Goal: Task Accomplishment & Management: Manage account settings

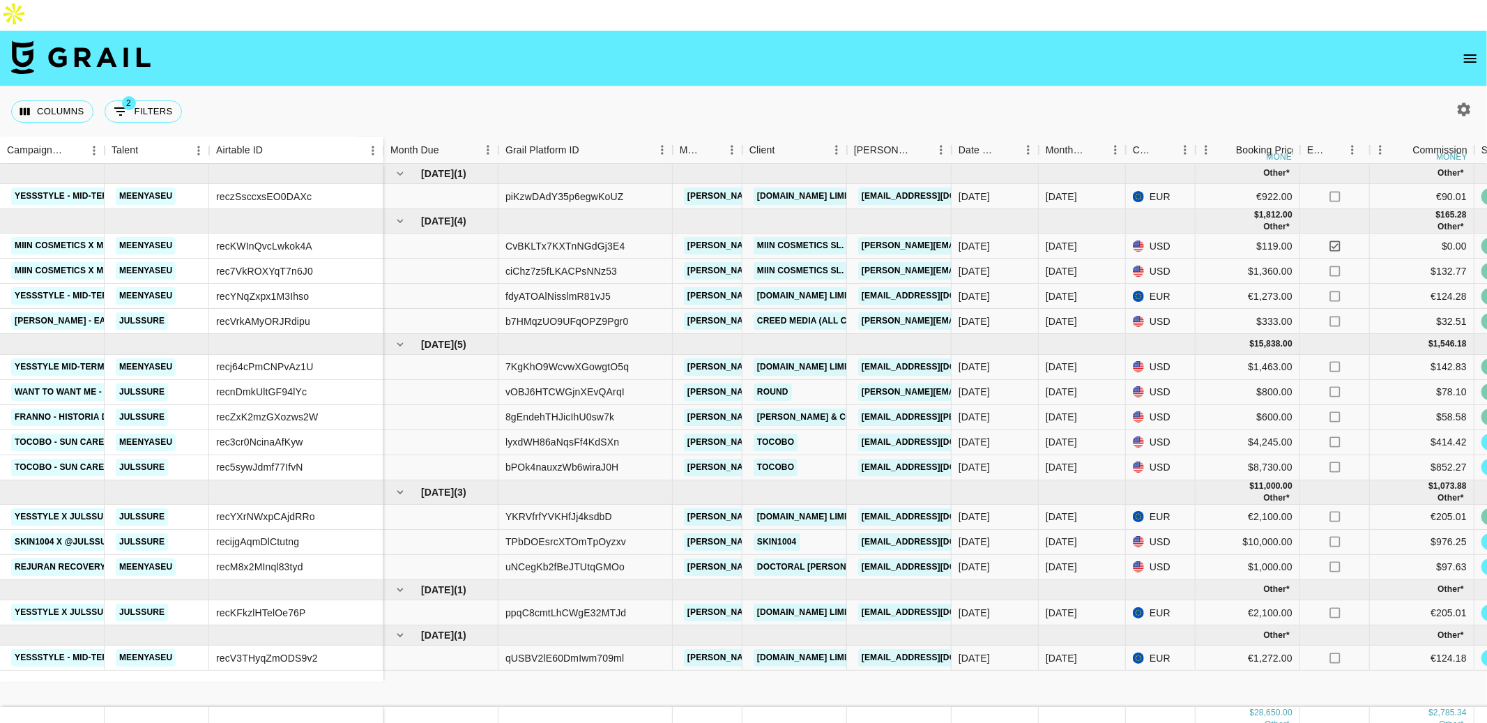
click at [1462, 101] on icon "button" at bounding box center [1464, 109] width 17 height 17
select select "May '25"
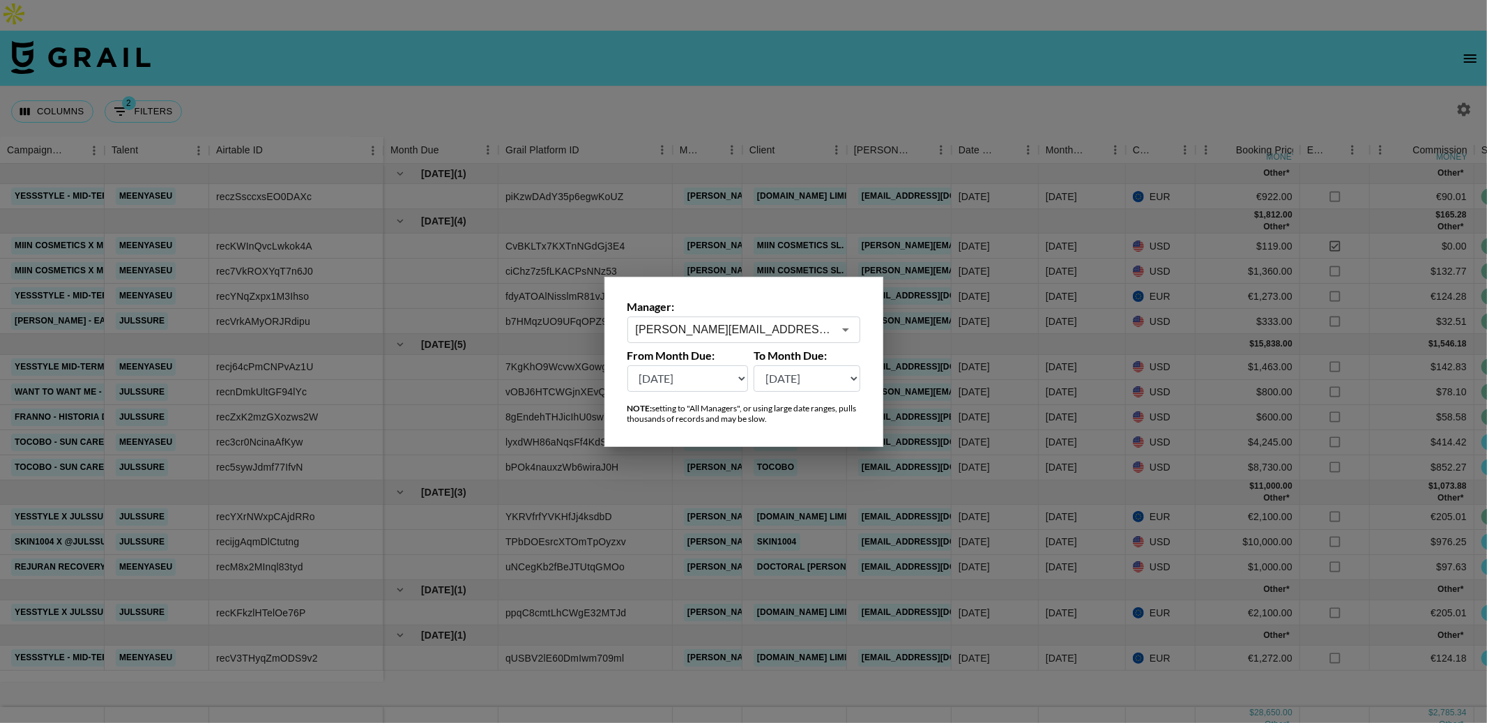
click at [673, 321] on input "ana.gonzalez@grail-talent.com" at bounding box center [734, 329] width 197 height 16
click at [656, 365] on li "[EMAIL_ADDRESS][DOMAIN_NAME]" at bounding box center [744, 360] width 233 height 22
type input "[EMAIL_ADDRESS][DOMAIN_NAME]"
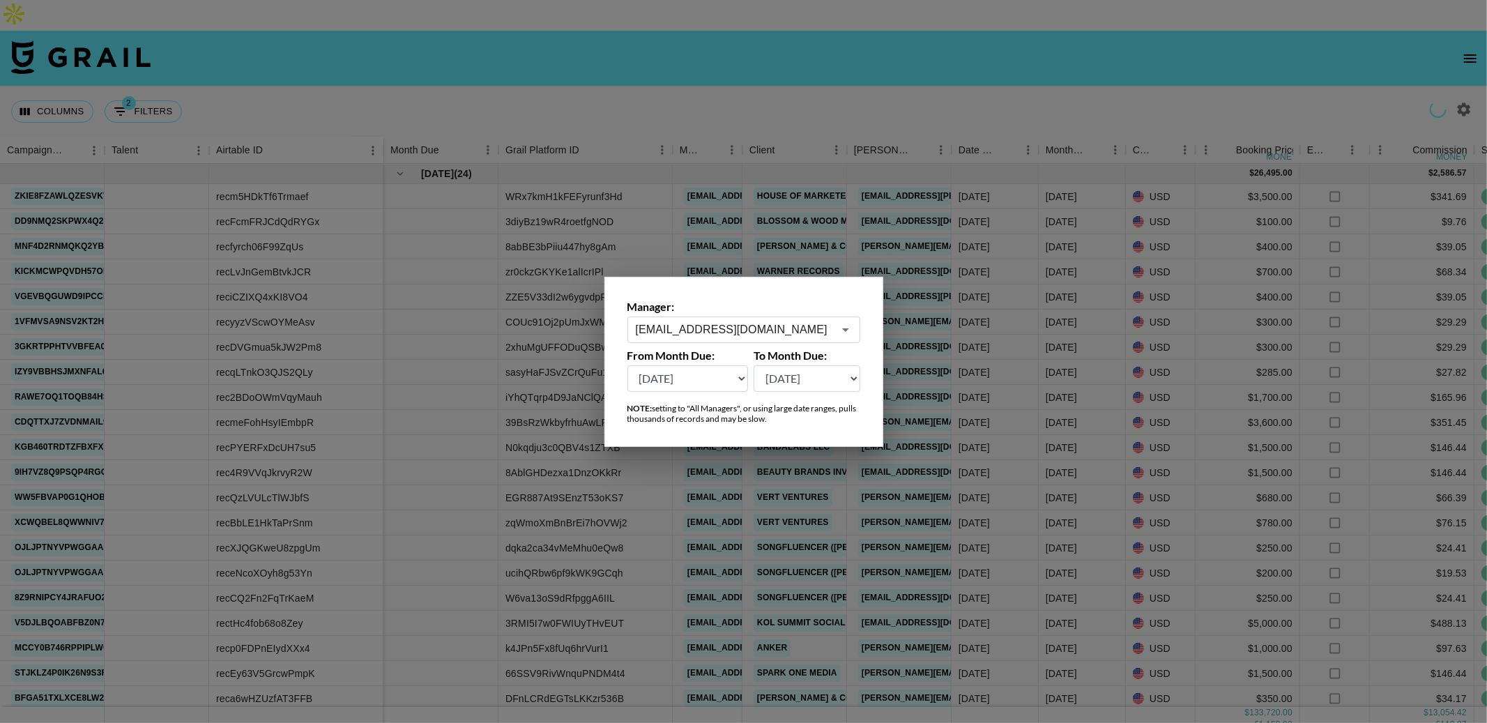
click at [821, 55] on div at bounding box center [743, 361] width 1487 height 723
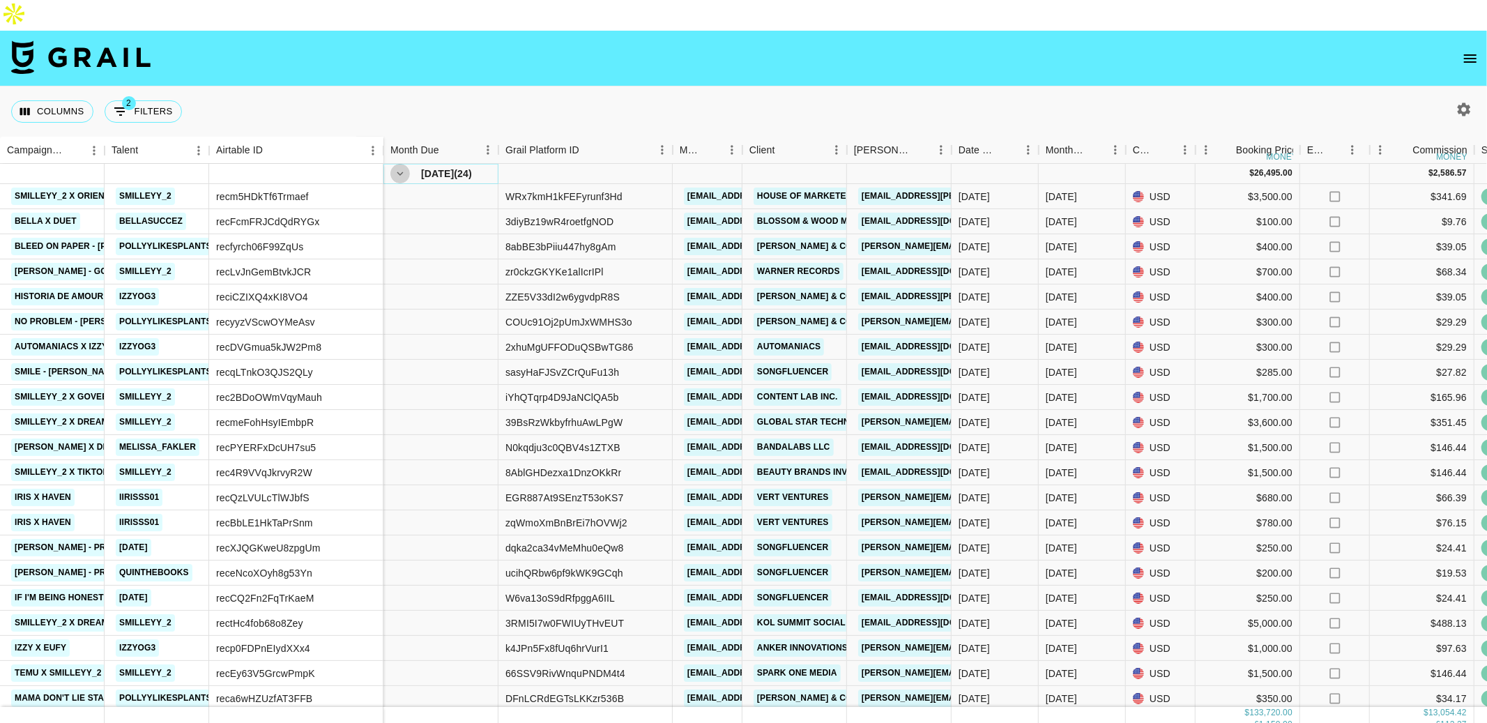
click at [401, 167] on icon "hide children" at bounding box center [400, 173] width 13 height 13
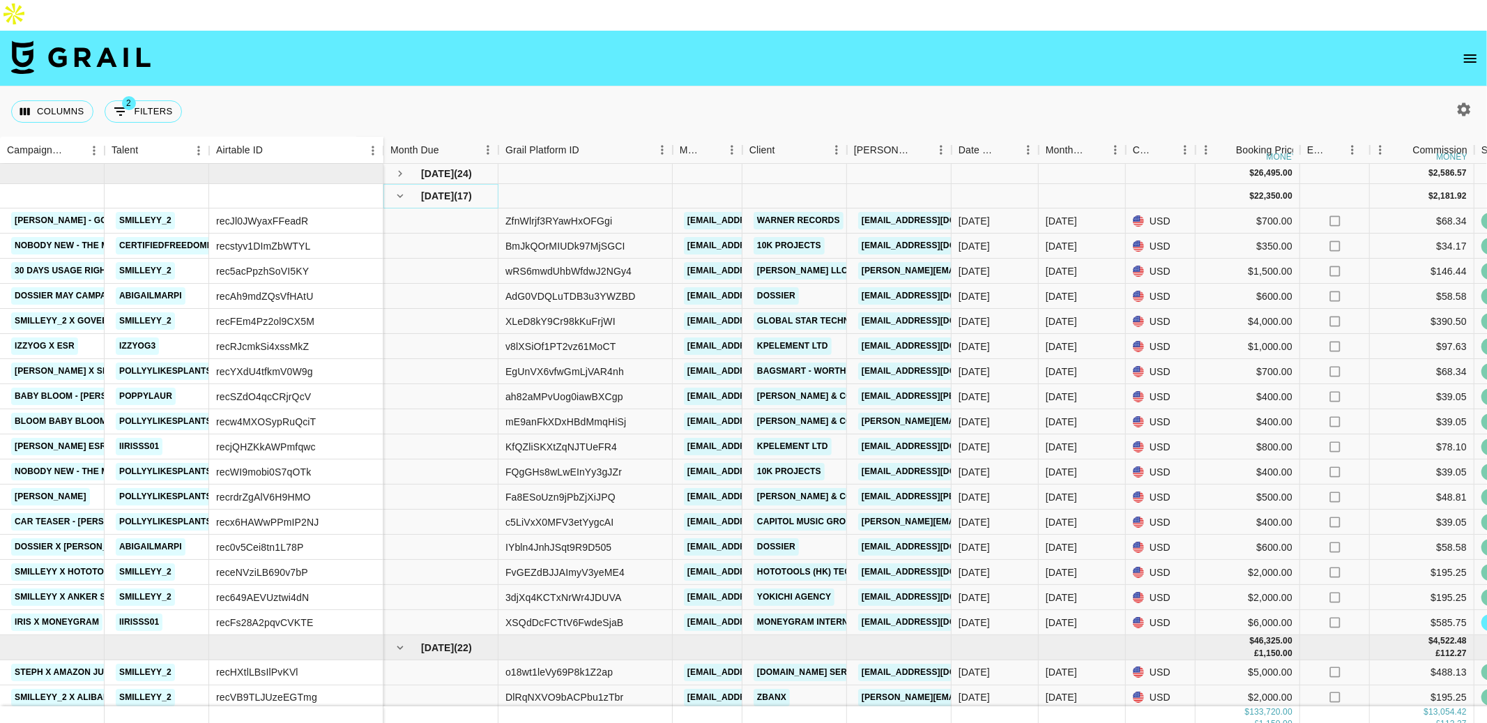
click at [400, 190] on icon "hide children" at bounding box center [400, 196] width 13 height 13
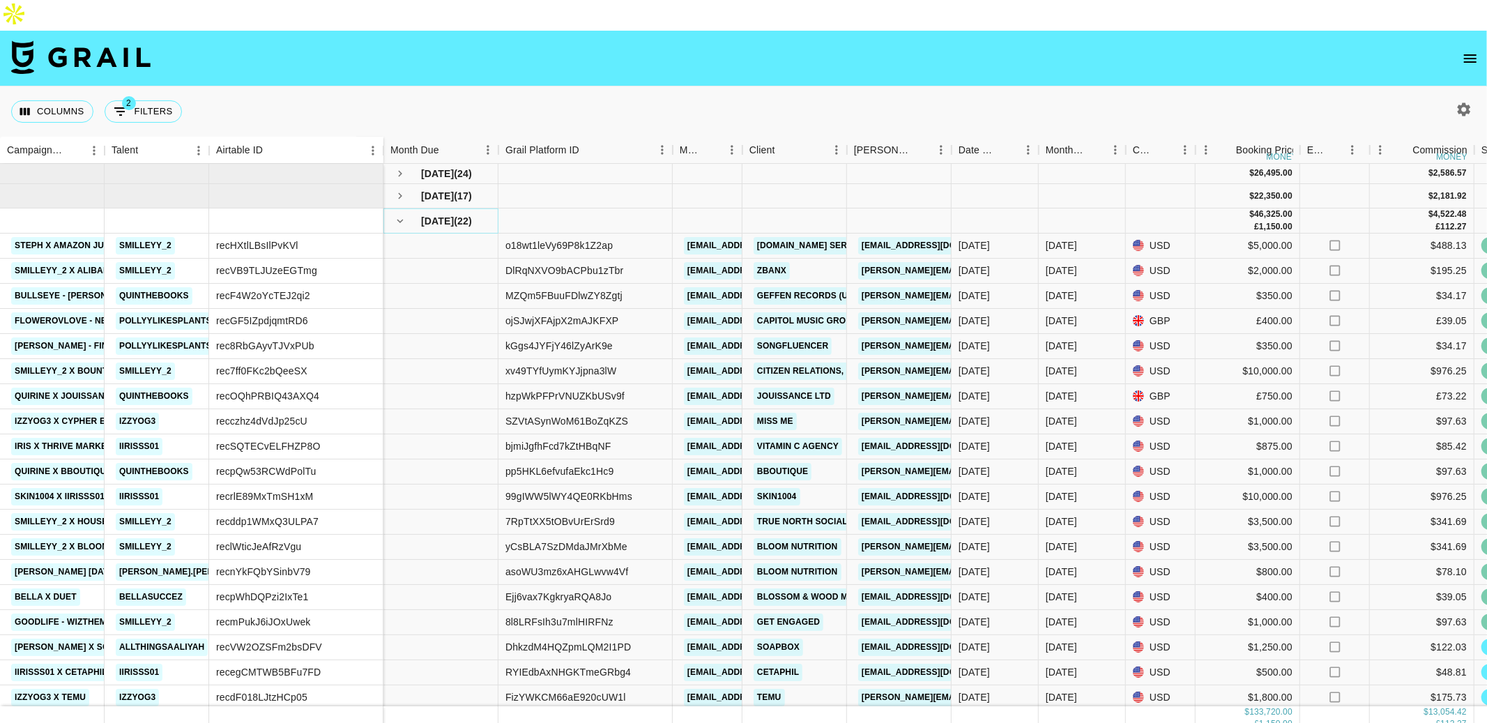
click at [400, 215] on icon "hide children" at bounding box center [400, 221] width 13 height 13
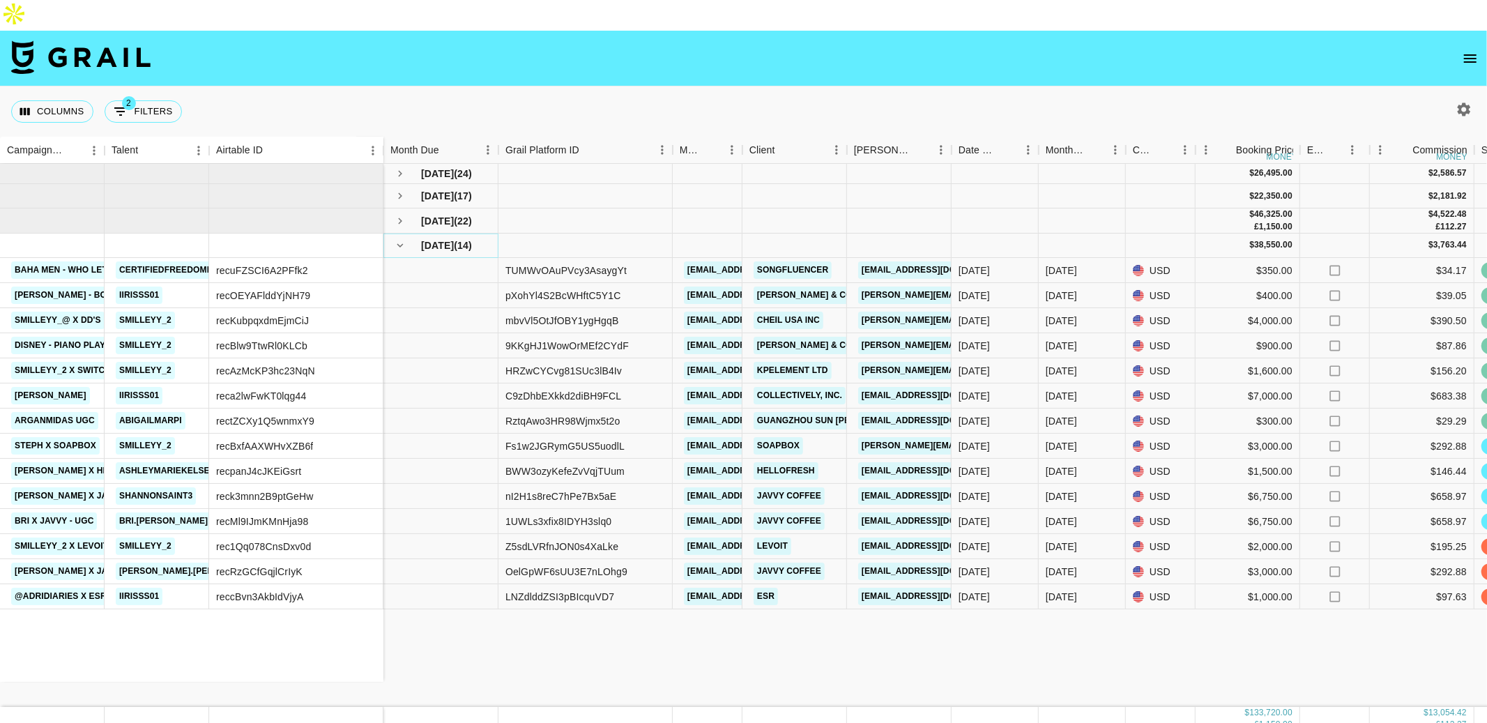
click at [400, 239] on icon "hide children" at bounding box center [400, 245] width 13 height 13
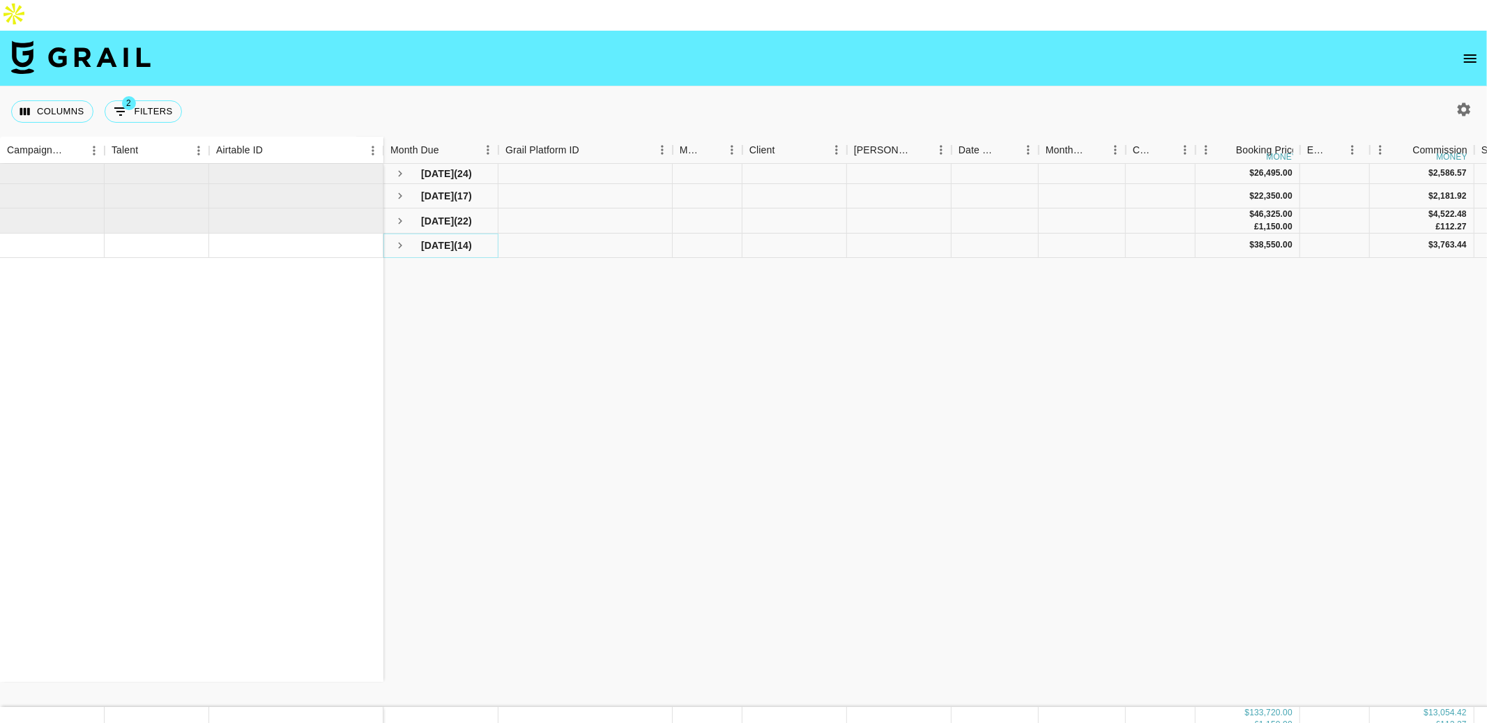
click at [400, 242] on icon "see children" at bounding box center [400, 245] width 4 height 6
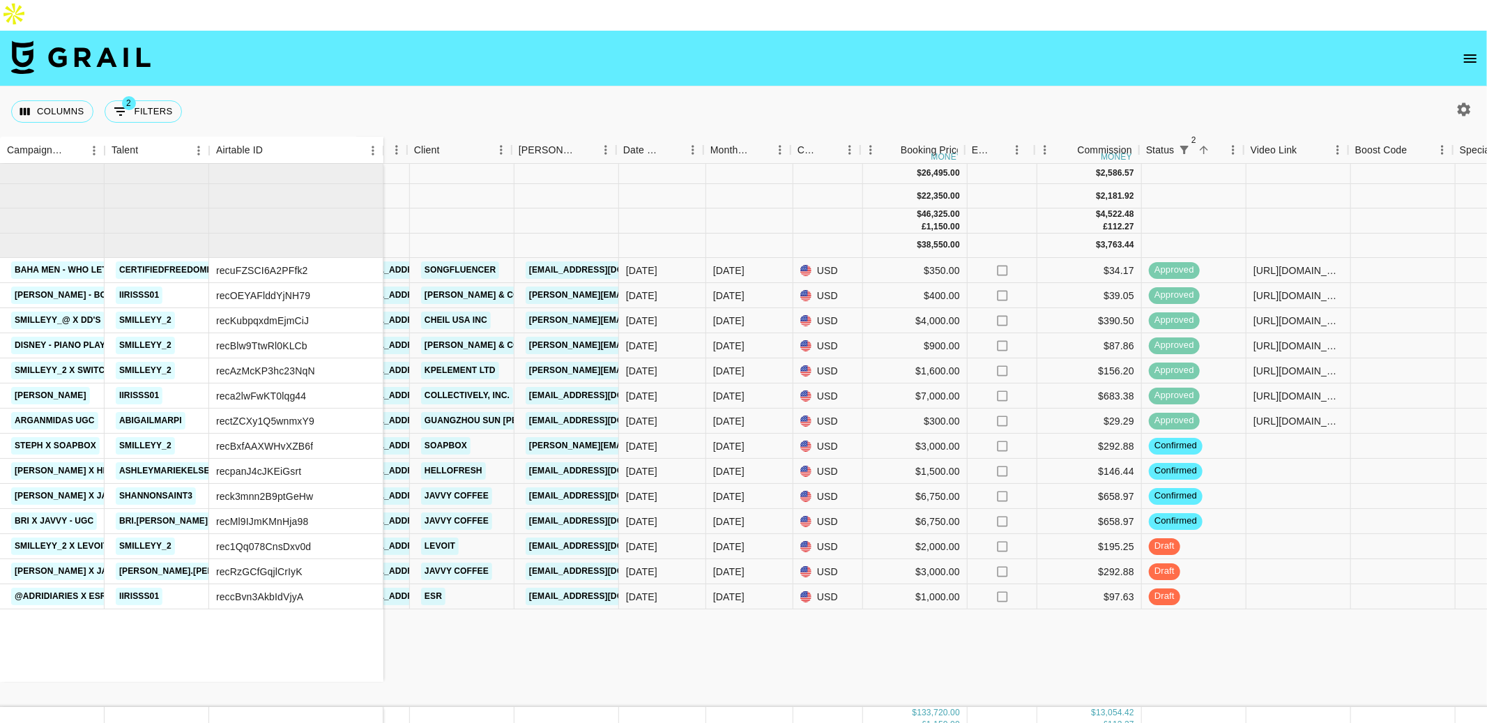
scroll to position [0, 336]
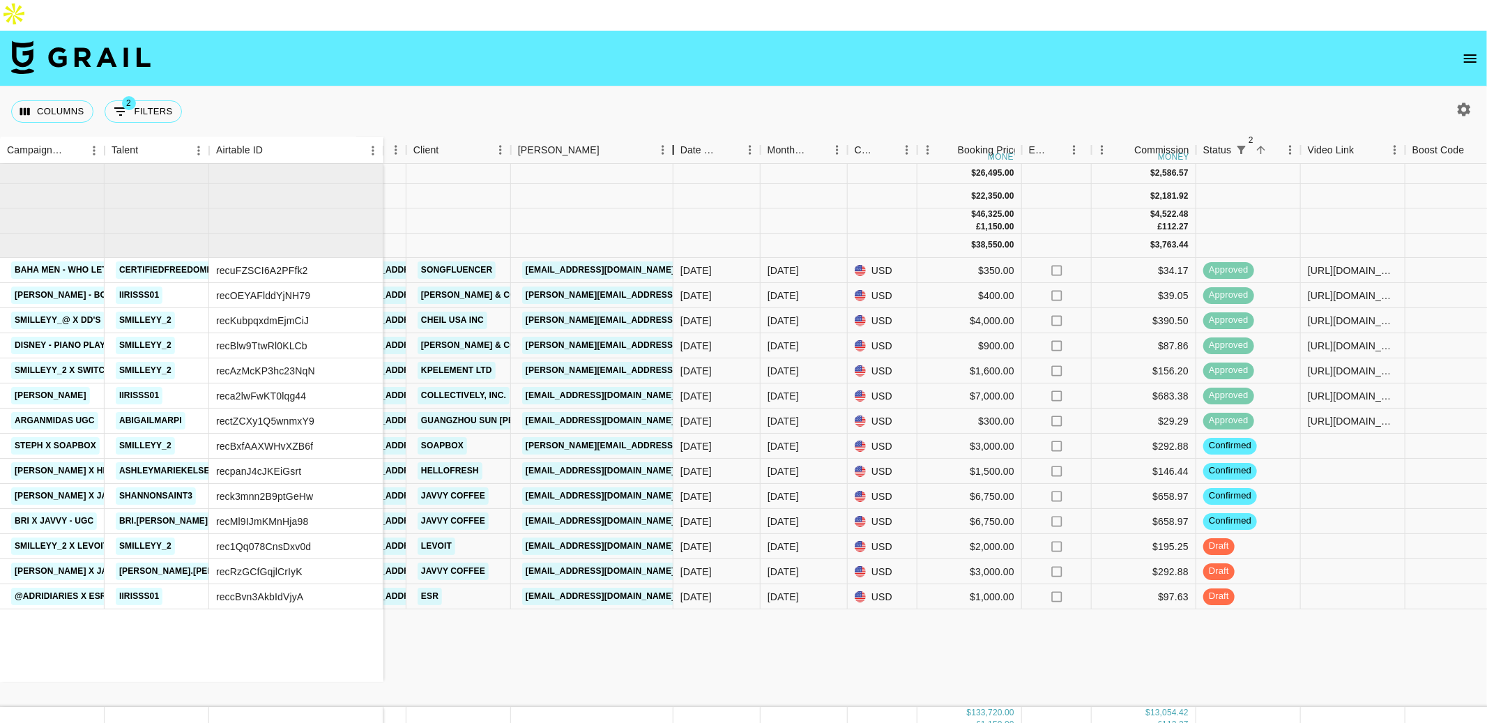
drag, startPoint x: 615, startPoint y: 123, endPoint x: 673, endPoint y: 128, distance: 58.1
click at [673, 137] on div "Booker" at bounding box center [673, 150] width 17 height 27
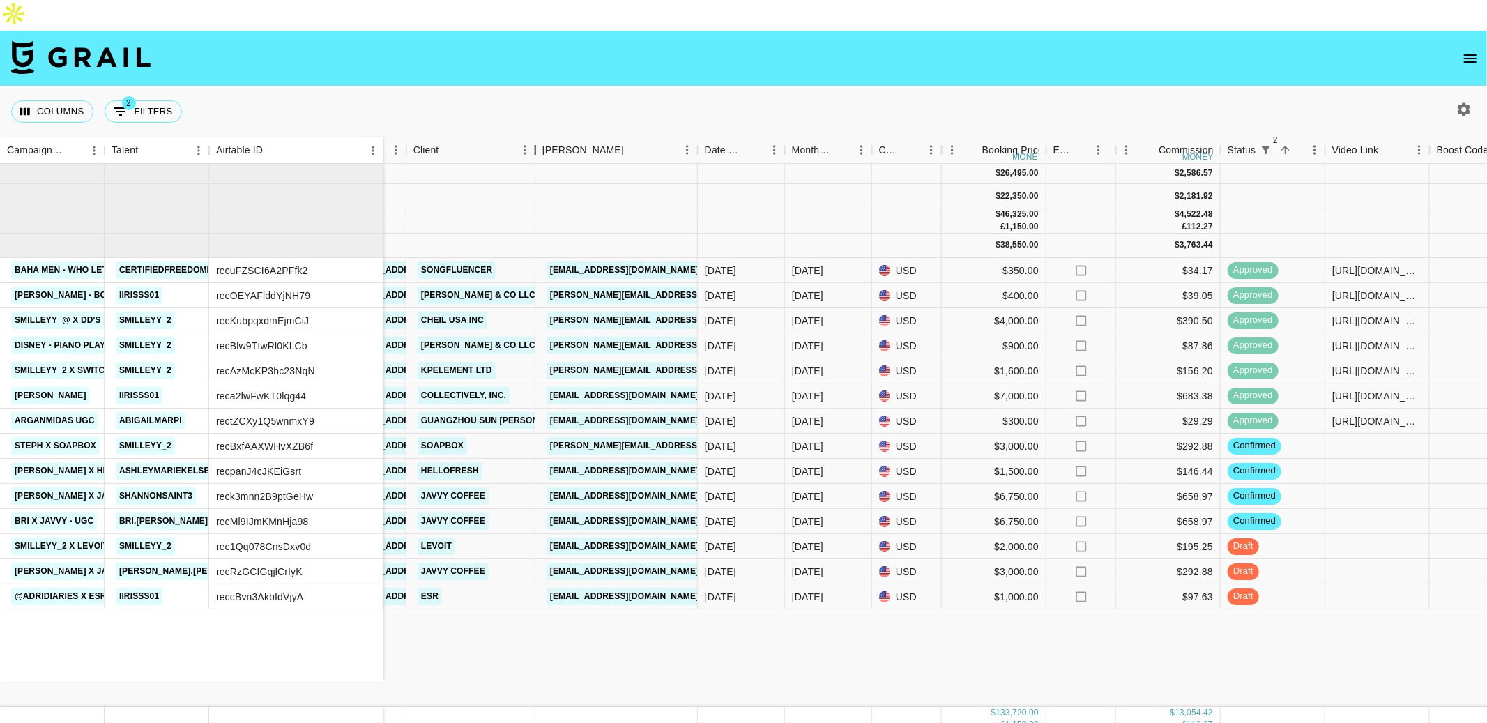
drag, startPoint x: 509, startPoint y: 120, endPoint x: 533, endPoint y: 121, distance: 24.4
click at [533, 137] on div "Client" at bounding box center [535, 150] width 17 height 27
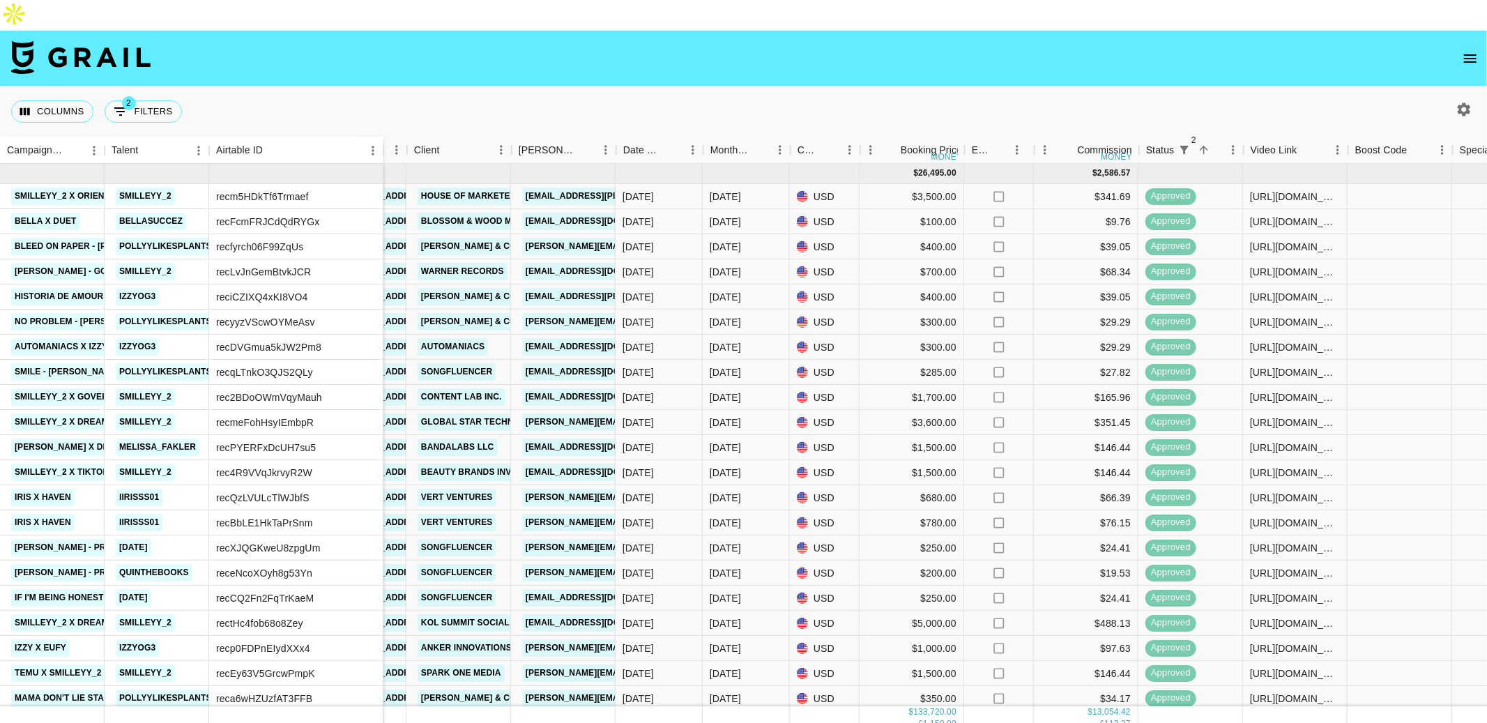
scroll to position [0, 0]
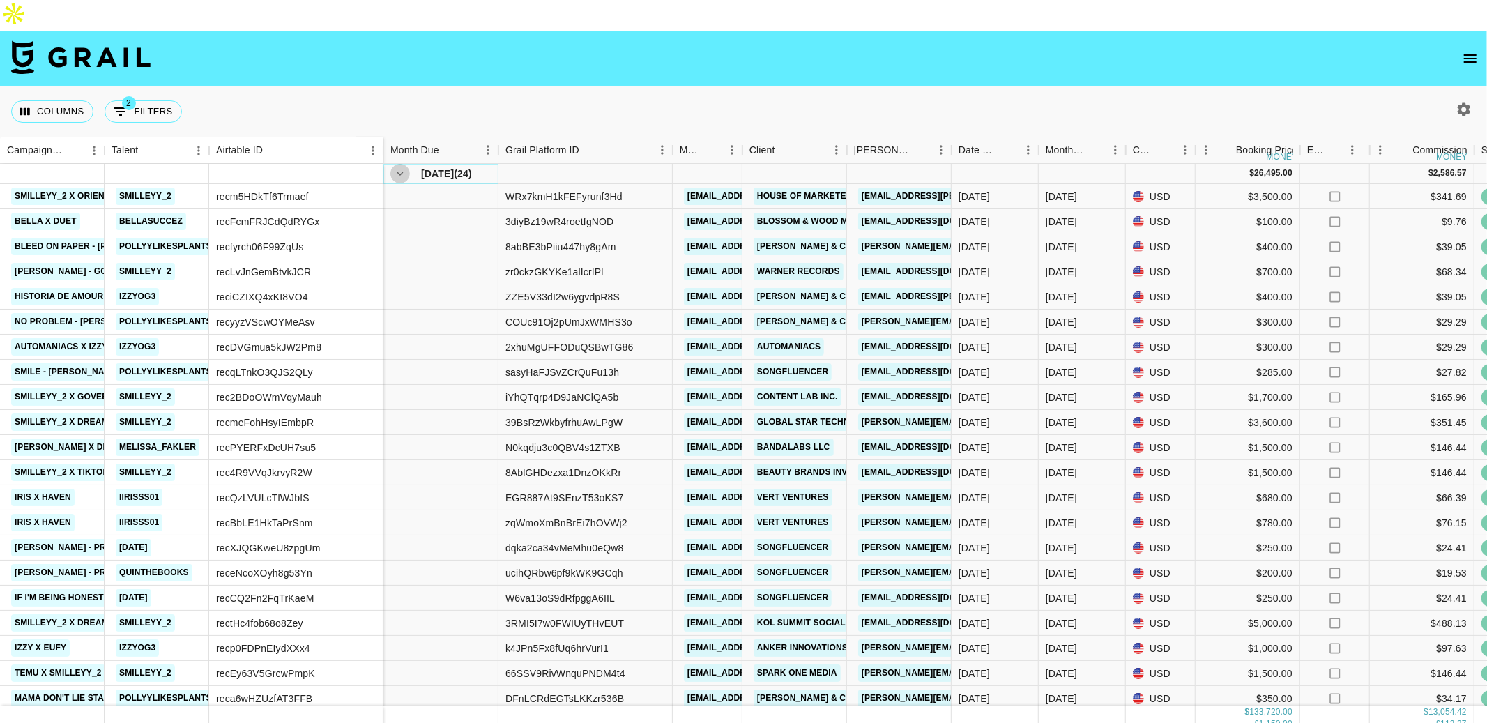
click at [401, 167] on icon "hide children" at bounding box center [400, 173] width 13 height 13
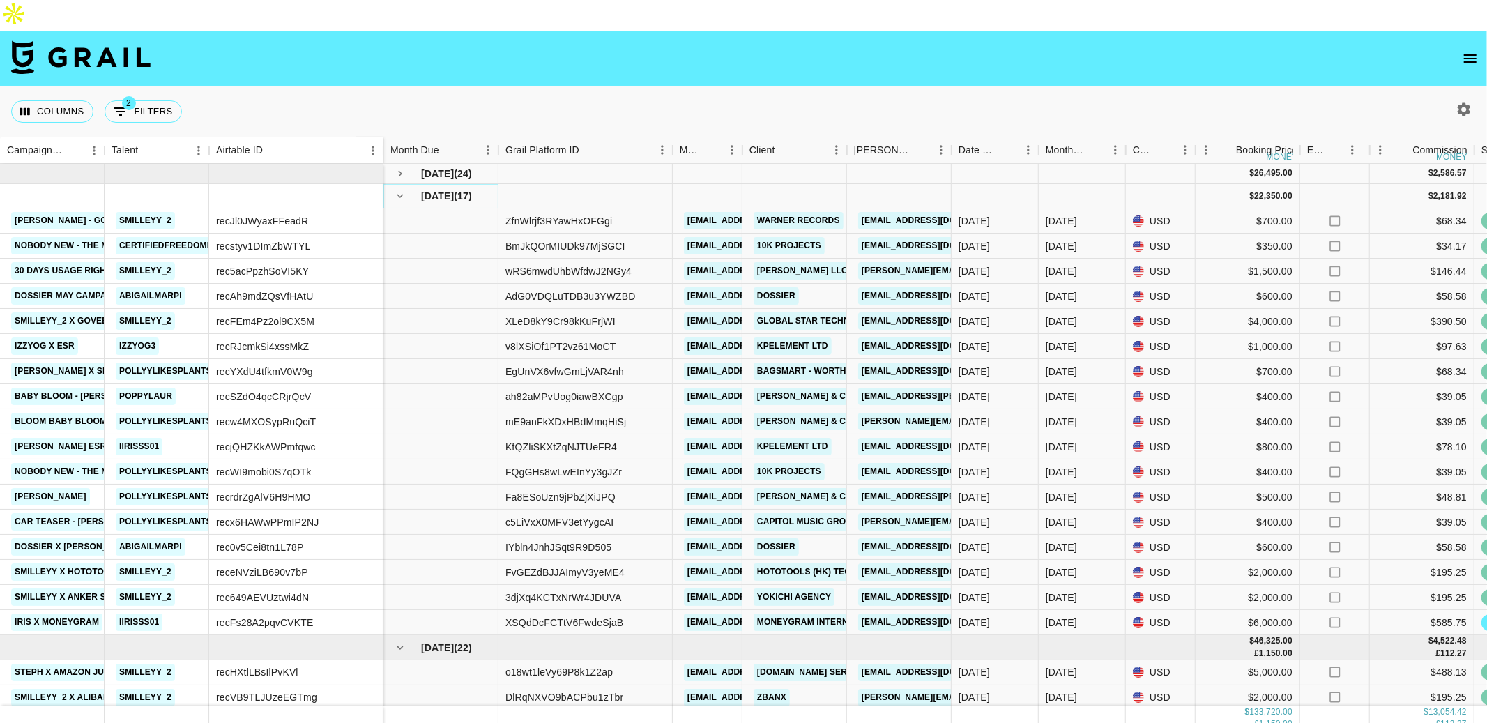
click at [400, 195] on icon "hide children" at bounding box center [400, 197] width 6 height 4
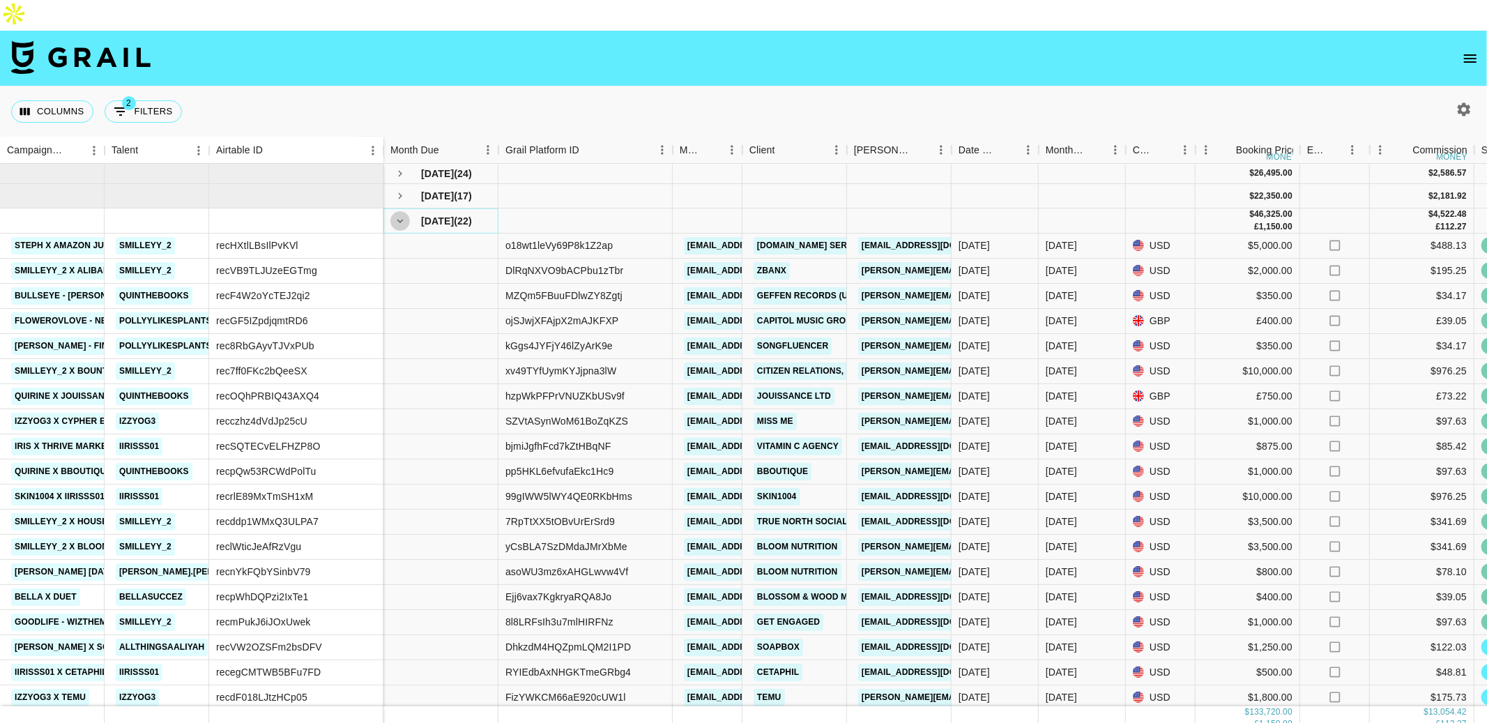
click at [404, 215] on icon "hide children" at bounding box center [400, 221] width 13 height 13
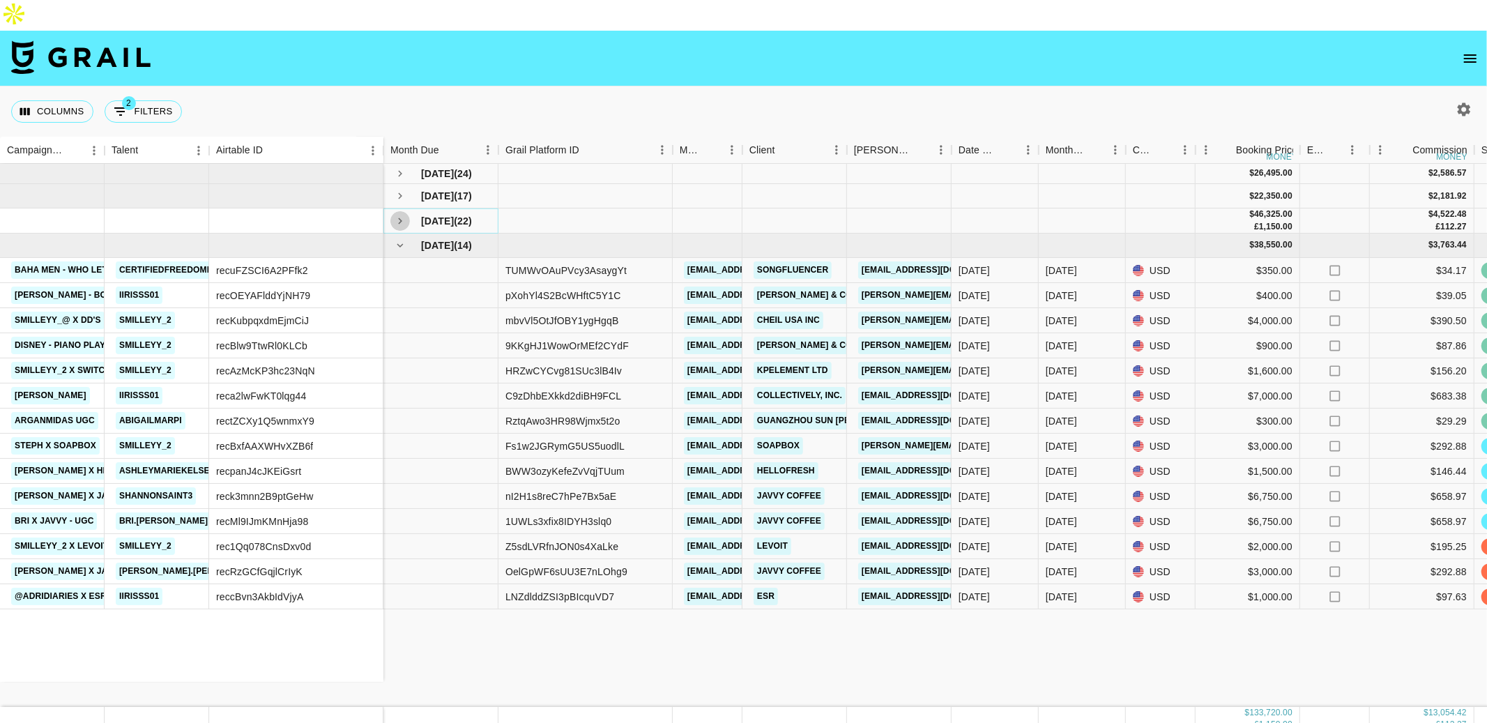
click at [403, 215] on icon "see children" at bounding box center [400, 221] width 13 height 13
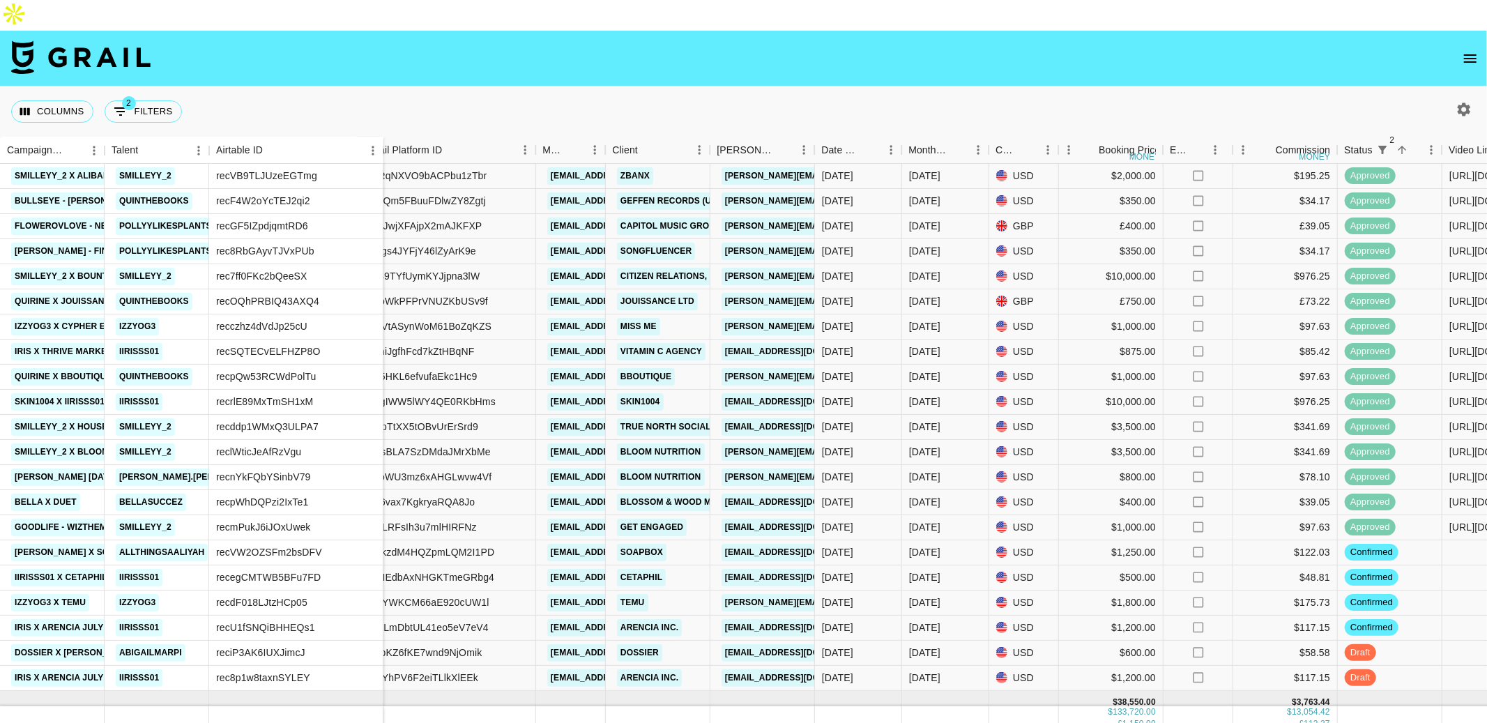
scroll to position [101, 137]
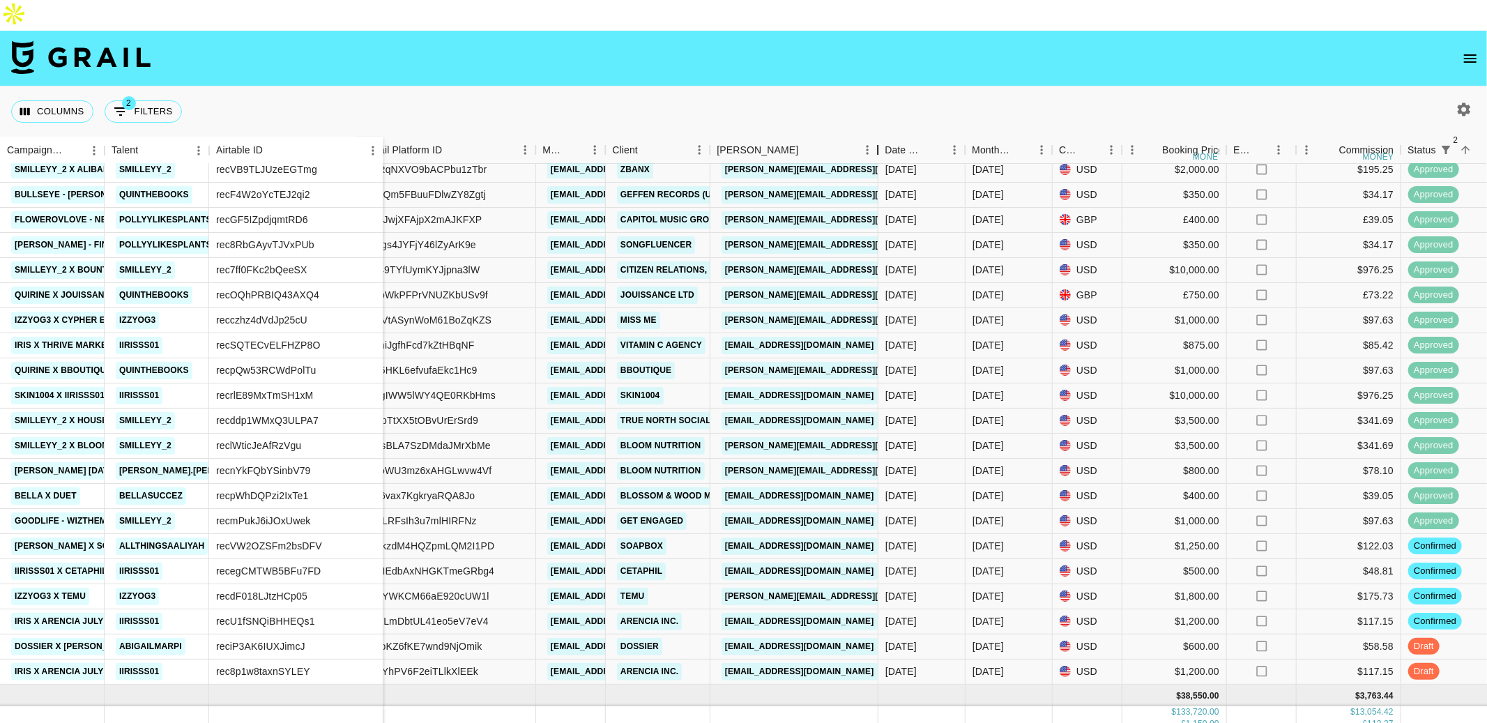
drag, startPoint x: 814, startPoint y: 115, endPoint x: 877, endPoint y: 116, distance: 63.5
click at [877, 137] on div "Booker" at bounding box center [878, 150] width 17 height 27
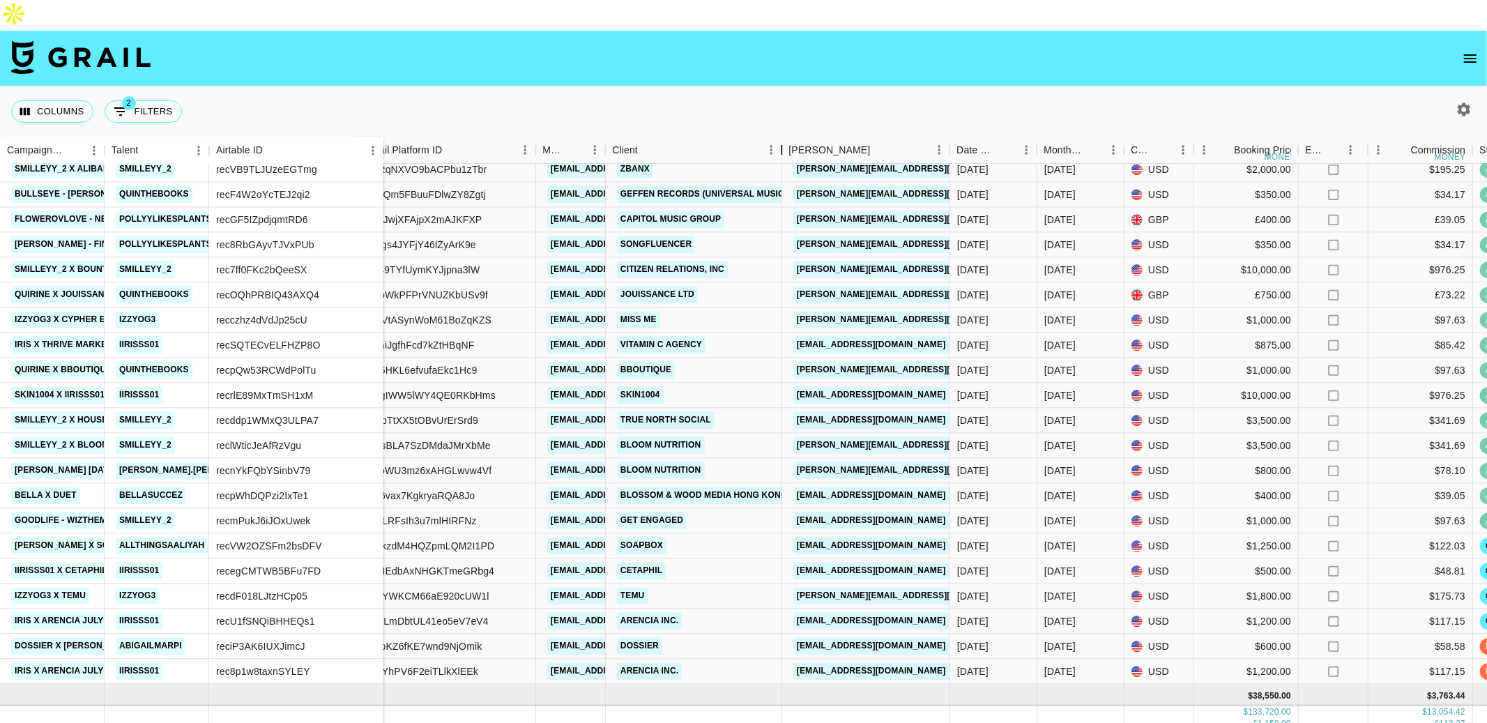
drag, startPoint x: 711, startPoint y: 119, endPoint x: 745, endPoint y: 119, distance: 34.2
click at [773, 137] on div "Client" at bounding box center [781, 150] width 17 height 27
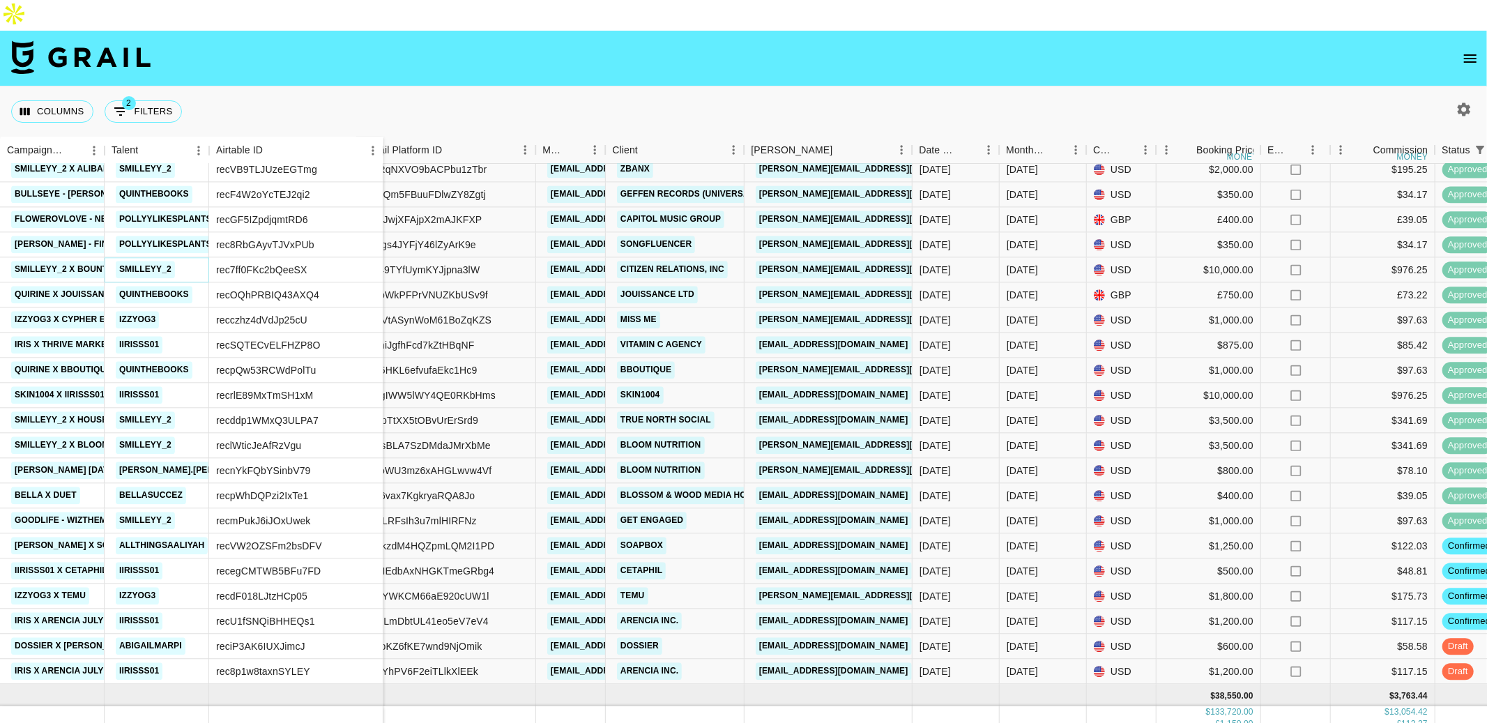
click at [162, 262] on link "smilleyy_2" at bounding box center [145, 270] width 59 height 17
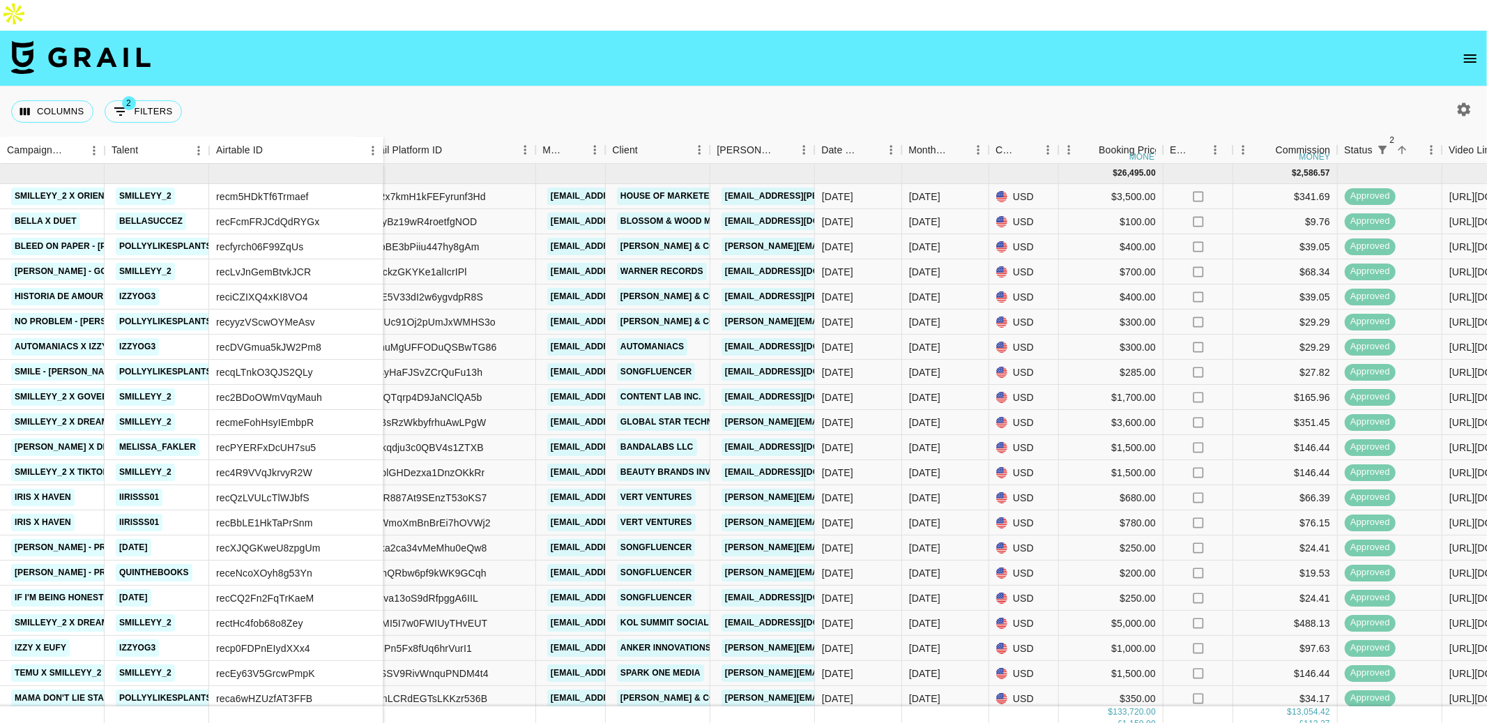
scroll to position [0, 0]
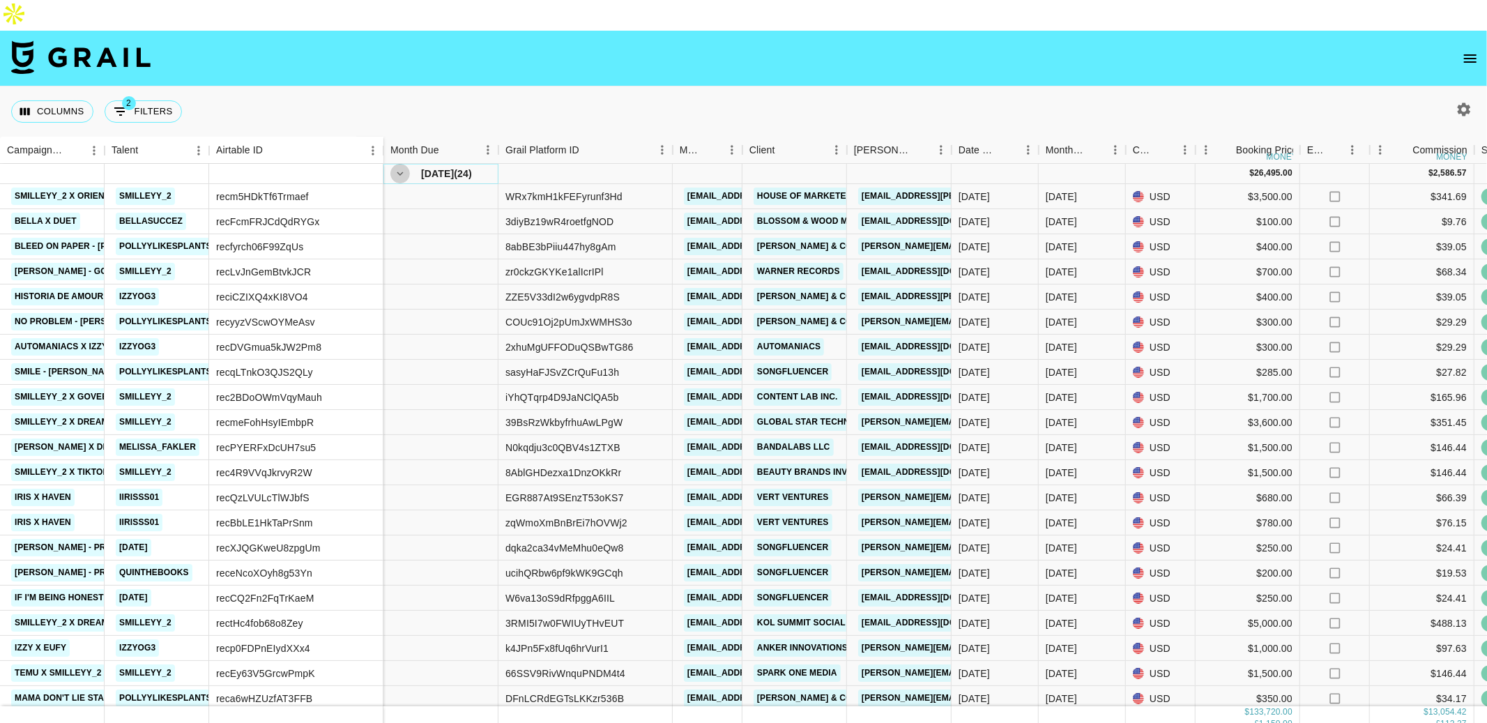
click at [404, 167] on icon "hide children" at bounding box center [400, 173] width 13 height 13
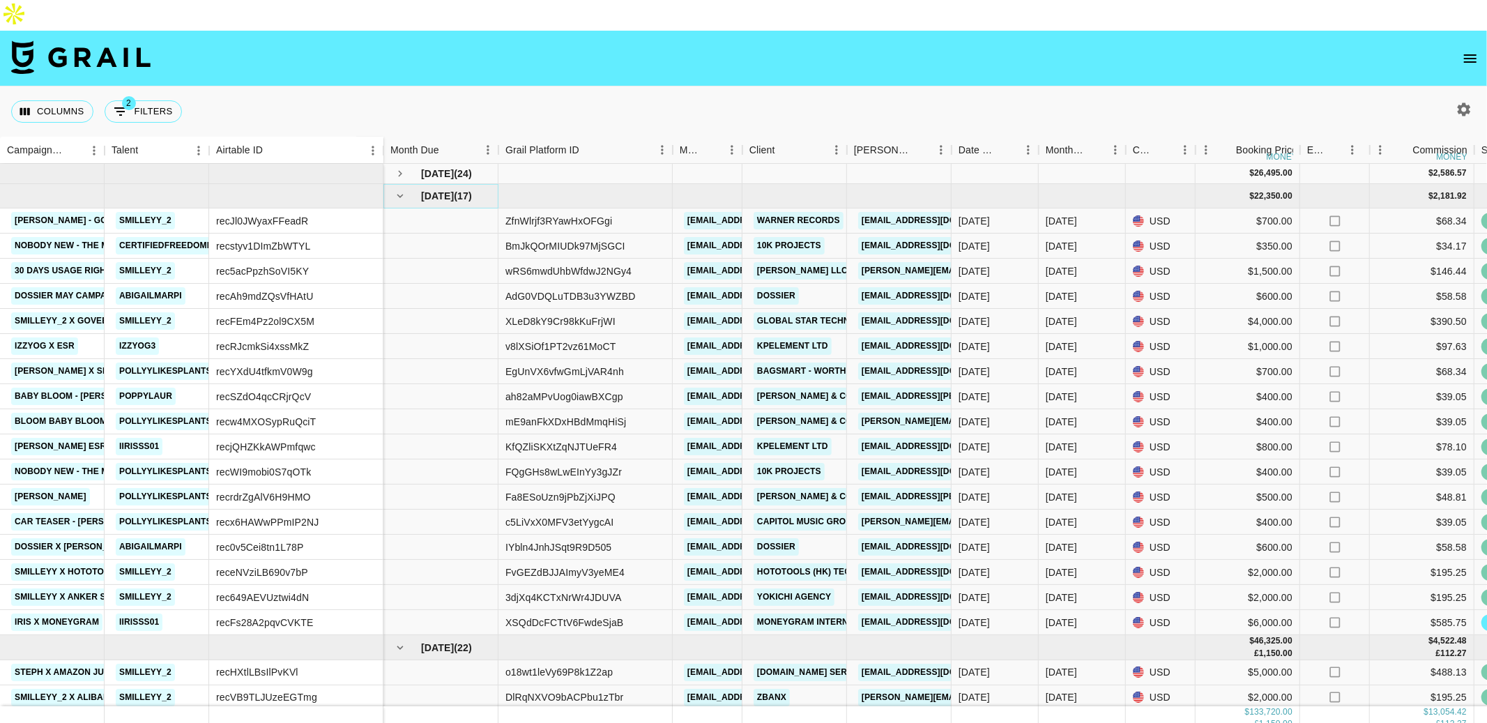
drag, startPoint x: 407, startPoint y: 163, endPoint x: 487, endPoint y: 102, distance: 101.5
click at [488, 102] on div "Columns 2 Filters + Booking Campaign (Type) Talent Airtable ID Month Due Grail …" at bounding box center [743, 408] width 1487 height 645
click at [134, 614] on link "iirisss01" at bounding box center [139, 622] width 47 height 17
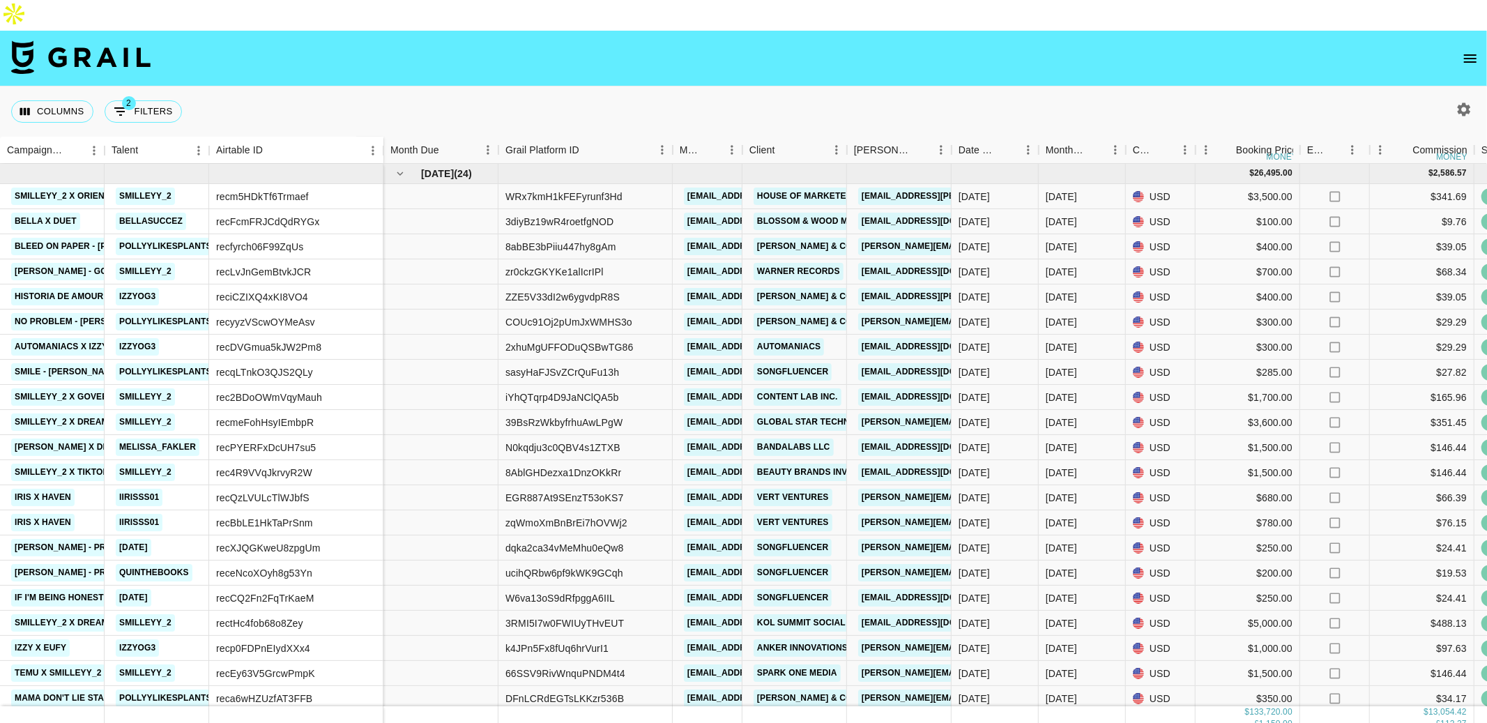
click at [1472, 50] on icon "open drawer" at bounding box center [1470, 58] width 17 height 17
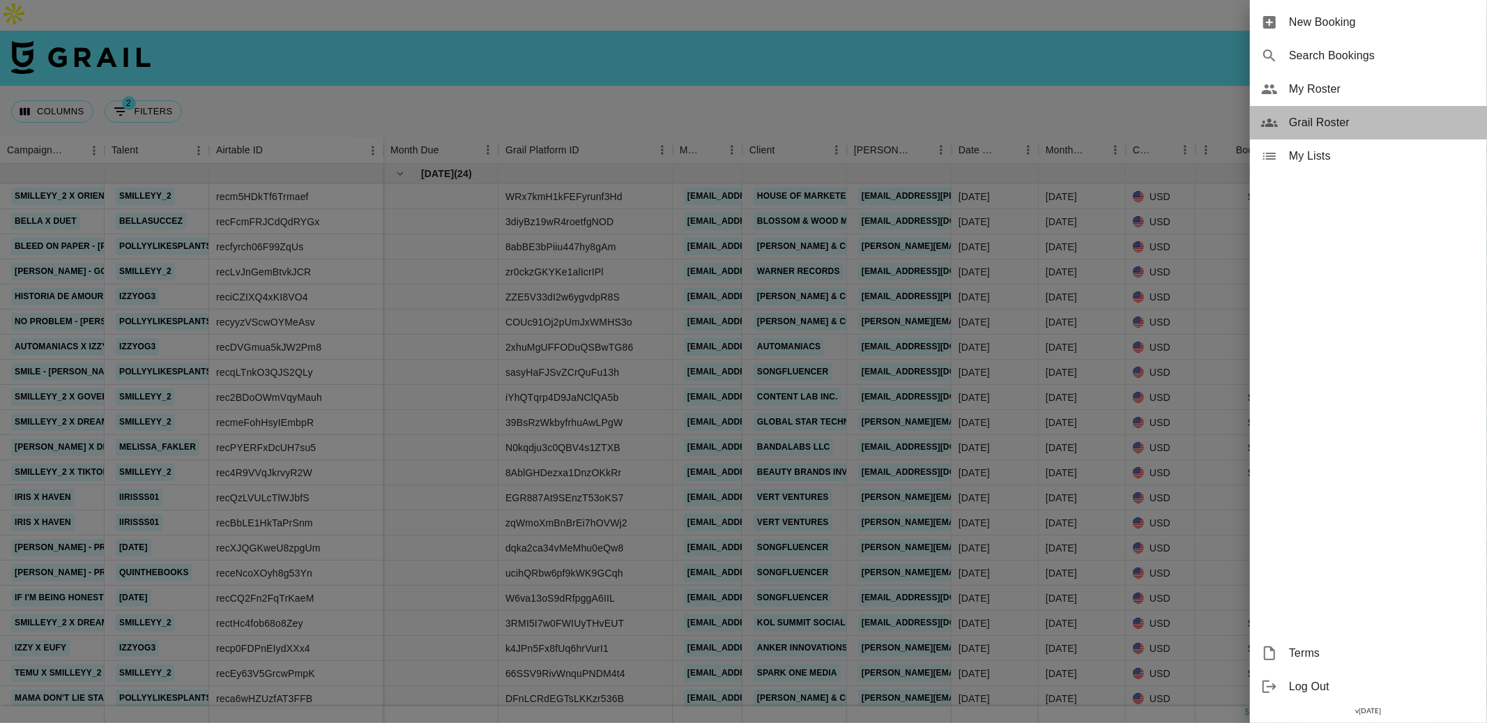
click at [1345, 123] on span "Grail Roster" at bounding box center [1382, 122] width 187 height 17
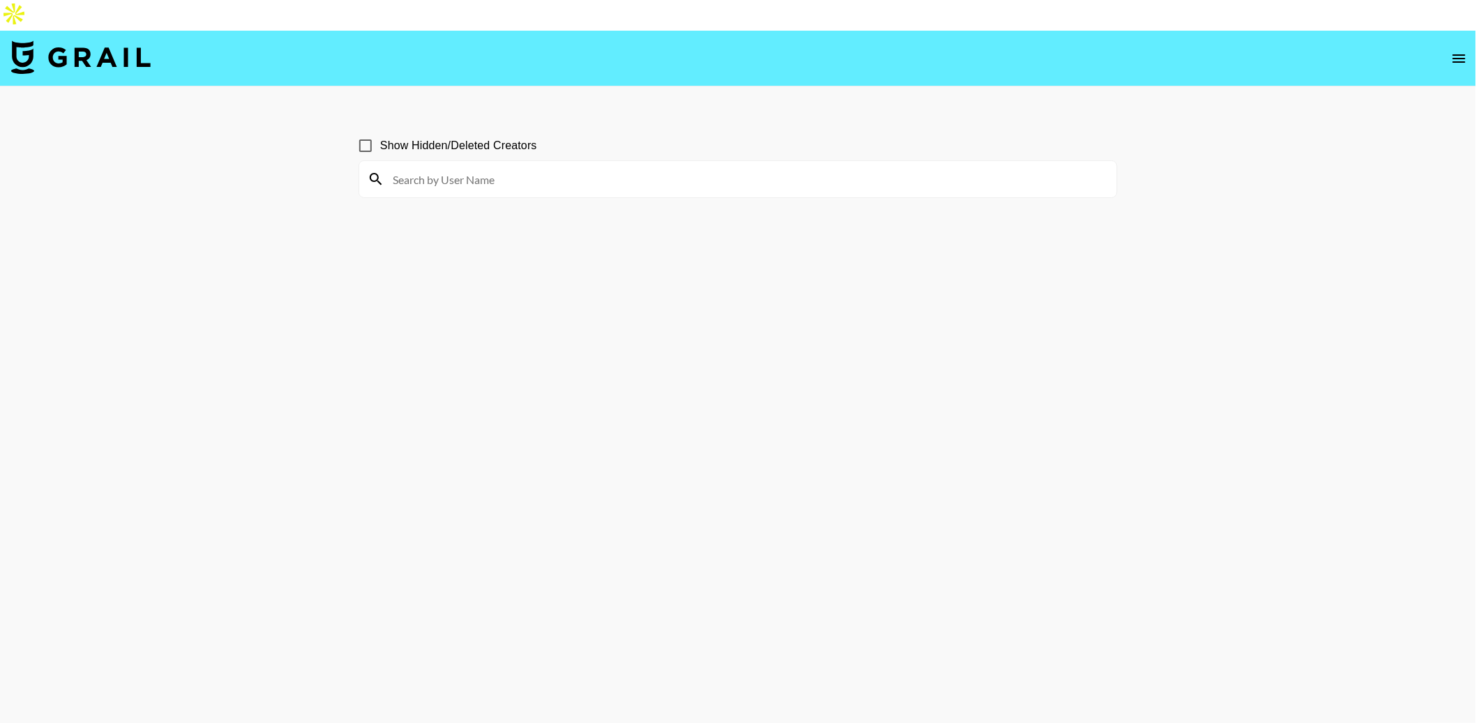
click at [593, 168] on input at bounding box center [746, 179] width 724 height 22
type input "eena"
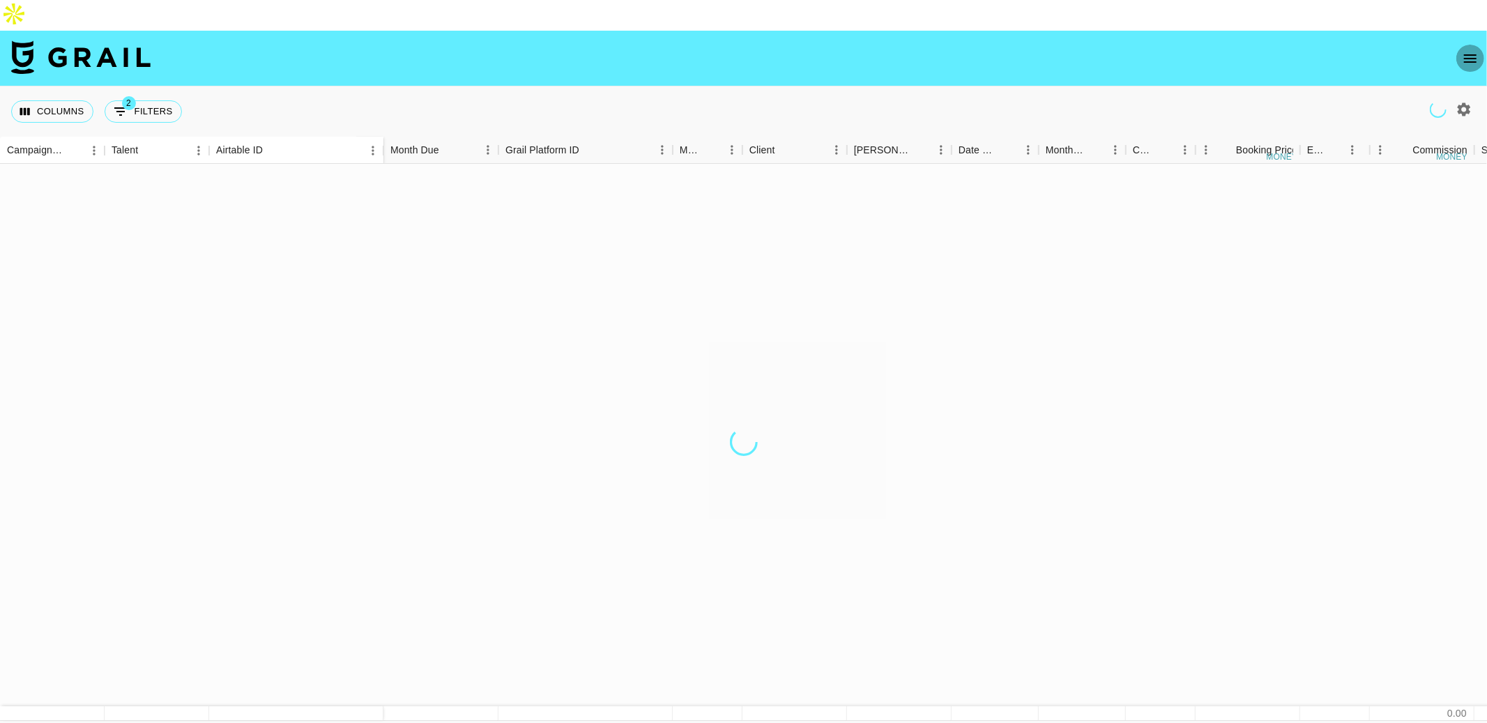
click at [1474, 50] on icon "open drawer" at bounding box center [1470, 58] width 17 height 17
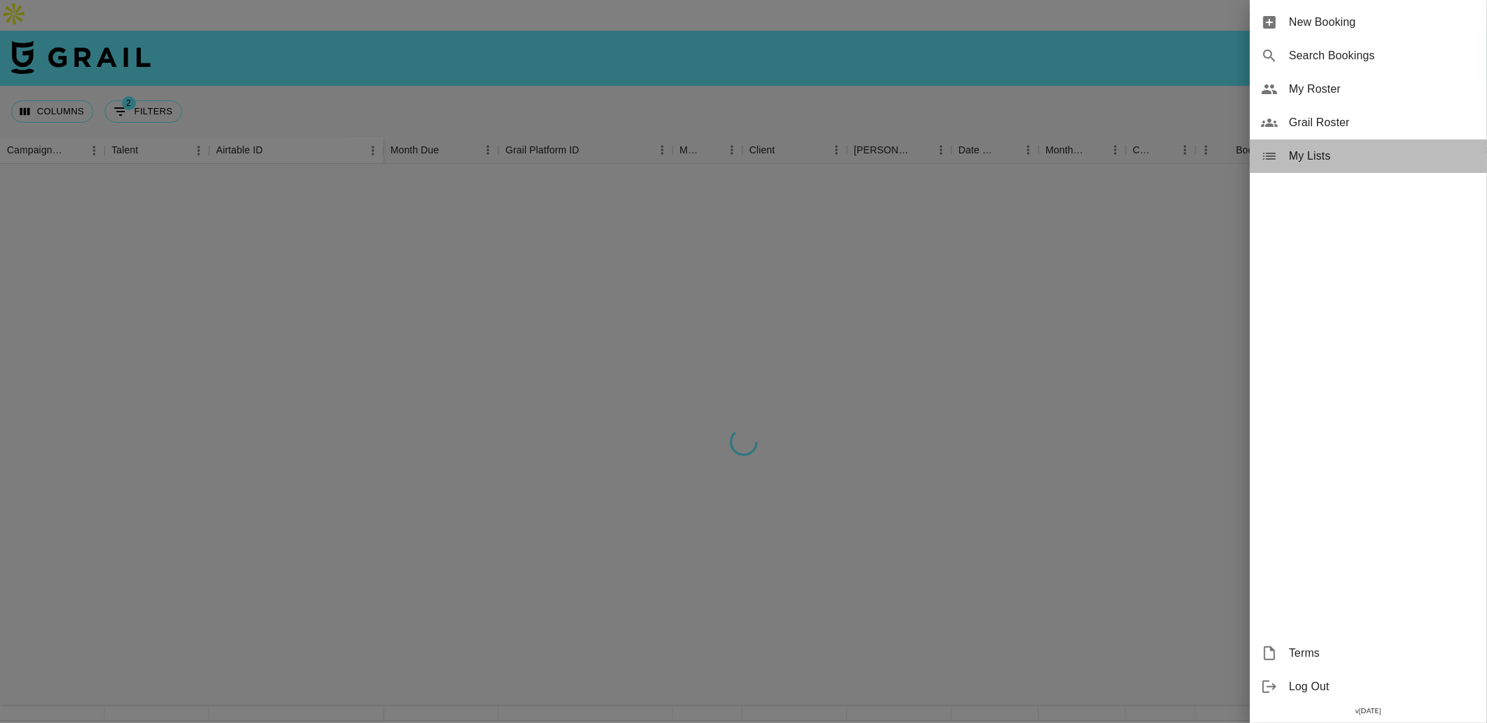
click at [1312, 160] on span "My Lists" at bounding box center [1382, 156] width 187 height 17
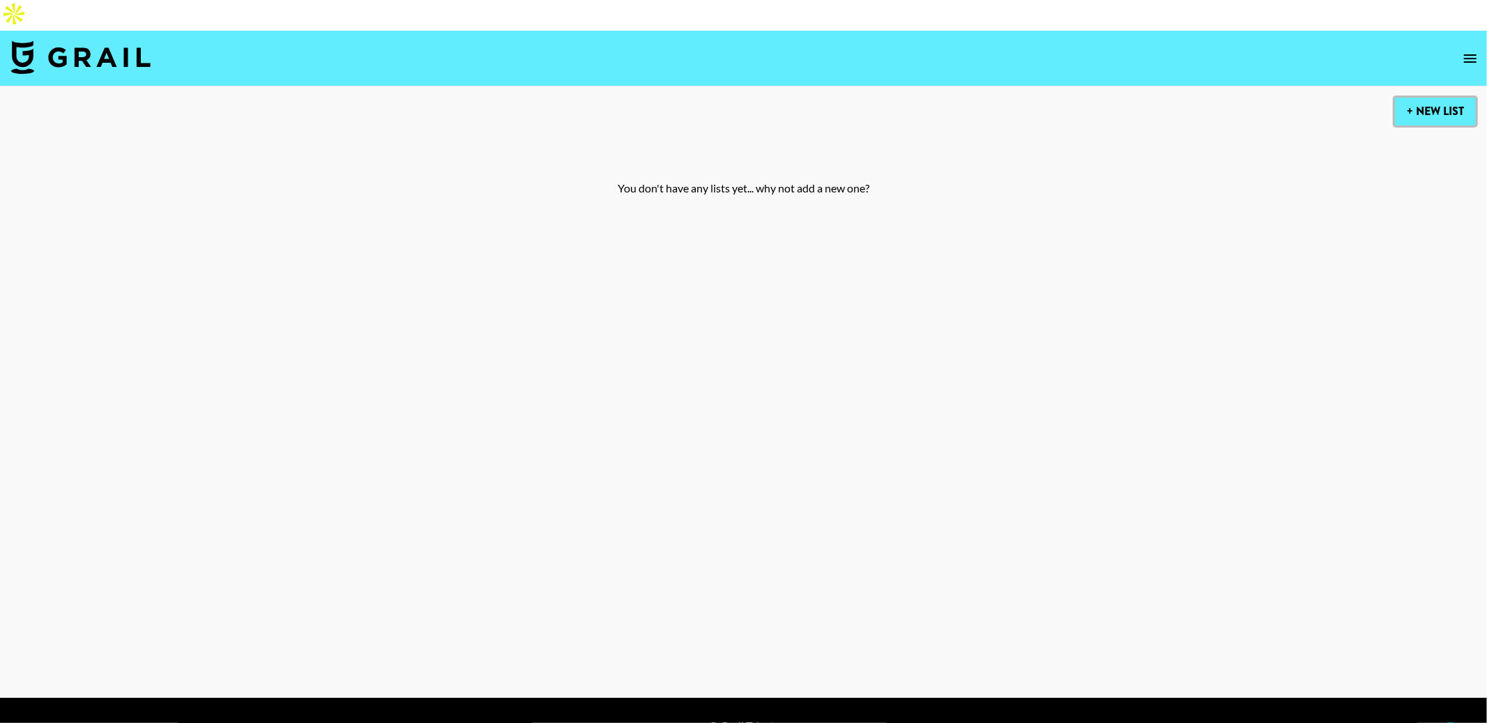
drag, startPoint x: 1415, startPoint y: 78, endPoint x: 1378, endPoint y: 89, distance: 38.4
click at [1415, 98] on button "+ New List" at bounding box center [1435, 112] width 81 height 28
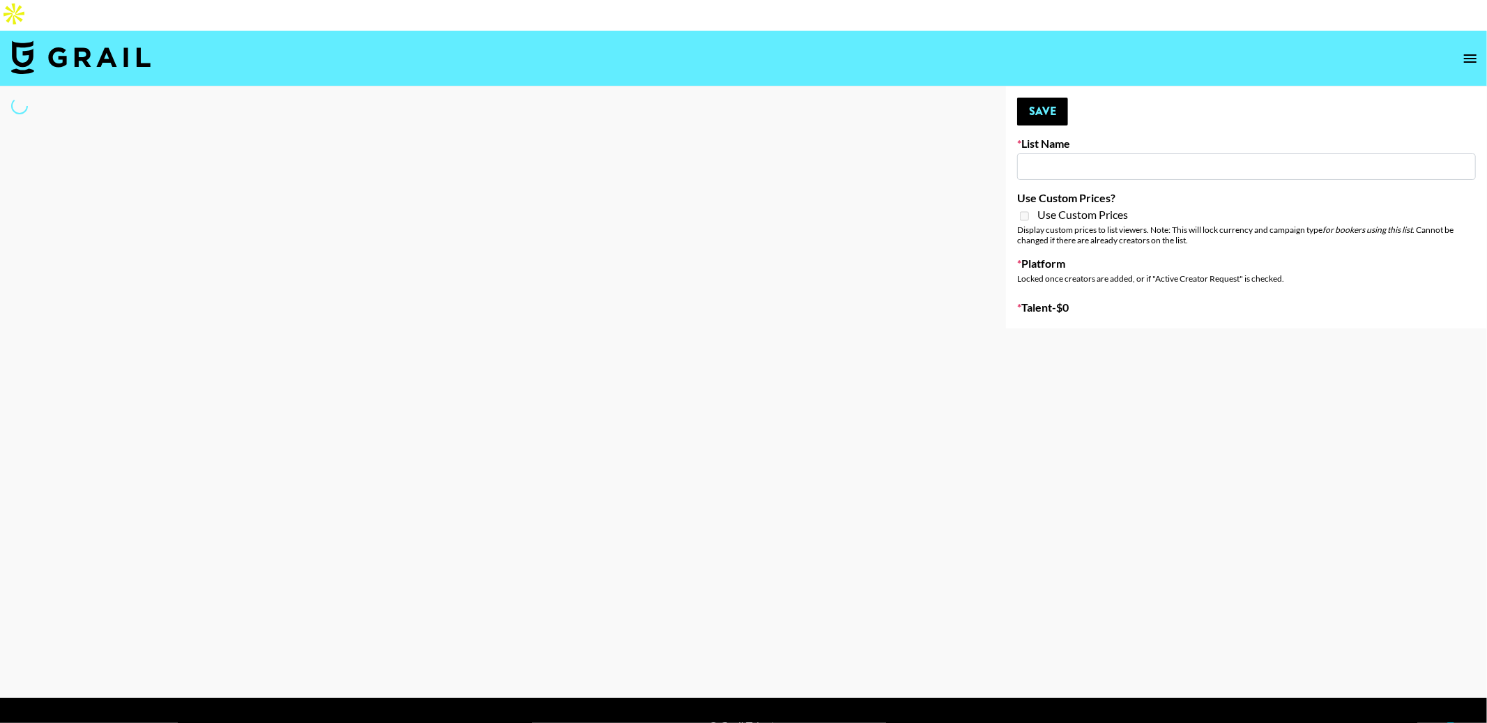
type input "New List"
select select "Song"
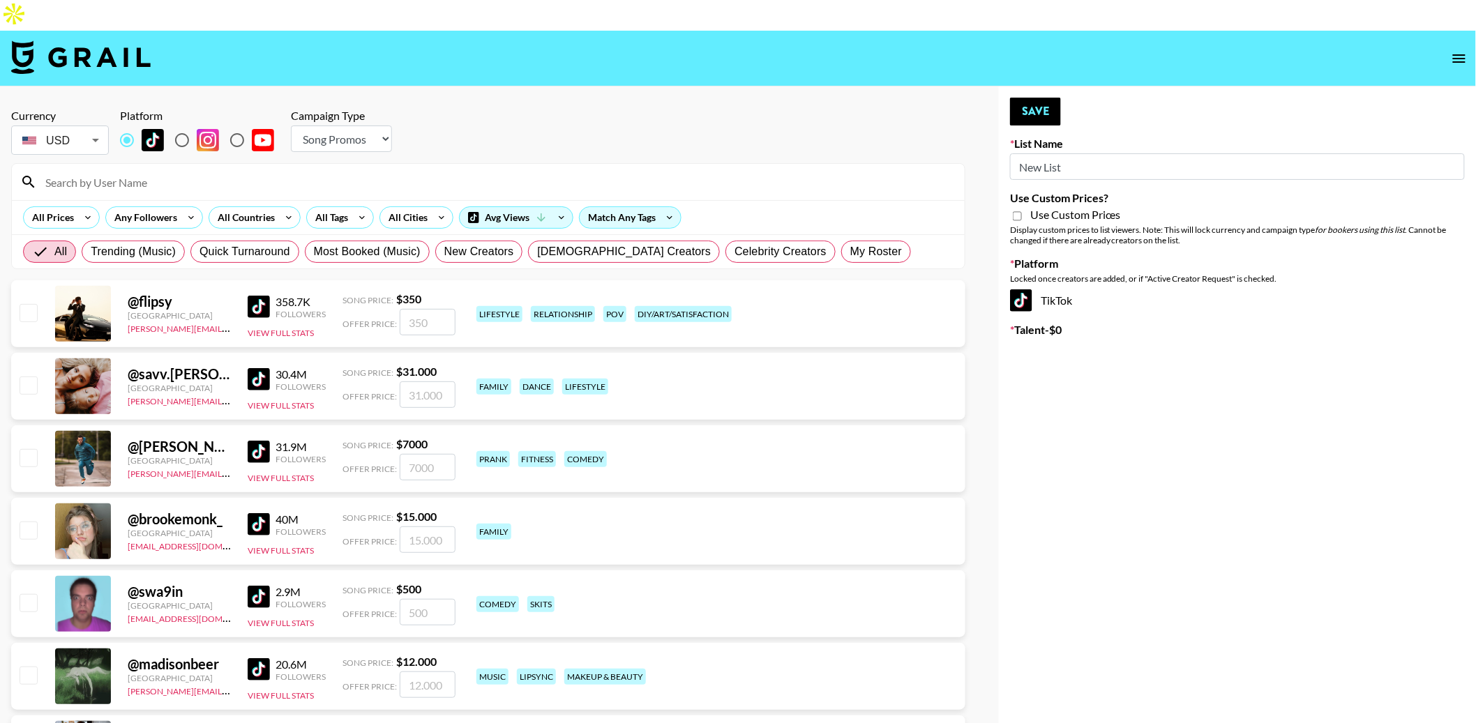
click at [389, 171] on input at bounding box center [496, 182] width 919 height 22
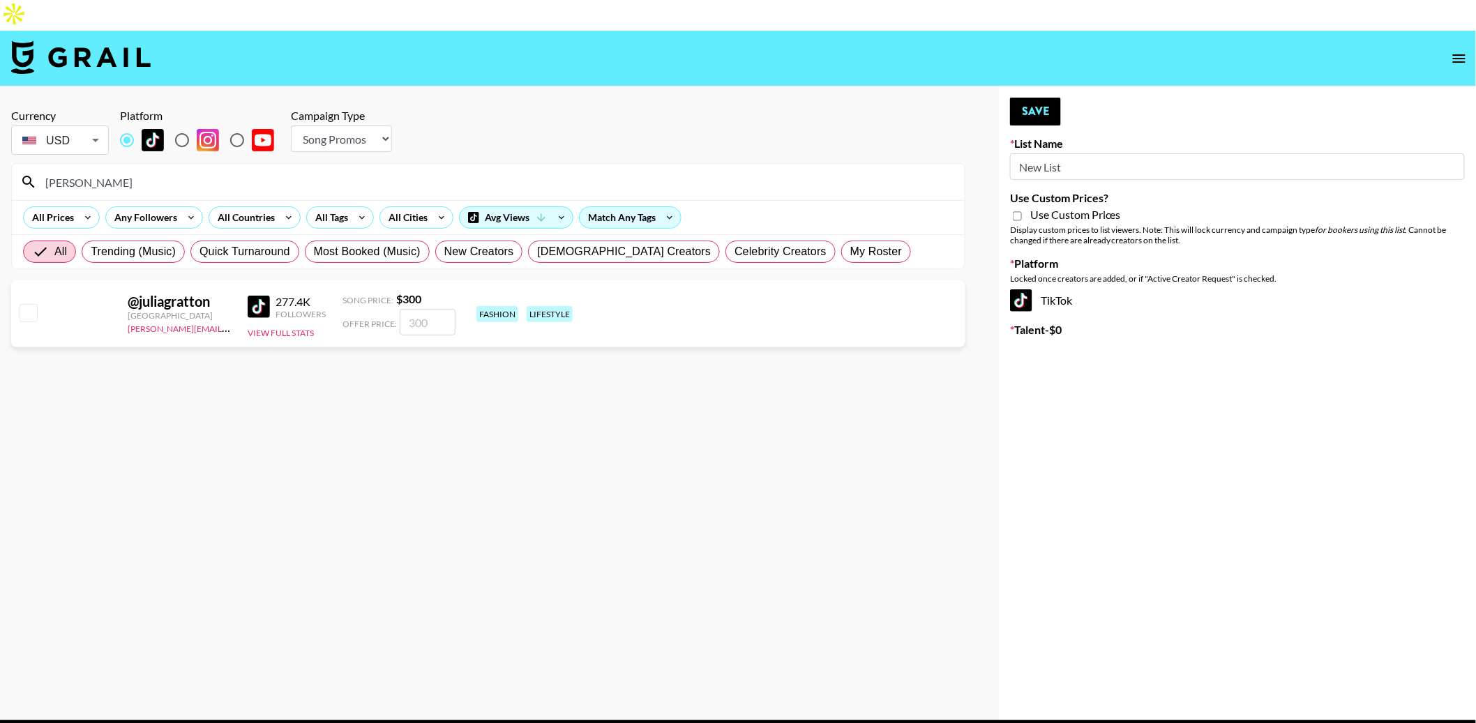
type input "julia@grail"
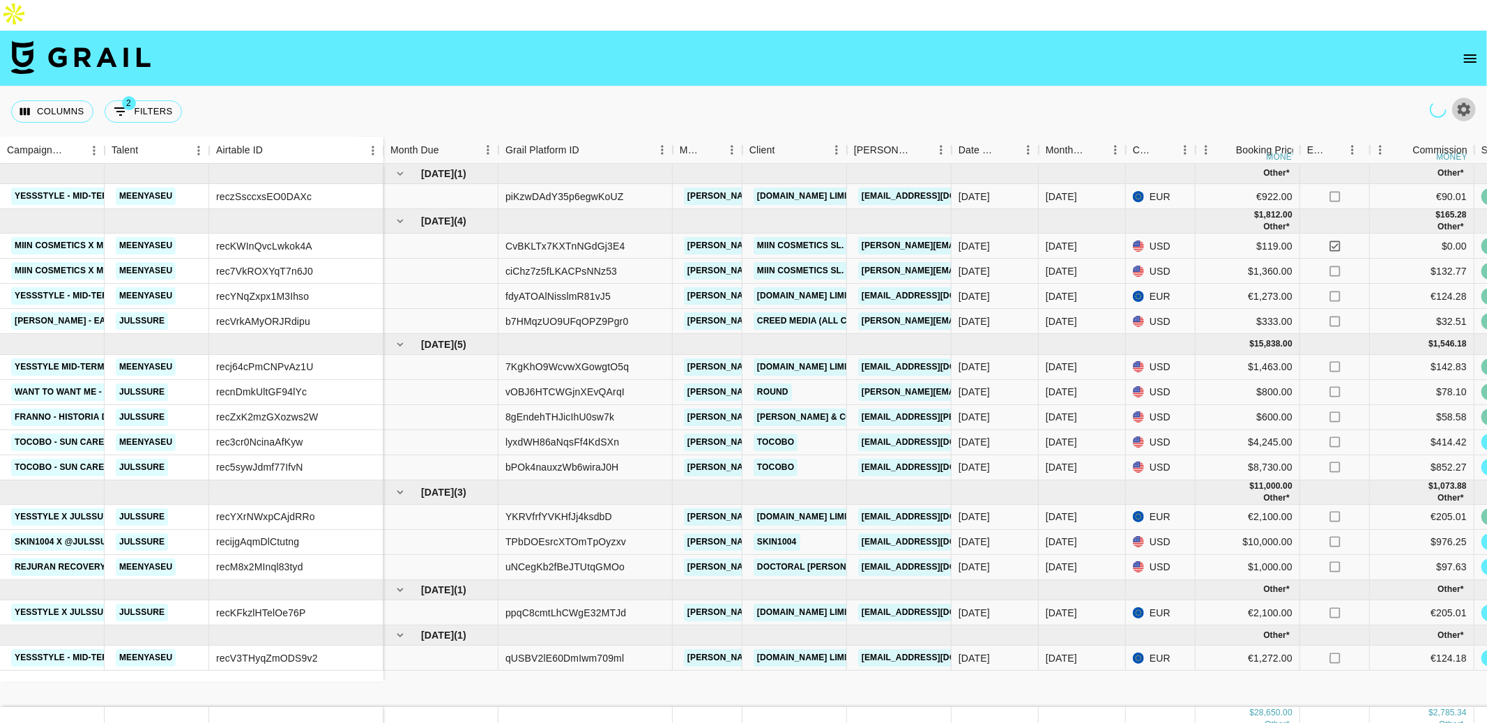
click at [1462, 103] on icon "button" at bounding box center [1464, 109] width 13 height 13
select select "May '25"
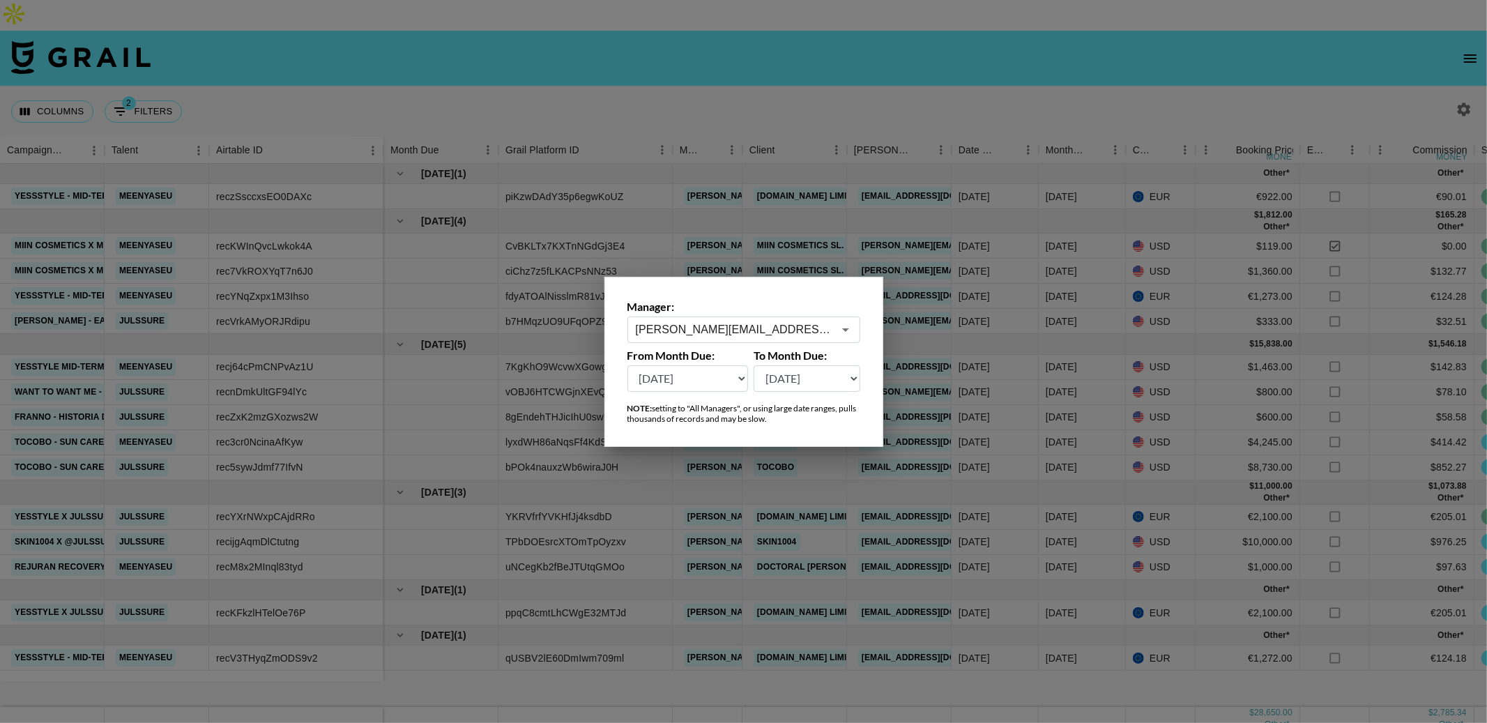
click at [697, 326] on input "[PERSON_NAME][EMAIL_ADDRESS][PERSON_NAME][DOMAIN_NAME]" at bounding box center [734, 329] width 197 height 16
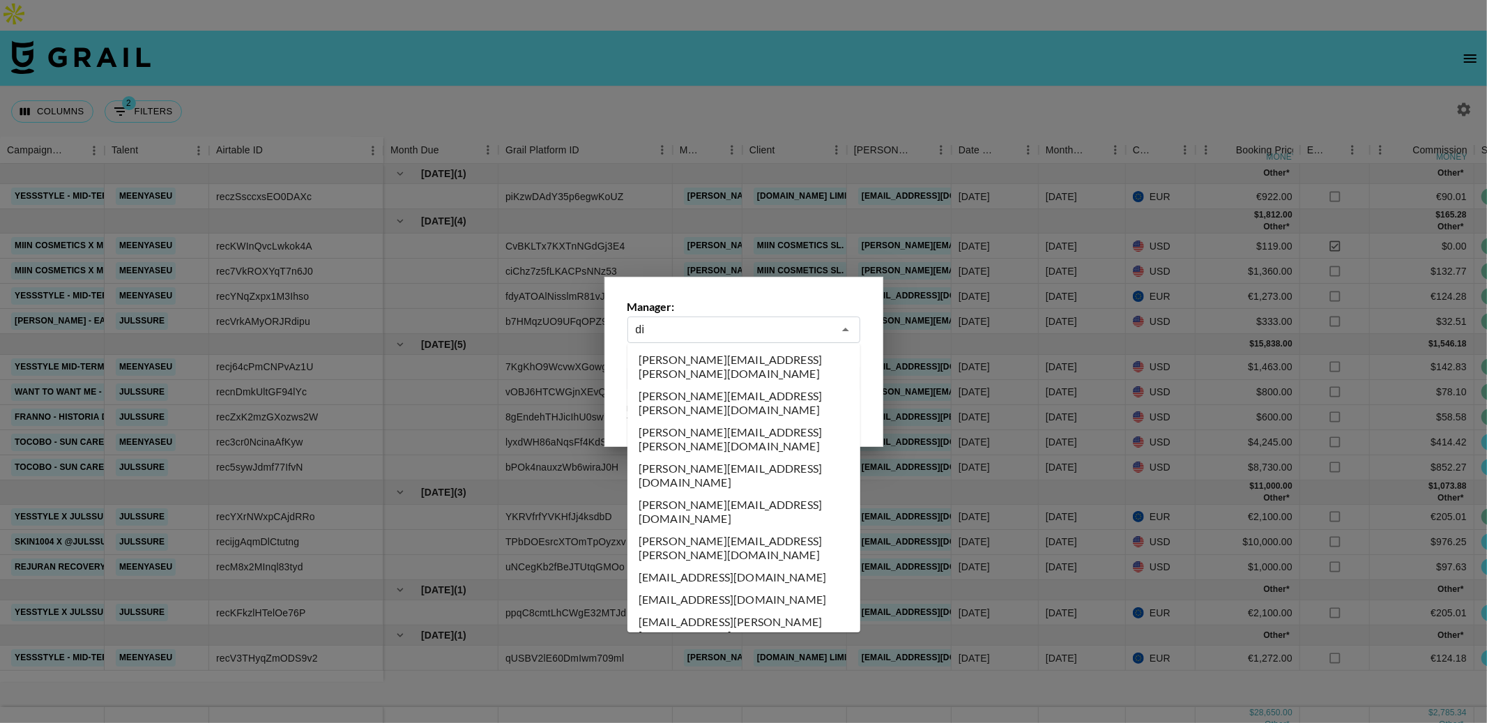
click at [706, 589] on li "dilnasheen.batool@grail-talent.com" at bounding box center [744, 600] width 233 height 22
type input "dilnasheen.batool@grail-talent.com"
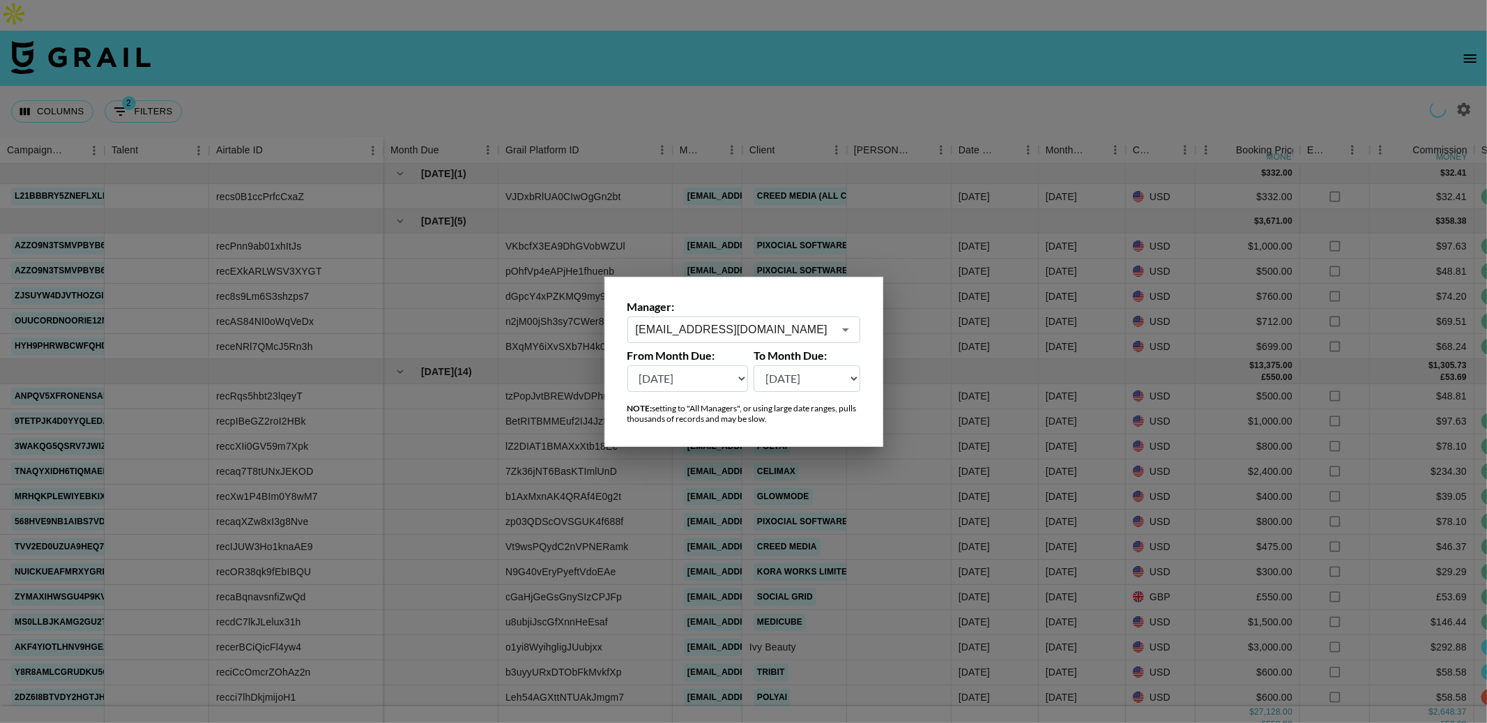
click at [724, 102] on div at bounding box center [743, 361] width 1487 height 723
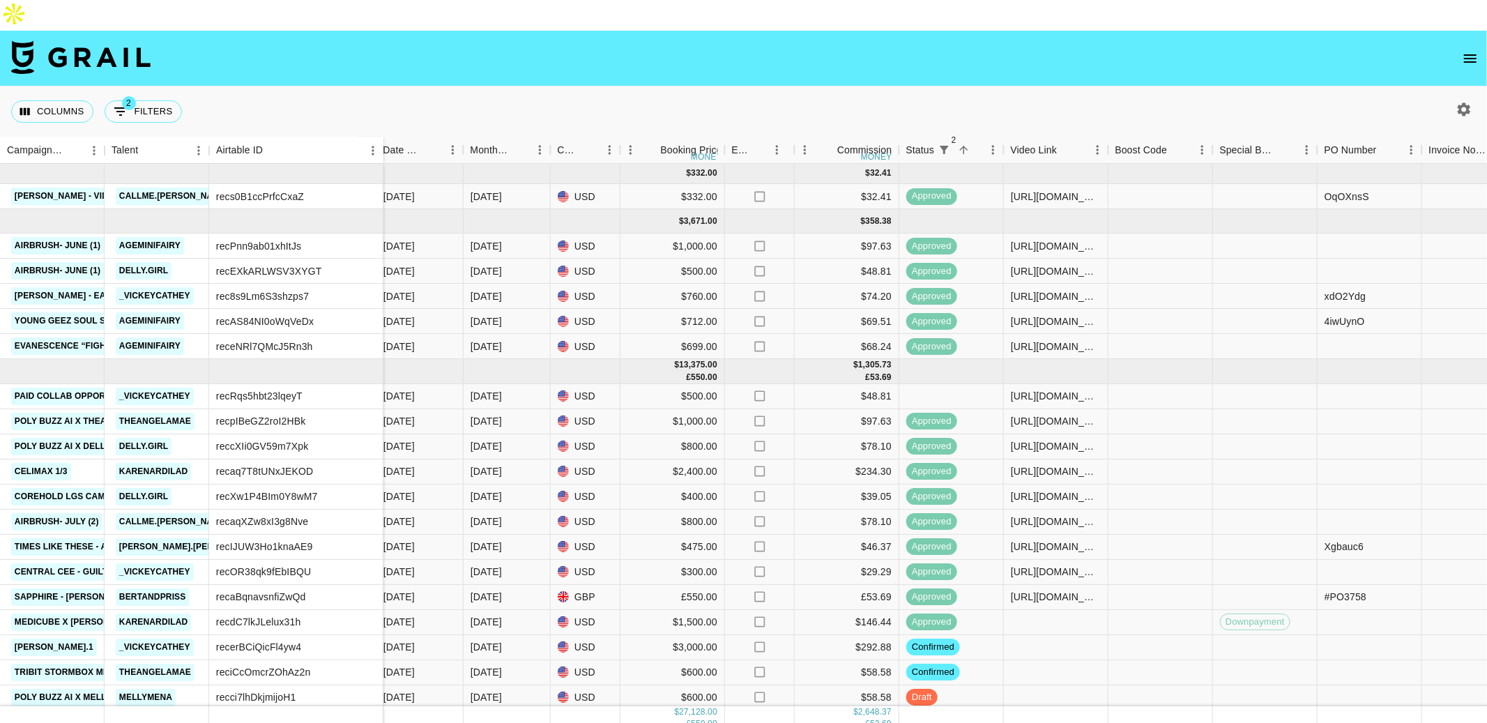
scroll to position [235, 575]
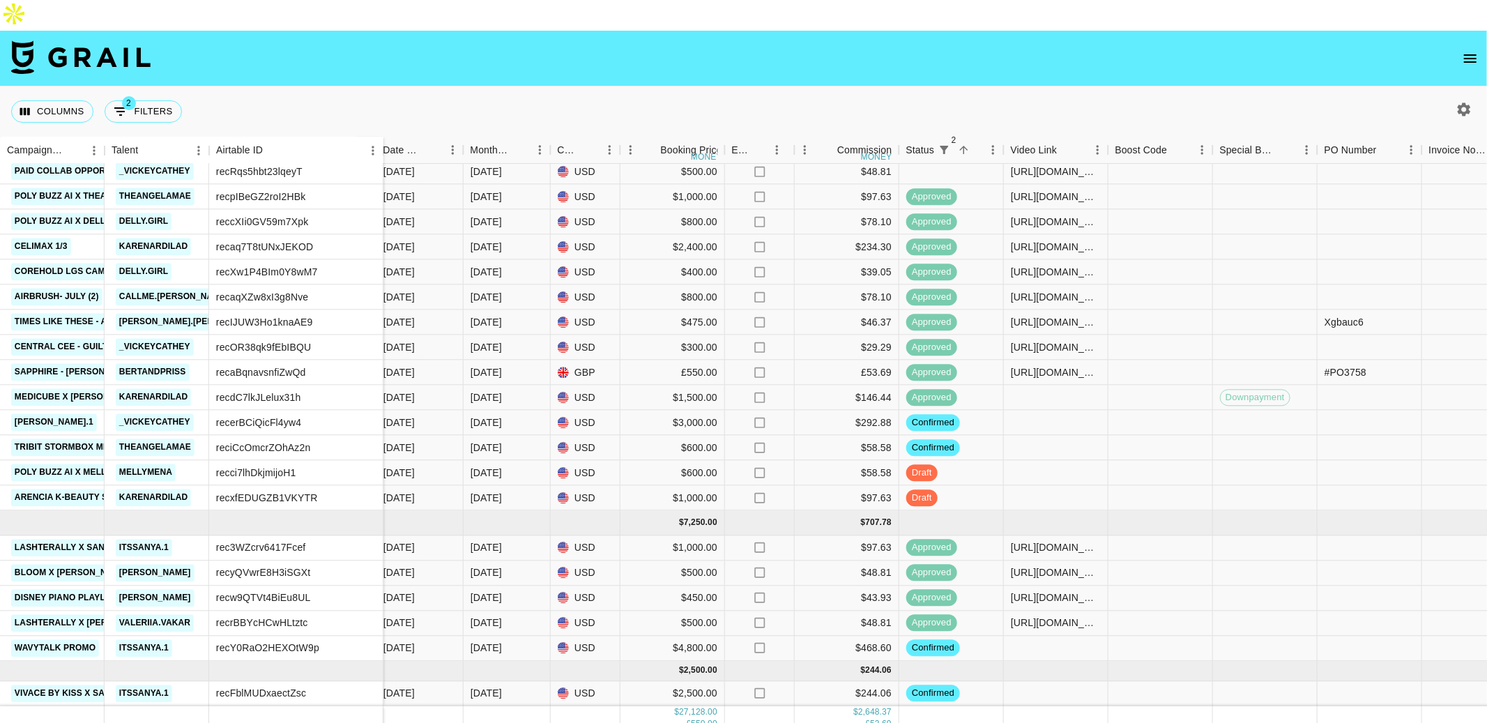
click at [1456, 101] on icon "button" at bounding box center [1464, 109] width 17 height 17
select select "May '25"
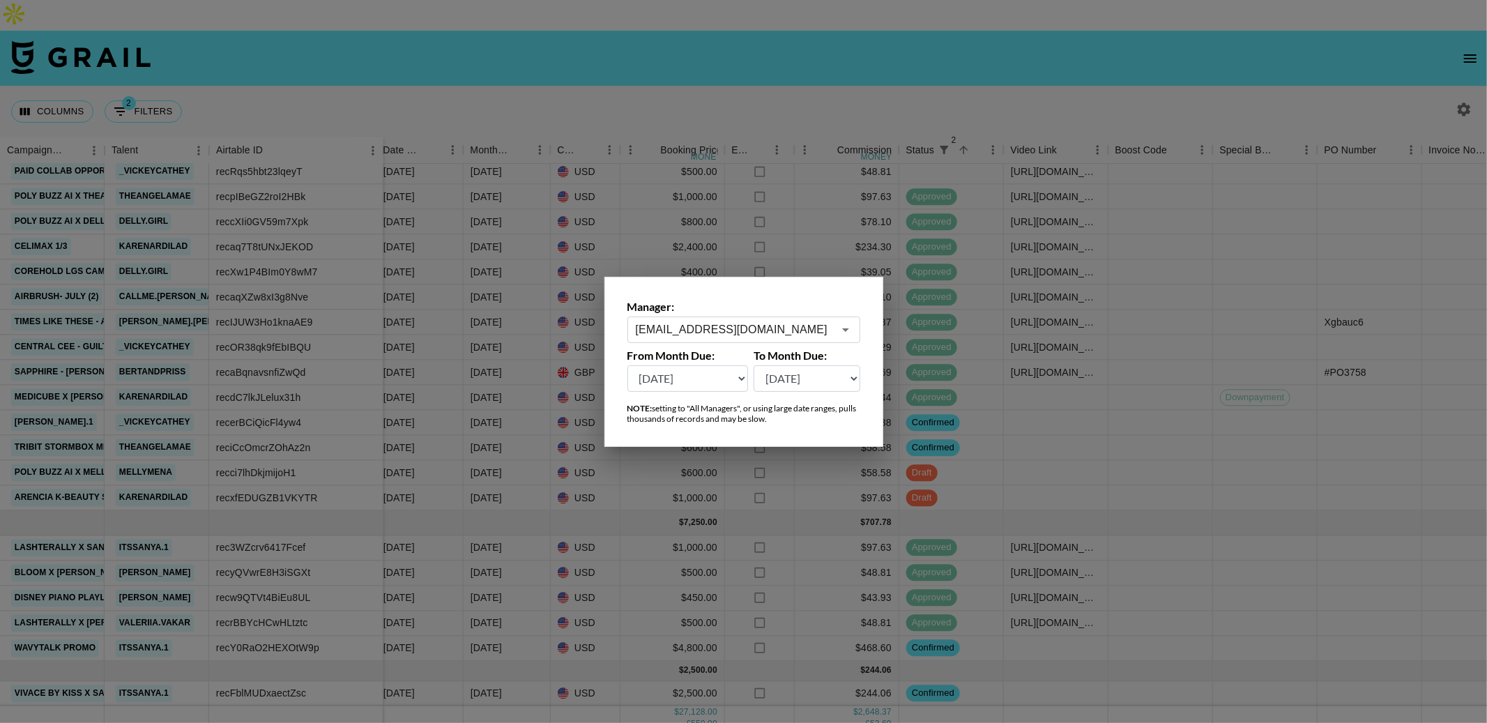
click at [747, 324] on input "dilnasheen.batool@grail-talent.com" at bounding box center [734, 329] width 197 height 16
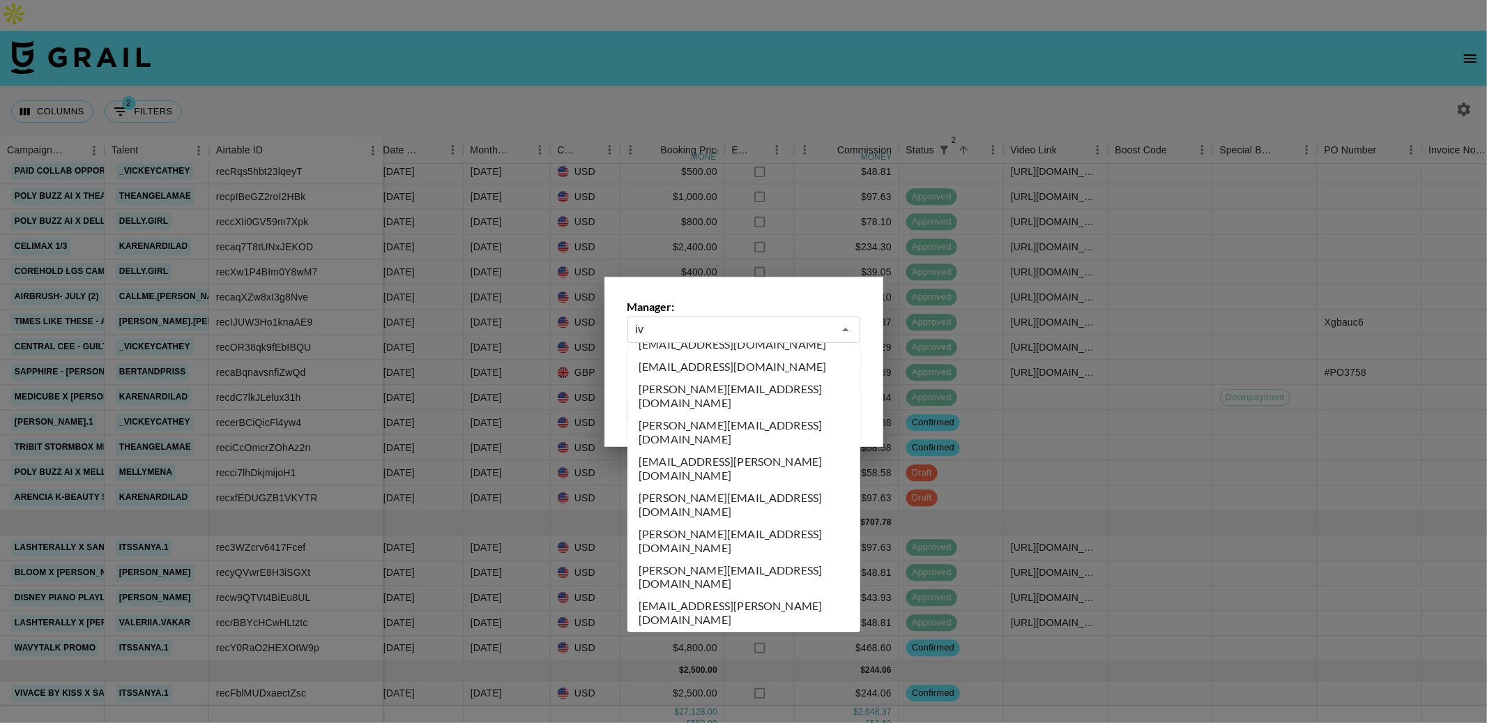
scroll to position [0, 0]
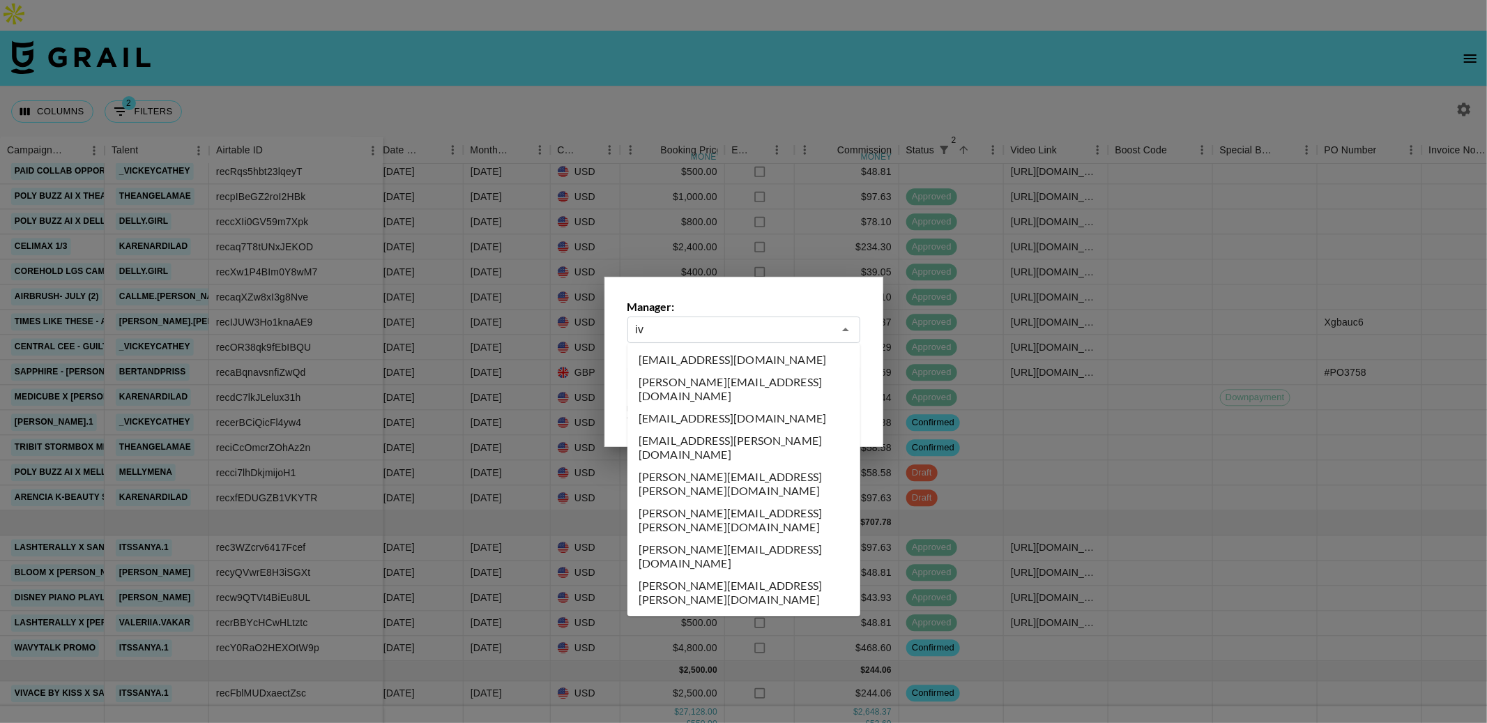
click at [727, 362] on li "iva.zivanovic@grail-talent.com" at bounding box center [744, 360] width 233 height 22
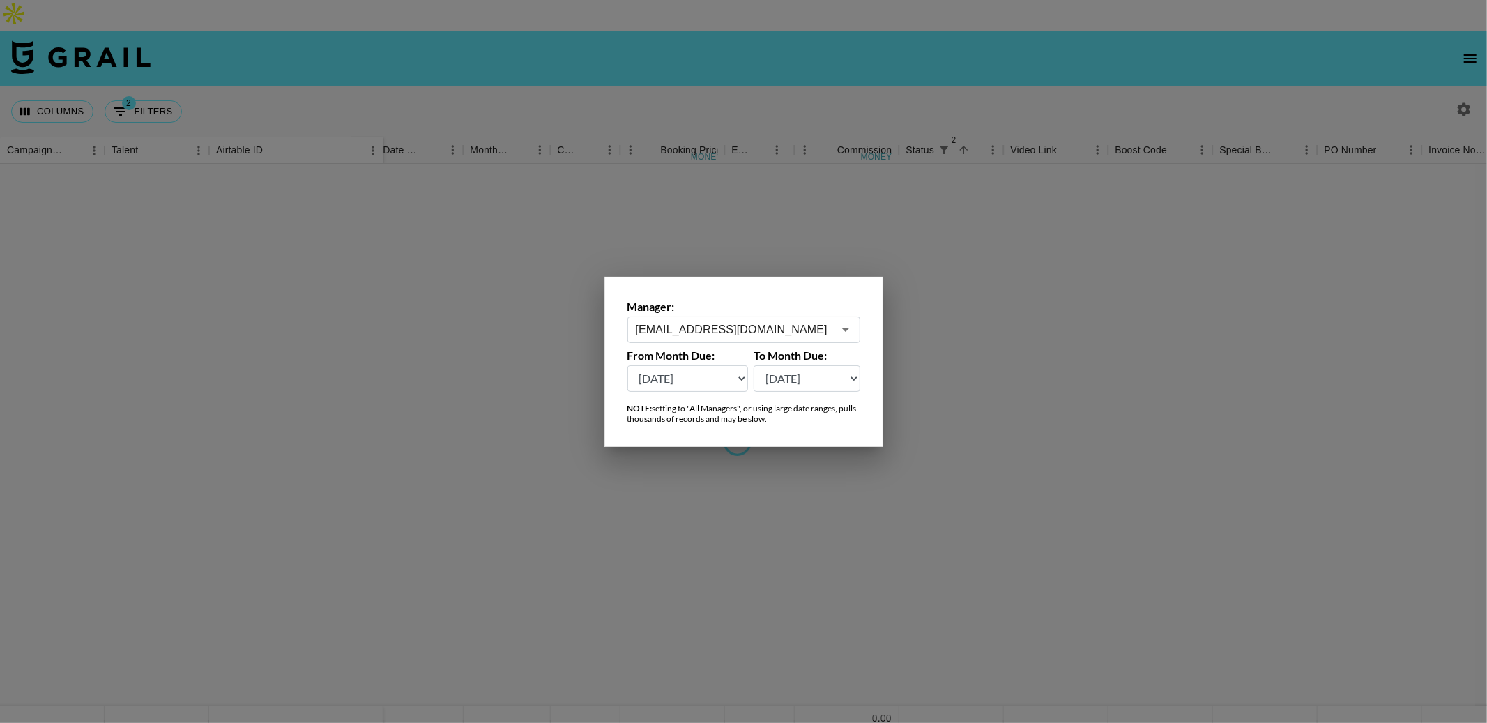
type input "iva.zivanovic@grail-talent.com"
click at [721, 386] on select "Aug '26 Jul '26 Jun '26 May '26 Apr '26 Mar '26 Feb '26 Jan '26 Dec '25 Nov '25…" at bounding box center [688, 378] width 121 height 26
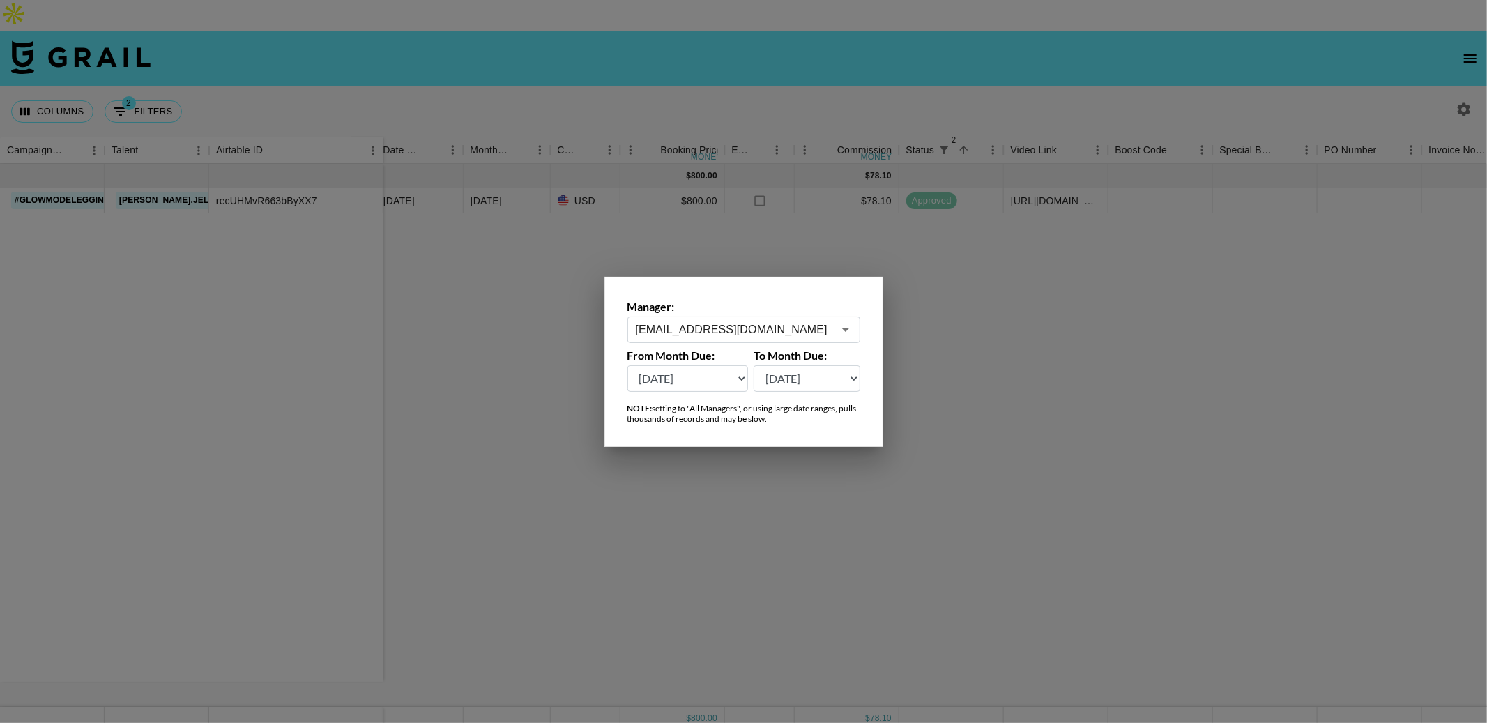
select select "Mar '25"
click at [840, 70] on div at bounding box center [743, 361] width 1487 height 723
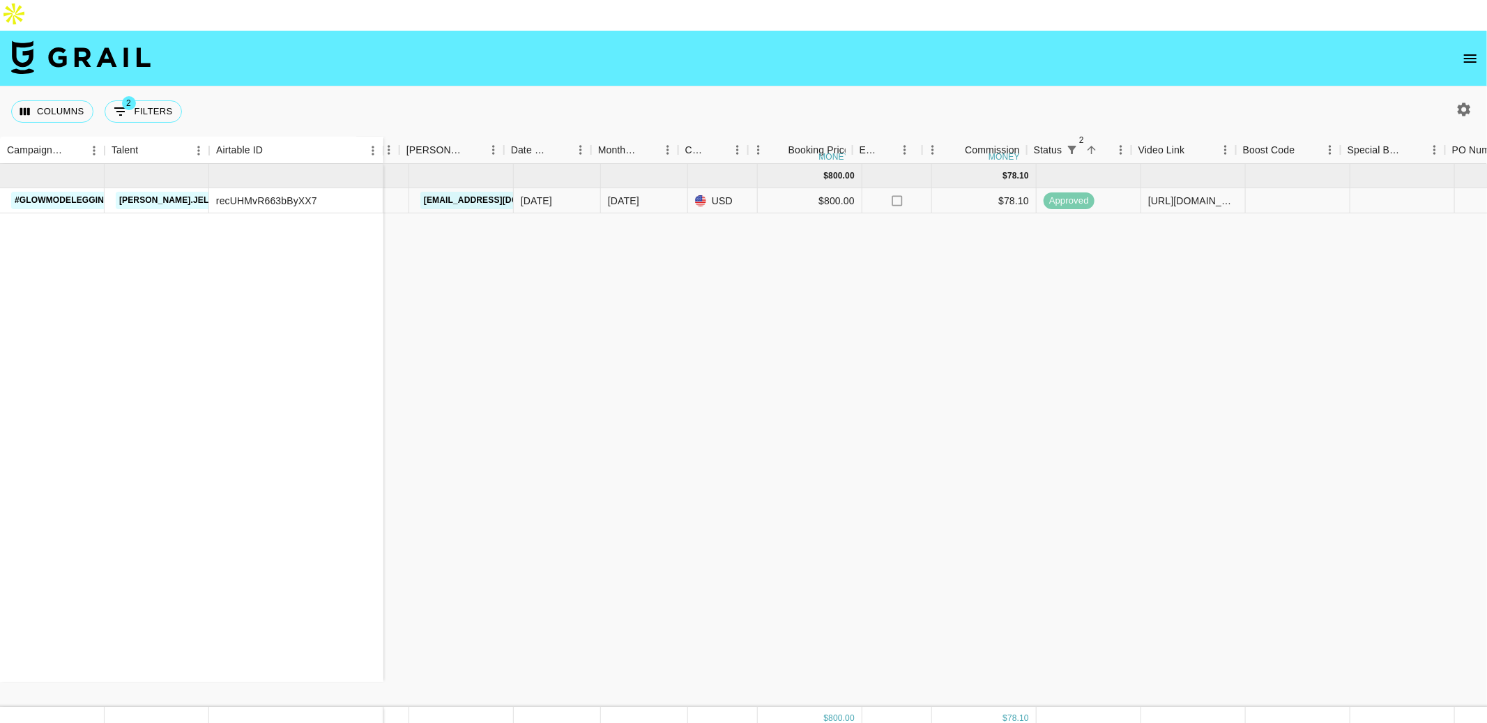
scroll to position [0, 448]
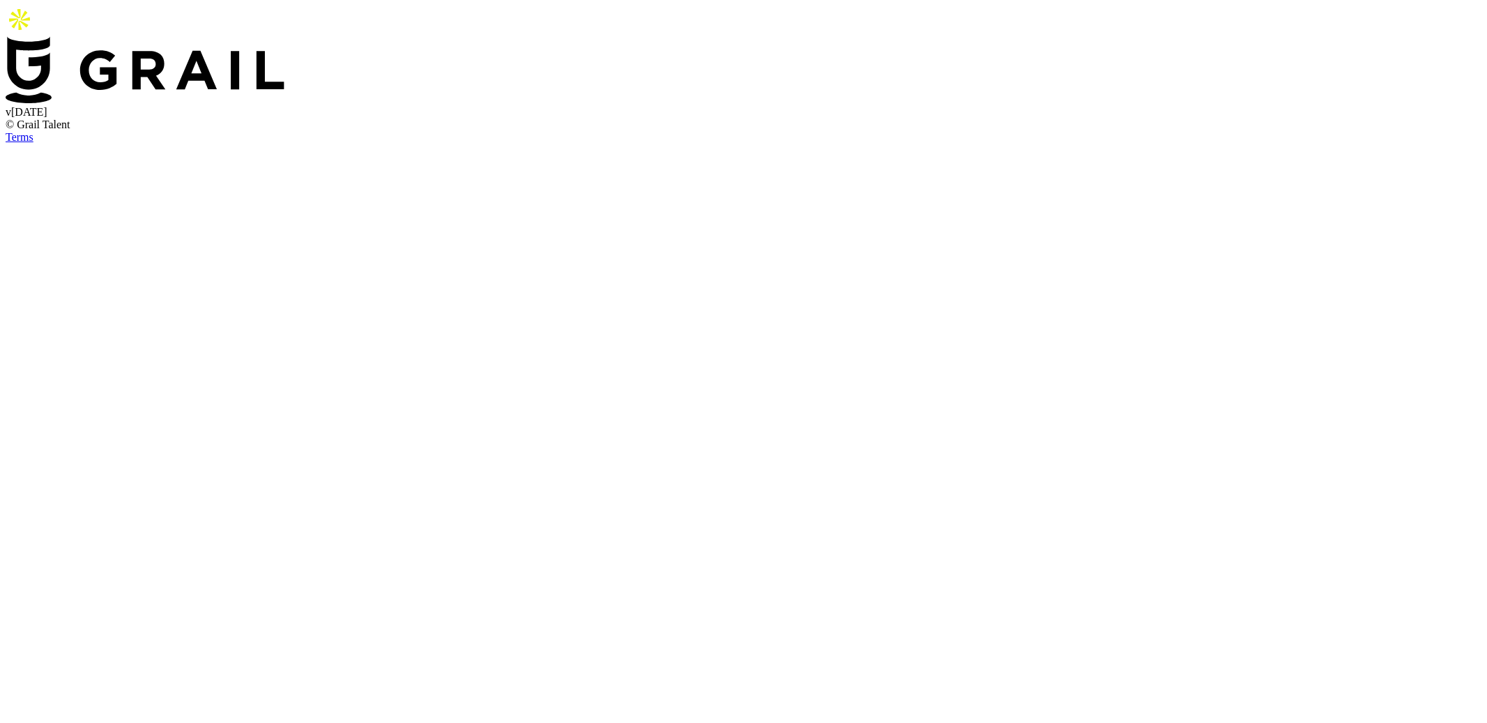
select select "USD"
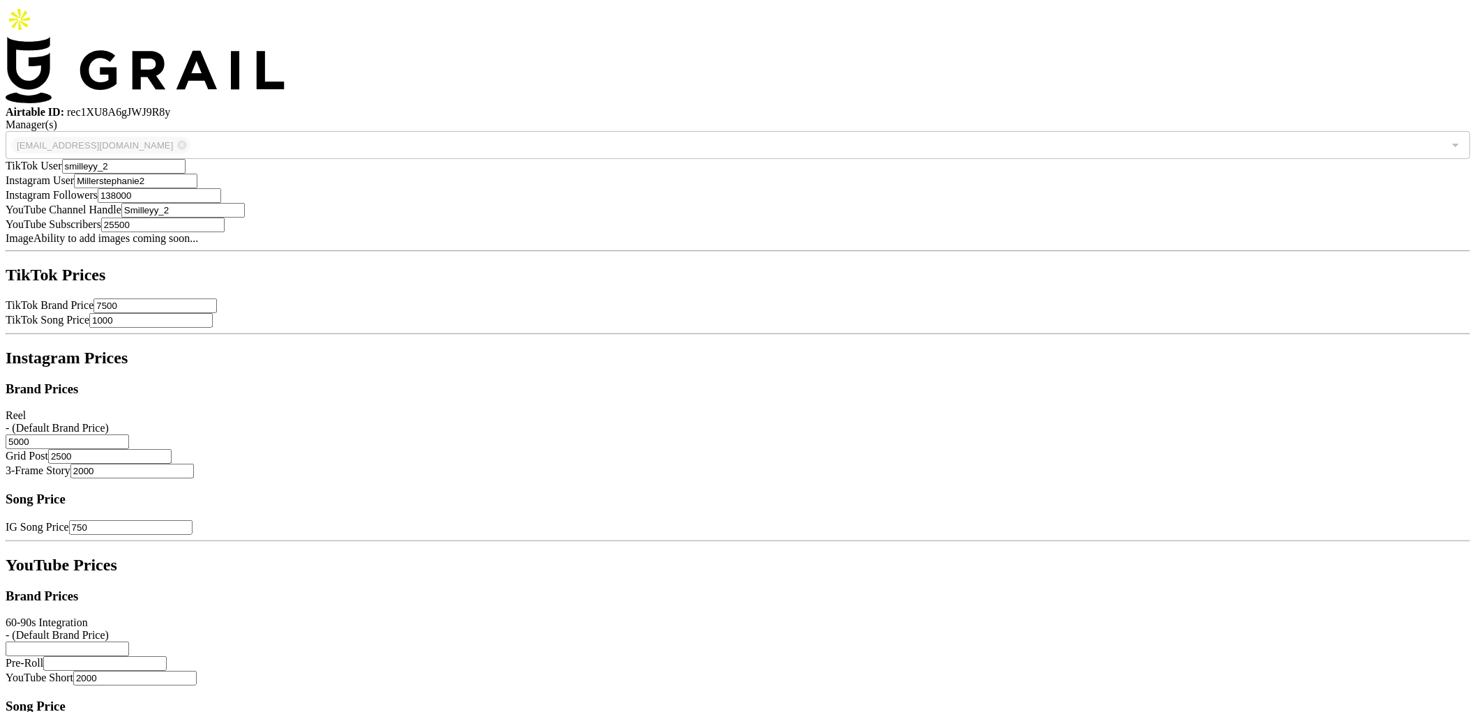
click at [185, 174] on input "smilleyy_2" at bounding box center [123, 166] width 123 height 15
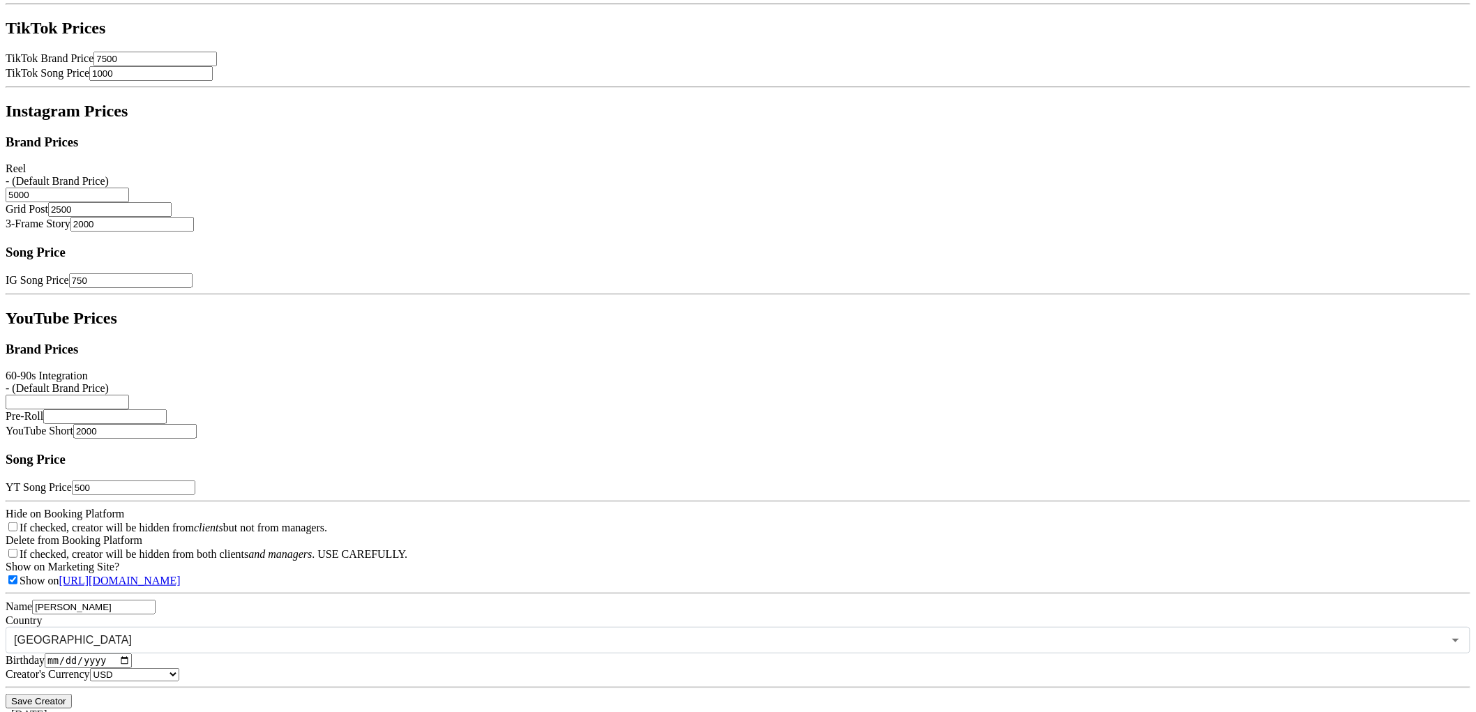
scroll to position [255, 0]
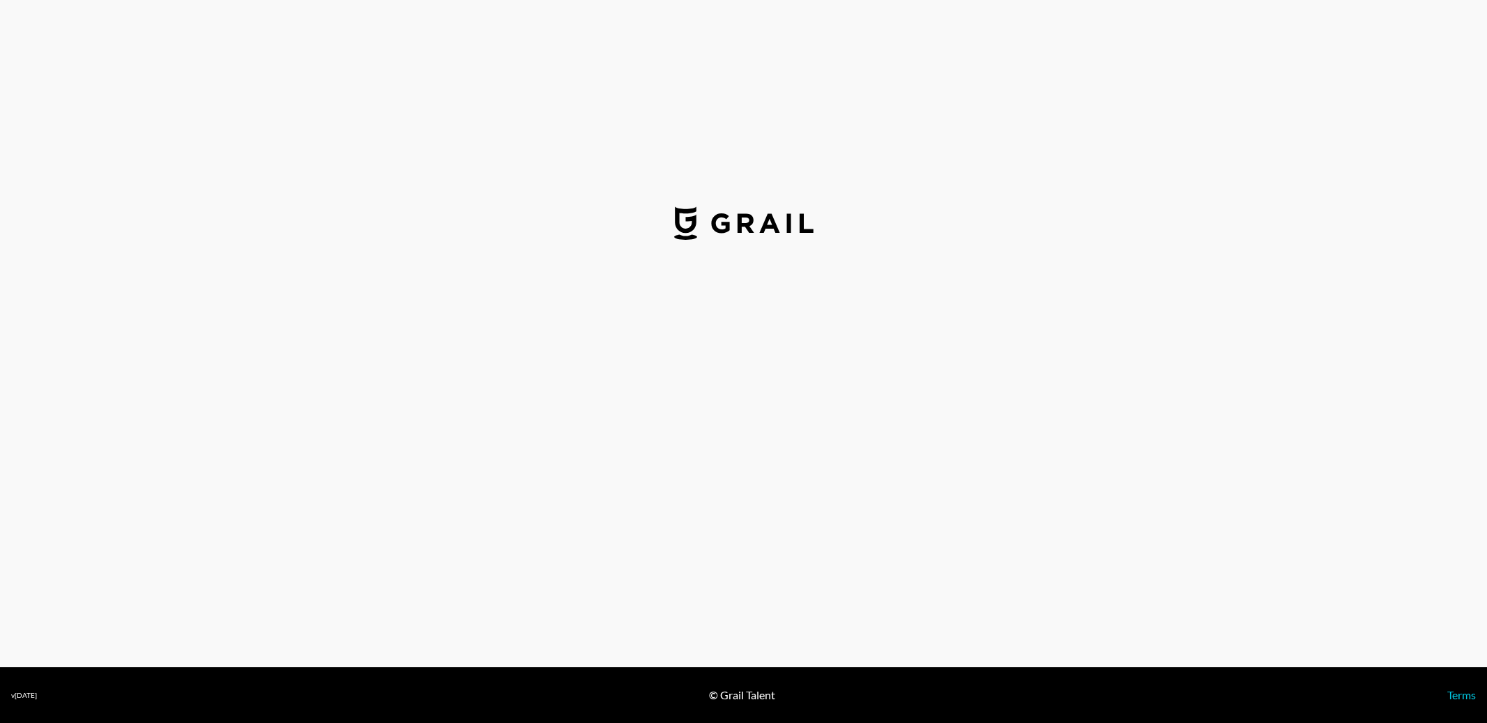
select select "USD"
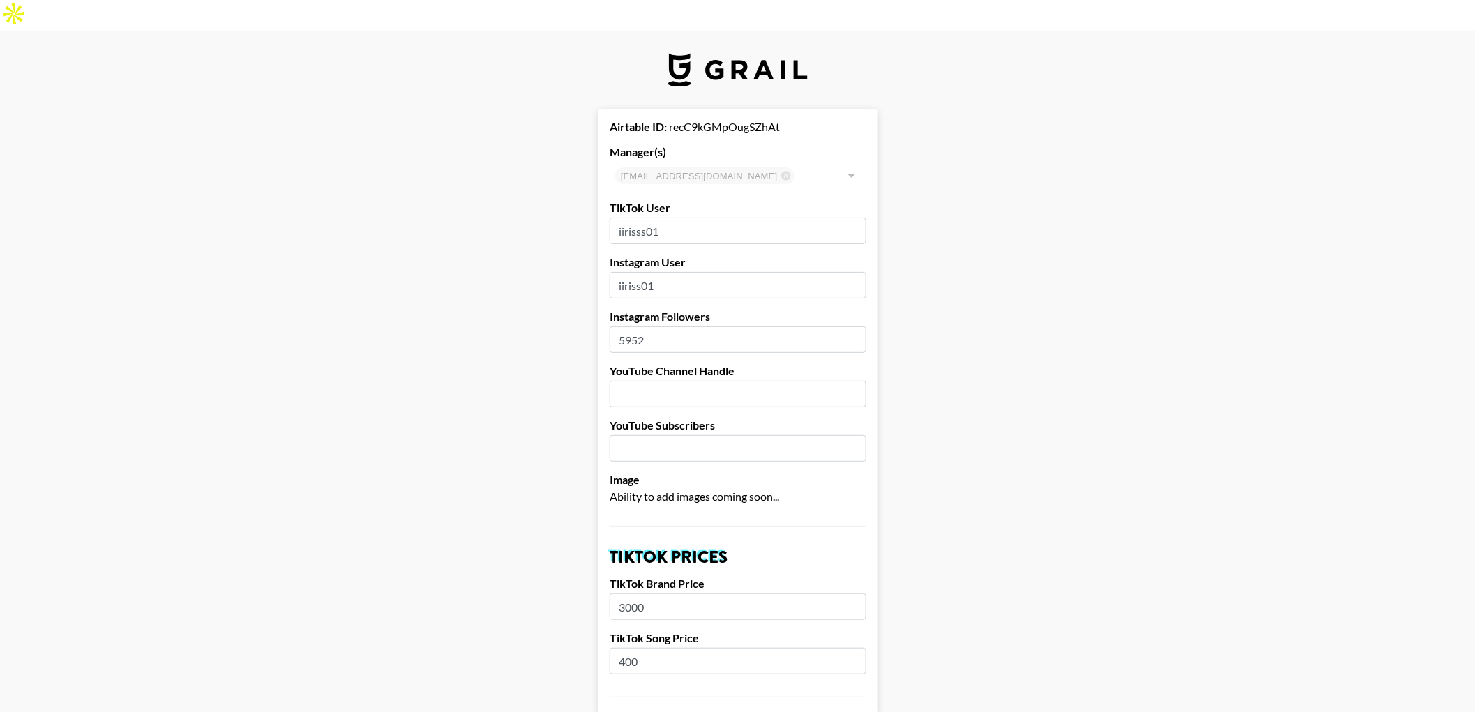
click at [654, 218] on input "iirisss01" at bounding box center [737, 231] width 257 height 26
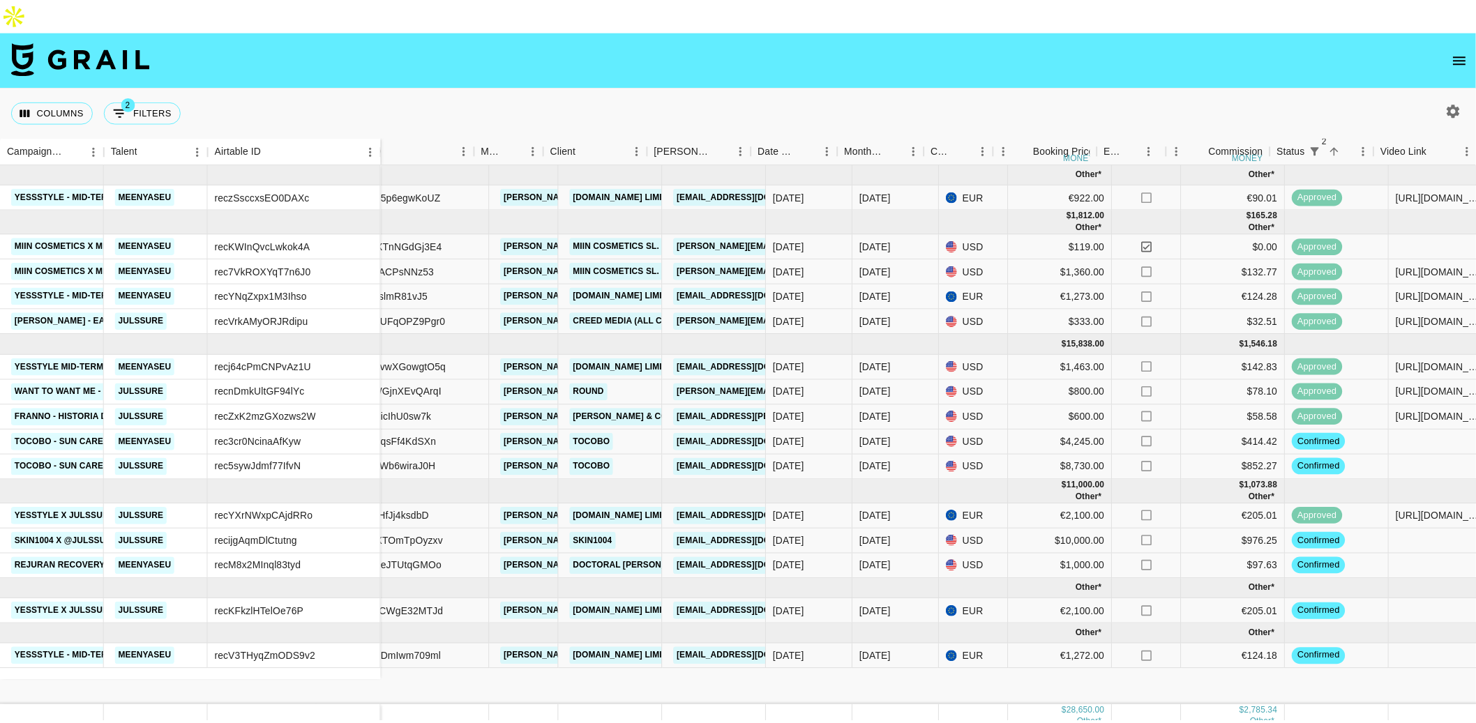
scroll to position [0, 197]
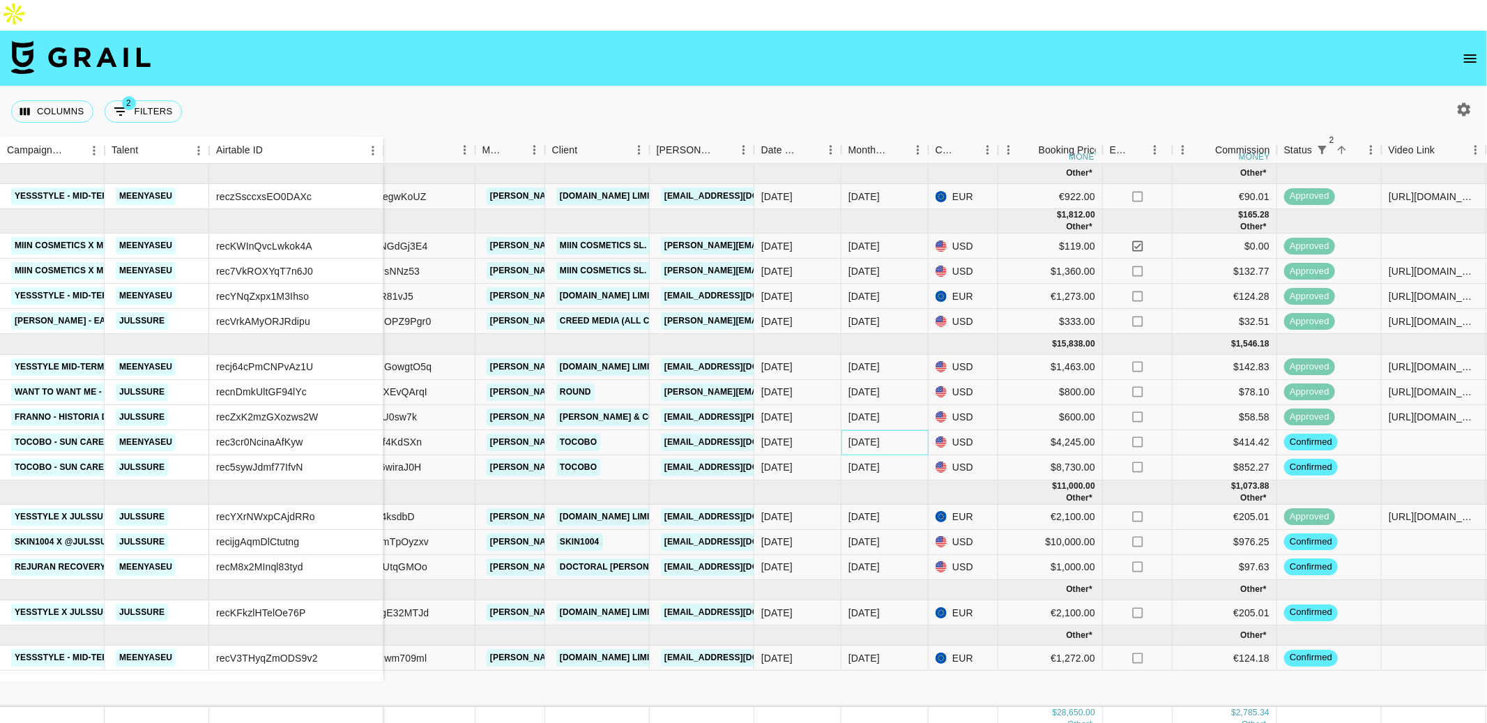
click at [870, 435] on div "Jul '25" at bounding box center [864, 442] width 31 height 14
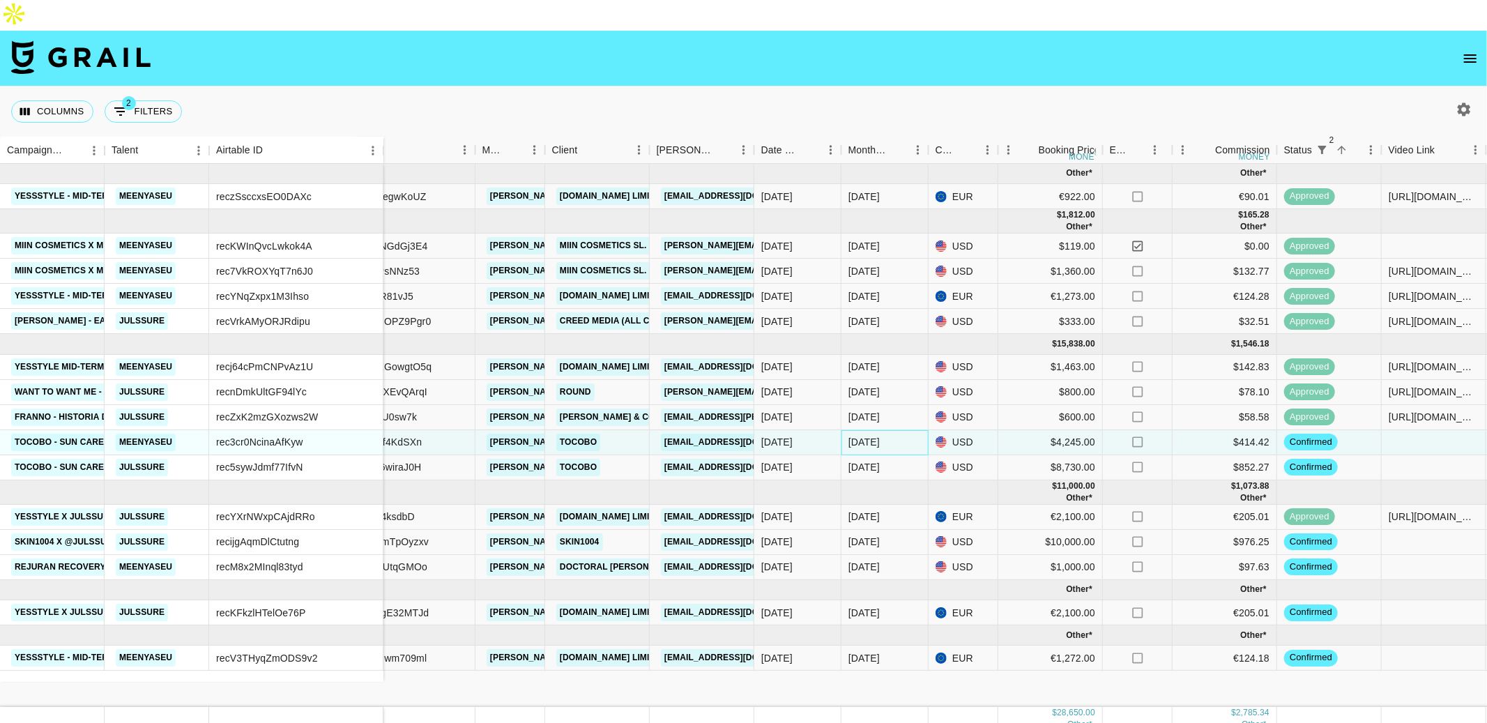
click at [870, 435] on div "Jul '25" at bounding box center [864, 442] width 31 height 14
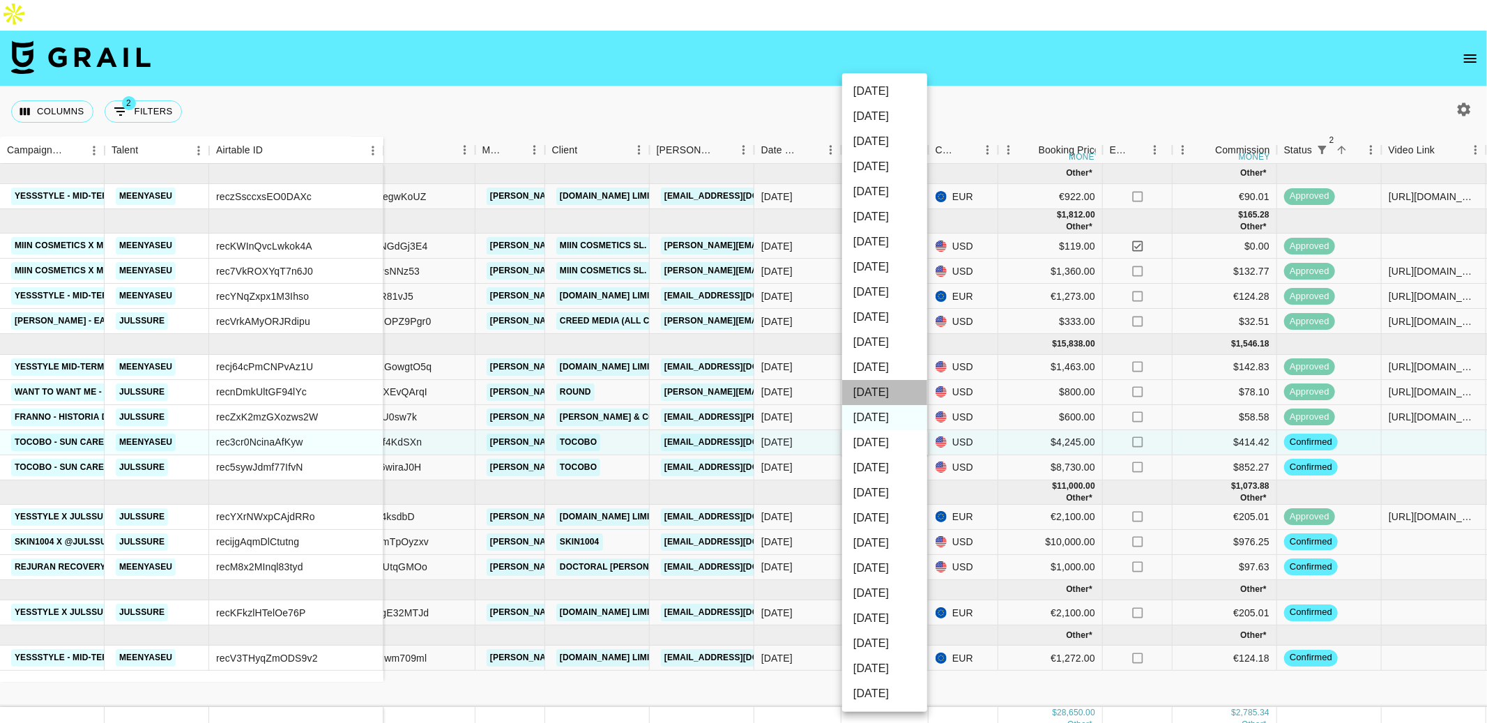
click at [879, 388] on li "Aug '25" at bounding box center [884, 392] width 85 height 25
type input "Aug '25"
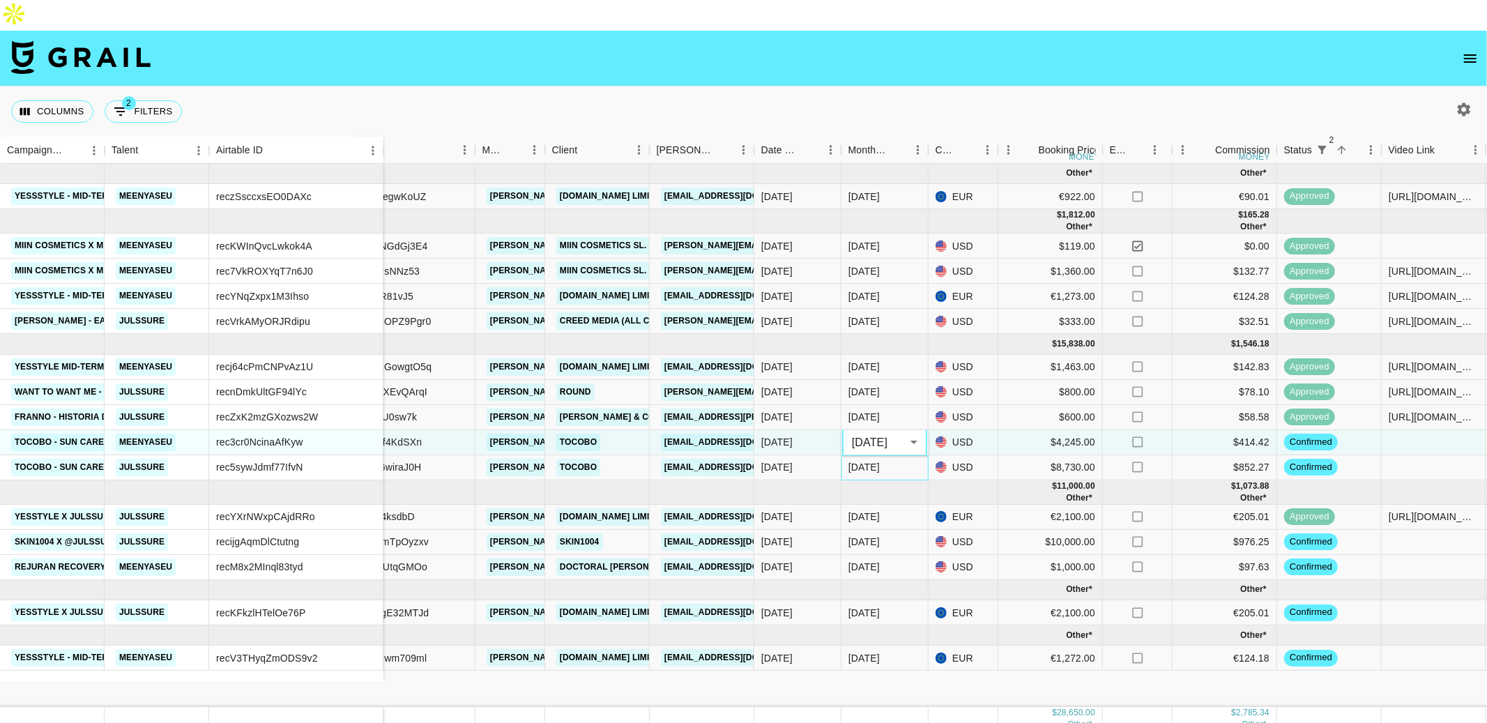
click at [882, 455] on div "Jul '25" at bounding box center [885, 467] width 87 height 25
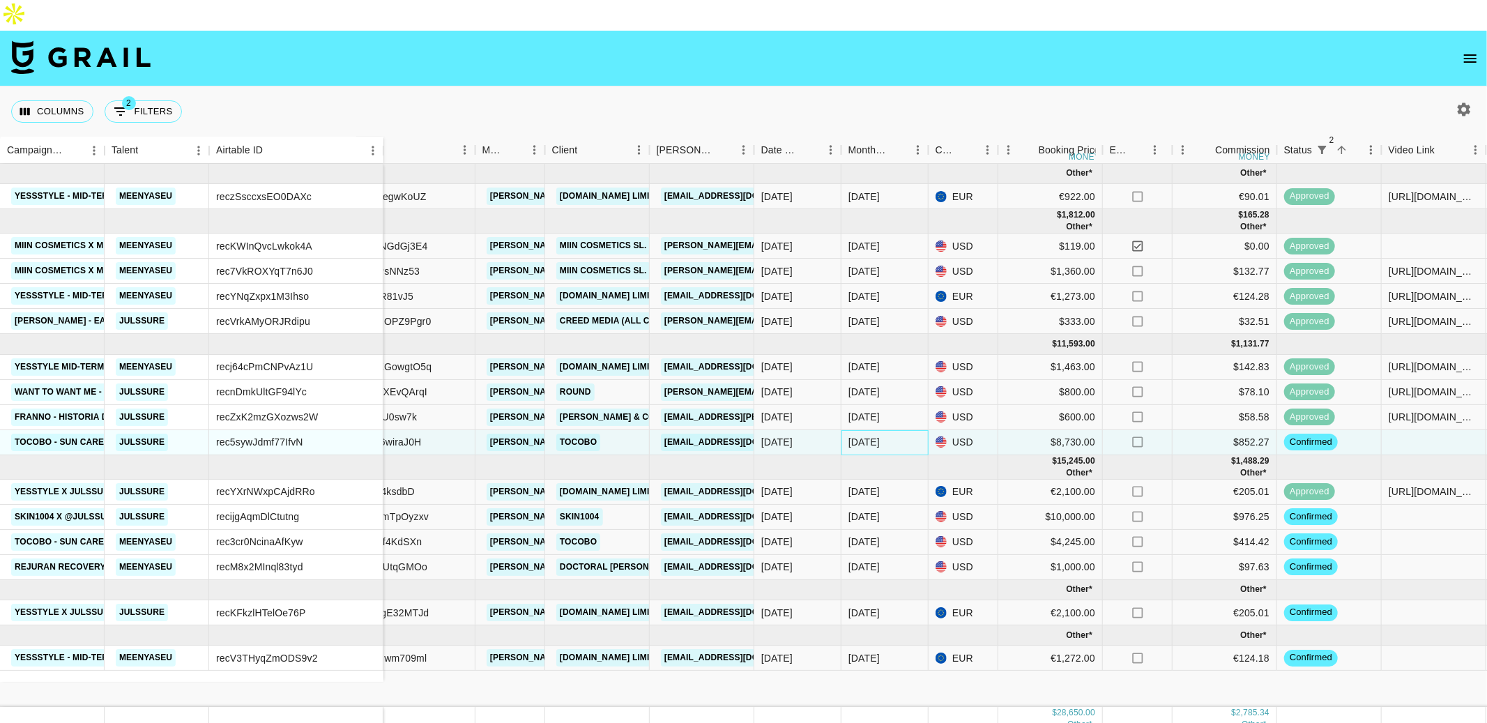
click at [876, 435] on div "Jul '25" at bounding box center [864, 442] width 31 height 14
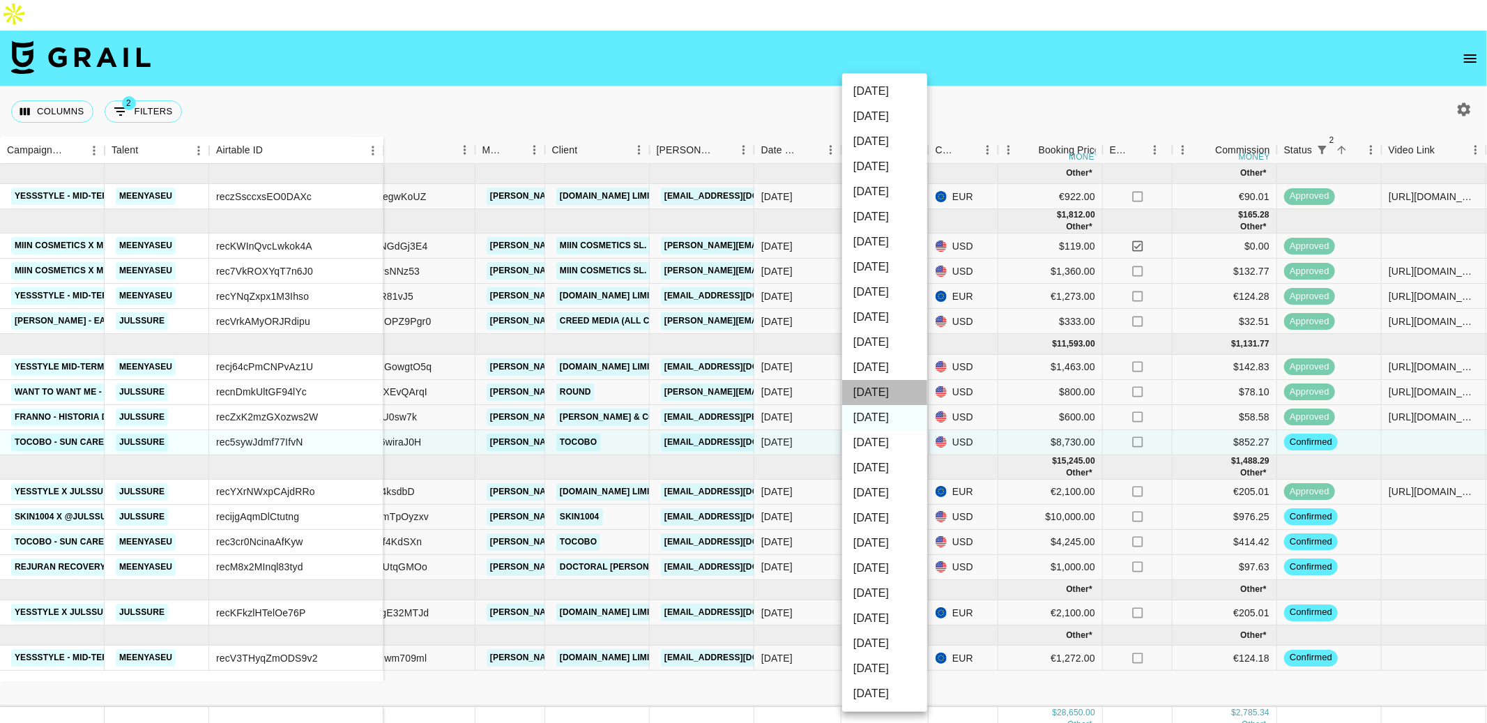
click at [879, 384] on li "Aug '25" at bounding box center [884, 392] width 85 height 25
type input "Aug '25"
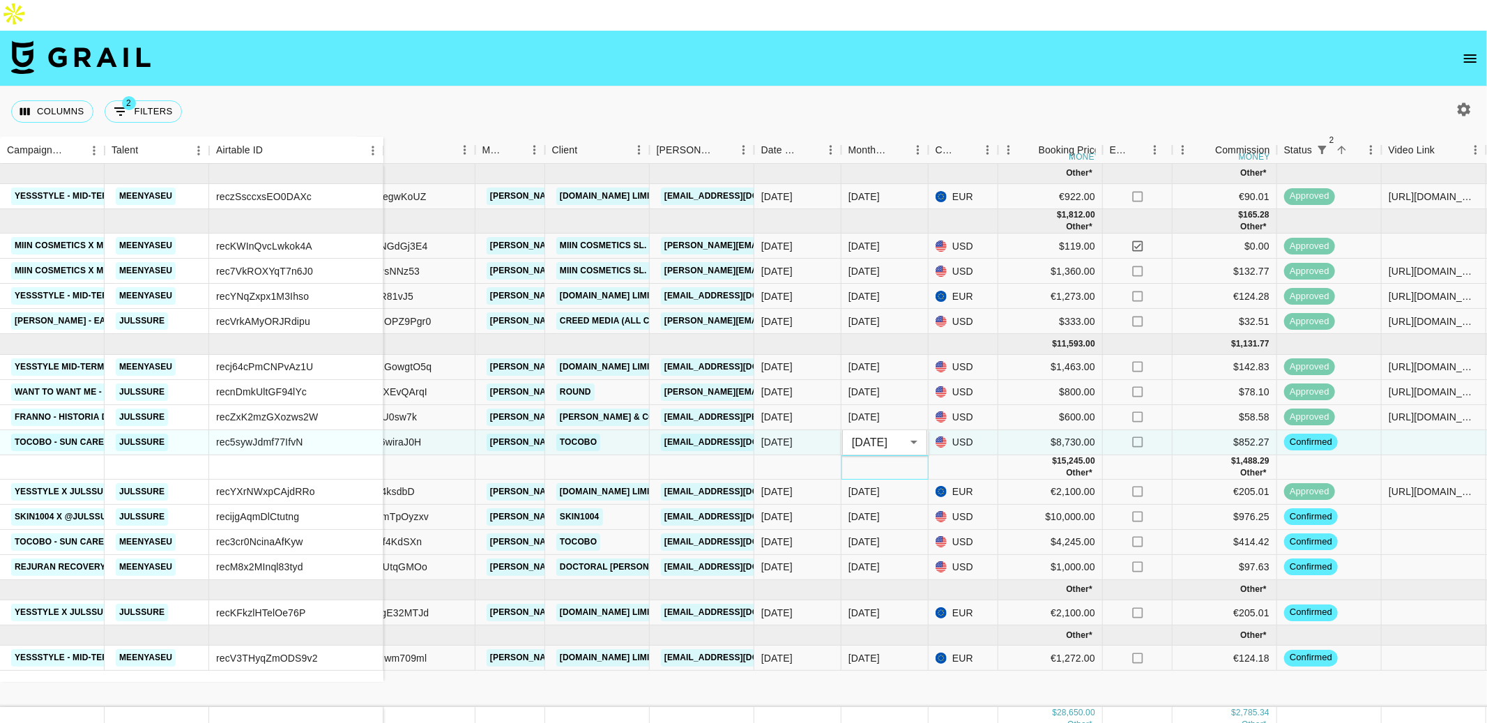
click at [914, 455] on div at bounding box center [885, 467] width 87 height 24
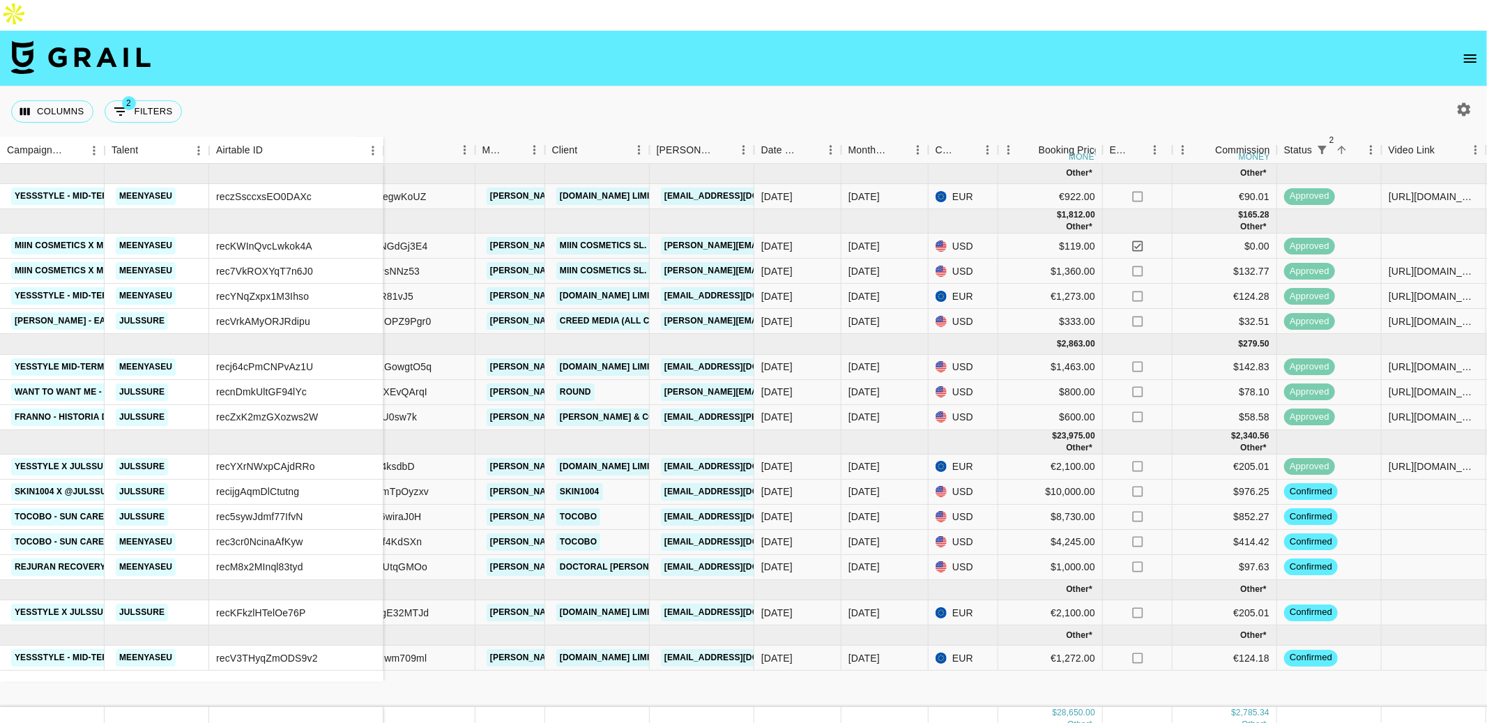
click at [1473, 54] on icon "open drawer" at bounding box center [1470, 58] width 13 height 8
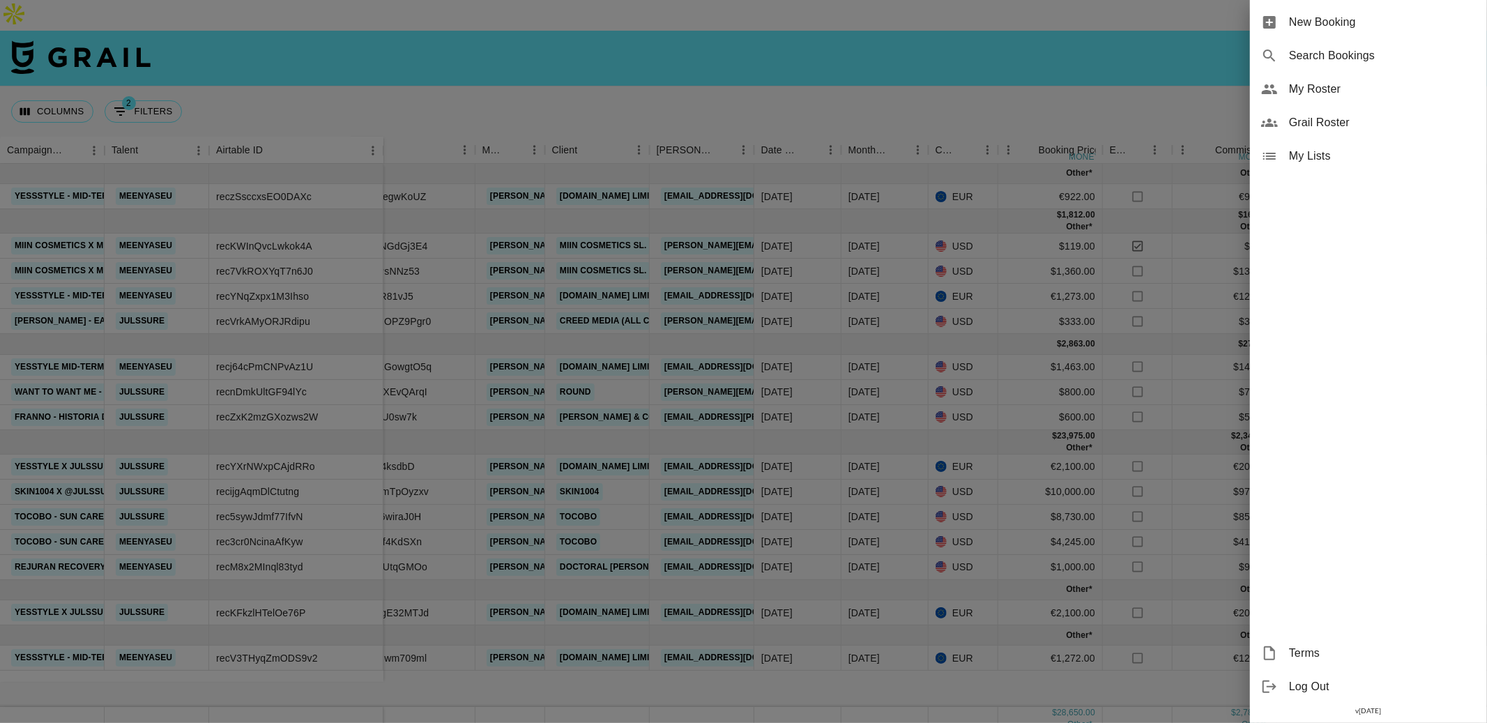
click at [1323, 89] on span "My Roster" at bounding box center [1382, 89] width 187 height 17
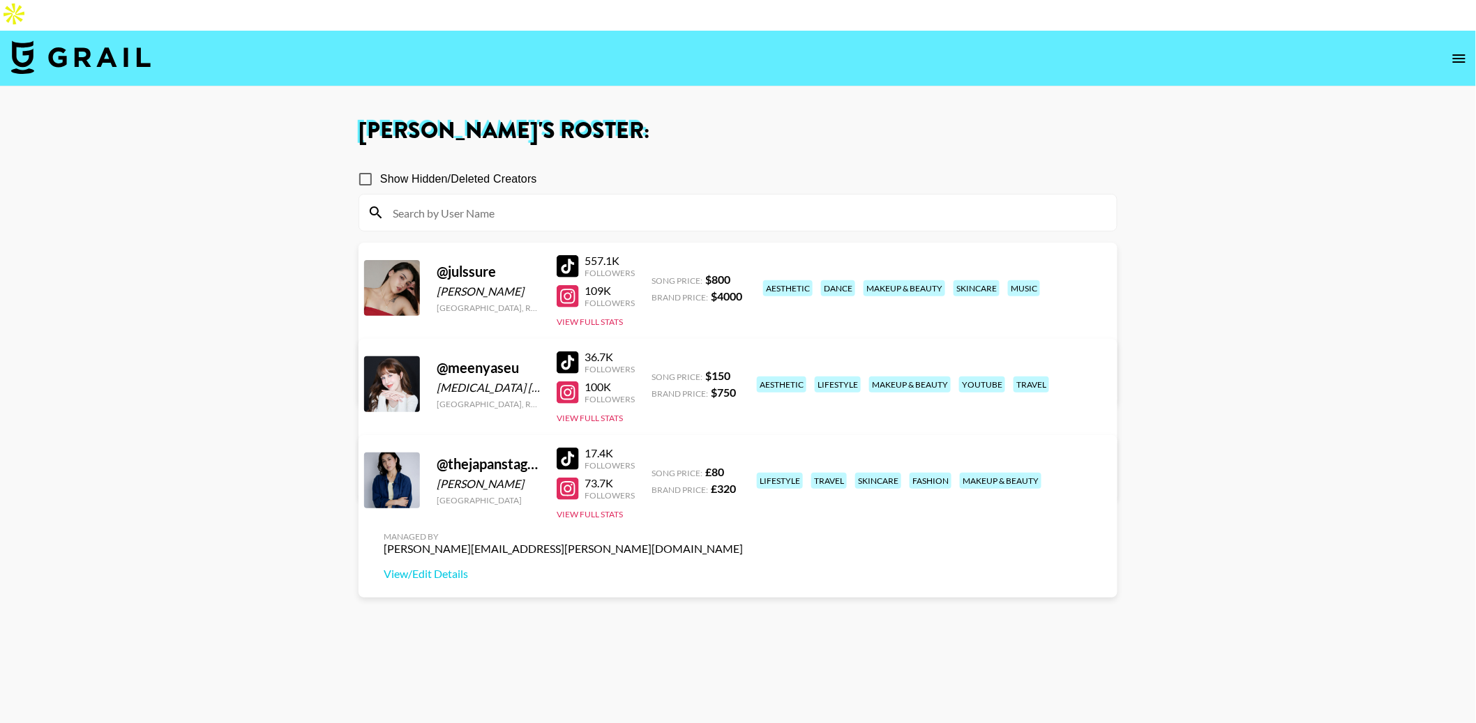
click at [743, 471] on link "View/Edit Details" at bounding box center [563, 478] width 359 height 14
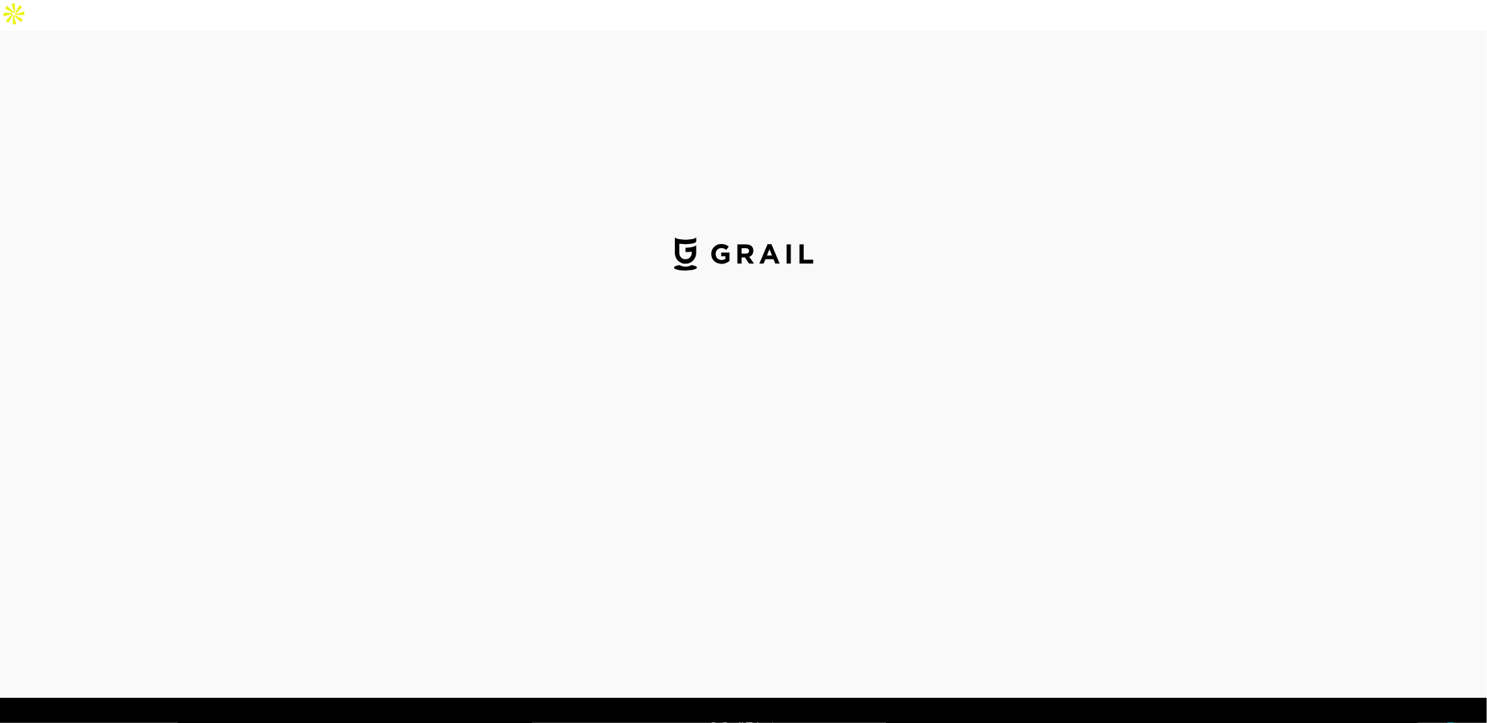
select select "USD"
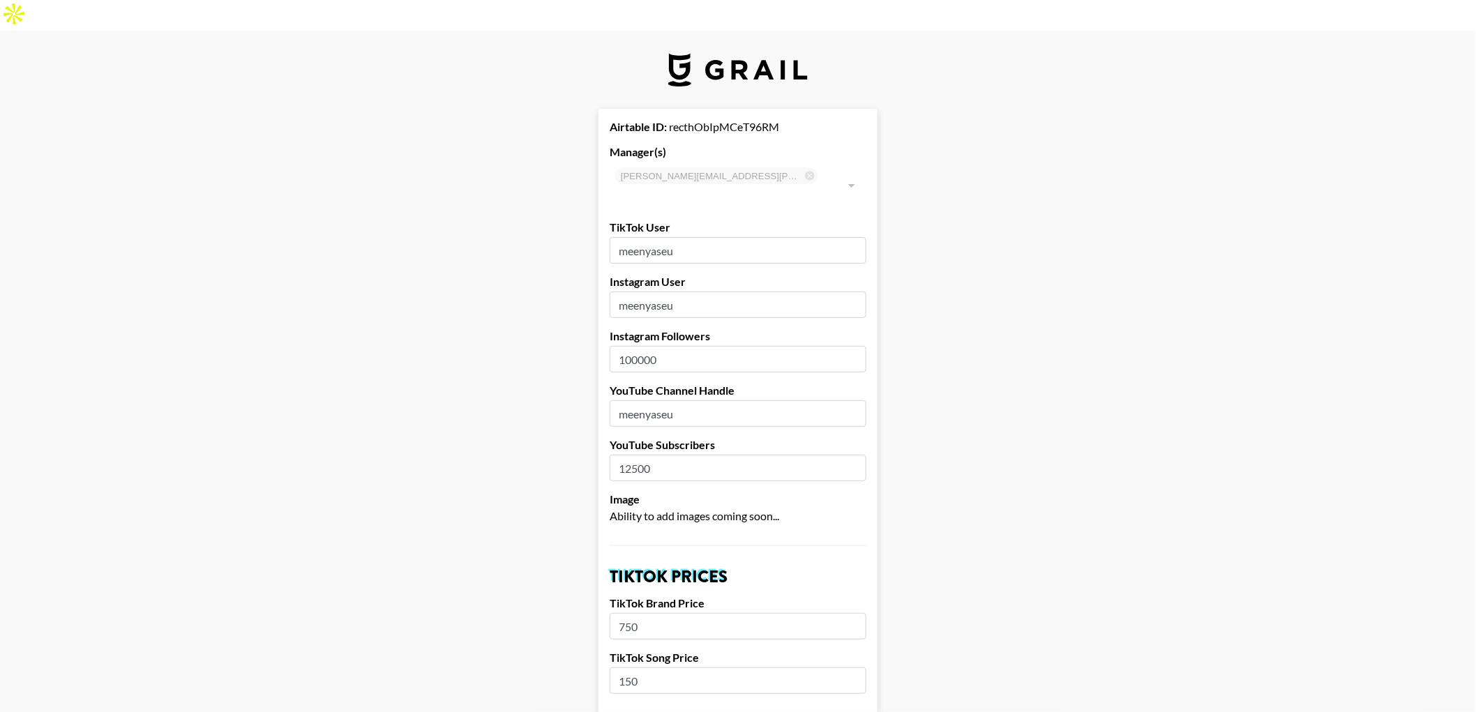
click at [638, 346] on input "100000" at bounding box center [737, 359] width 257 height 26
type input "101000"
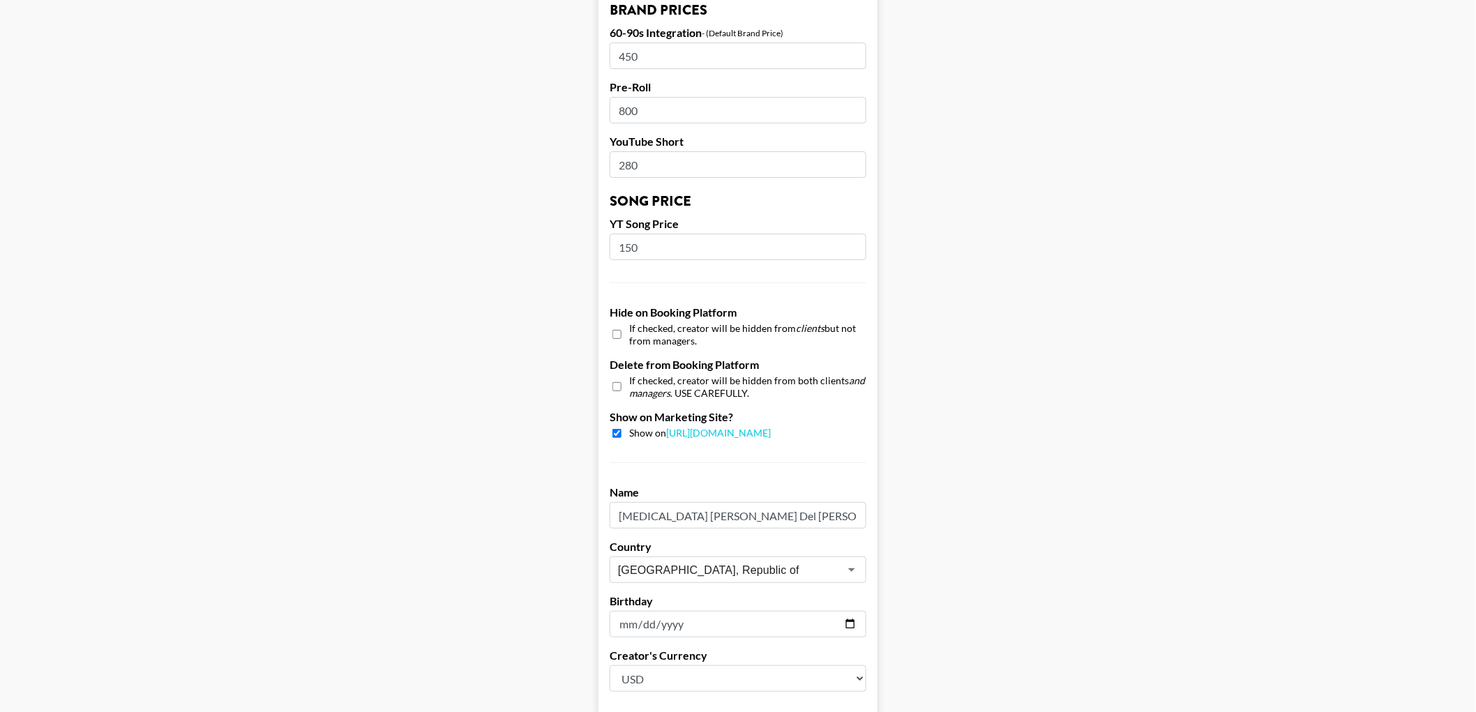
scroll to position [1179, 0]
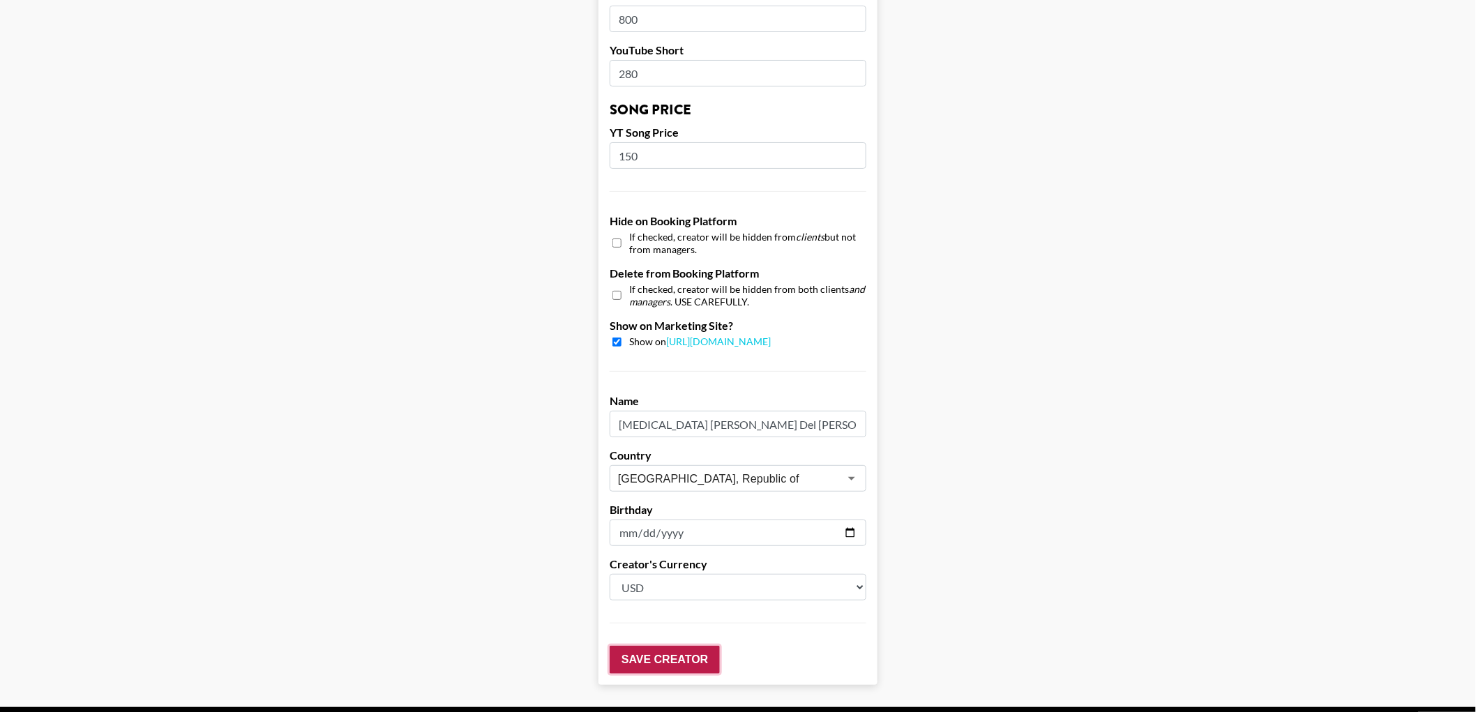
click at [628, 646] on input "Save Creator" at bounding box center [664, 660] width 110 height 28
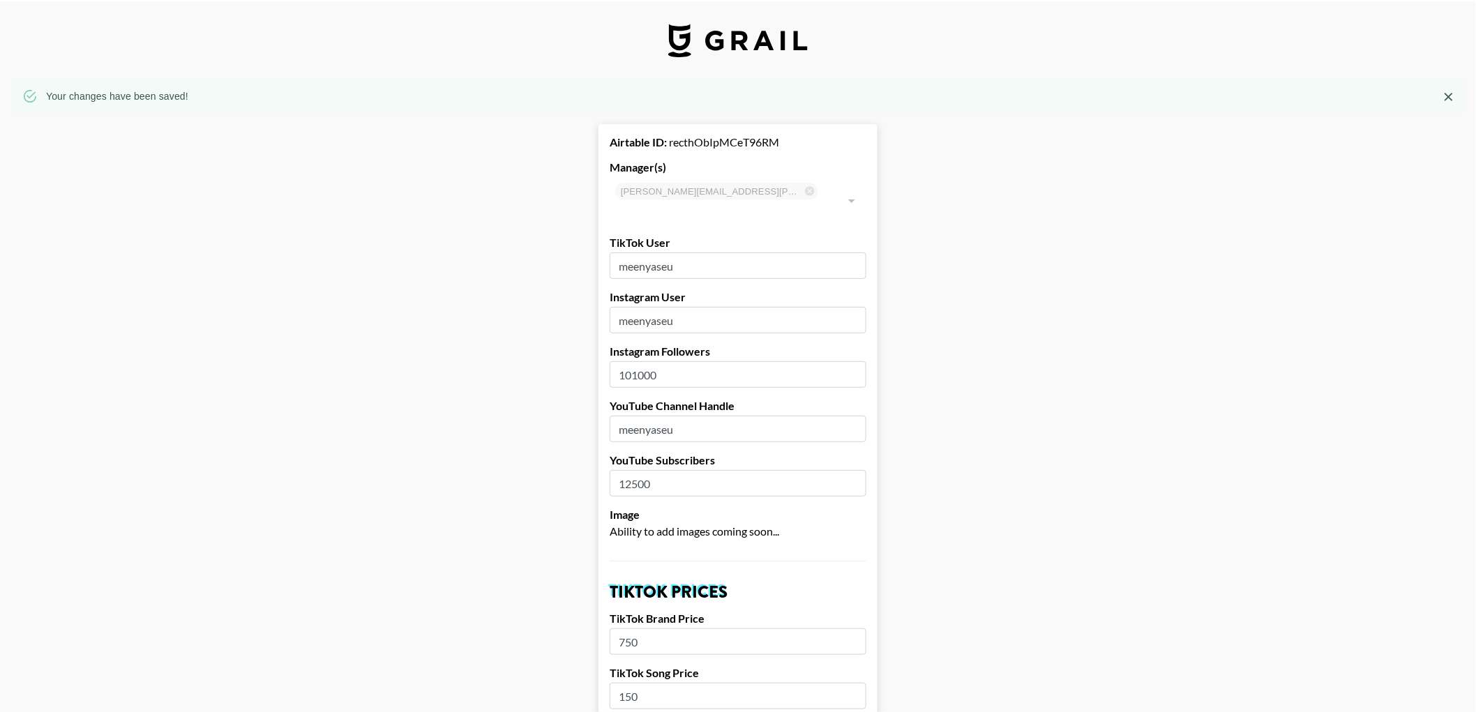
scroll to position [0, 0]
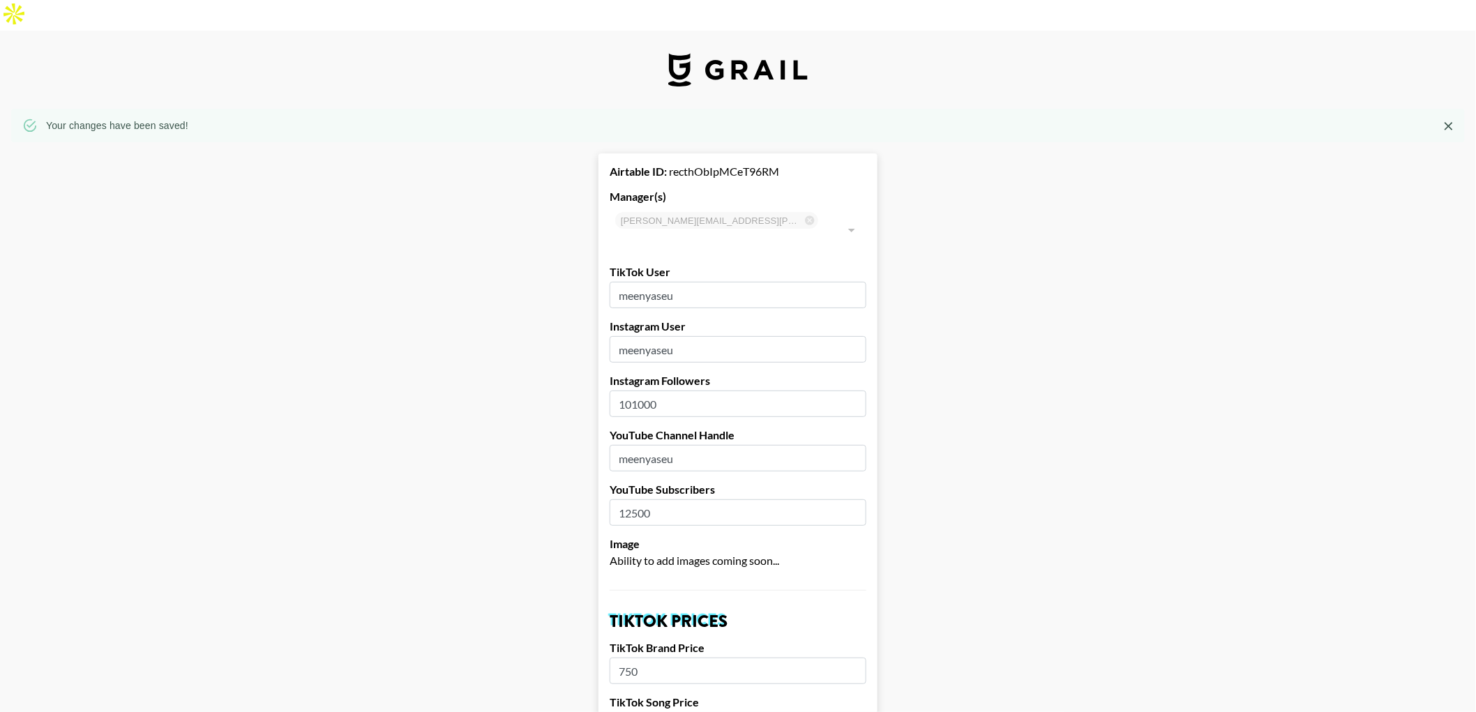
click at [628, 499] on input "12500" at bounding box center [737, 512] width 257 height 26
type input "13000"
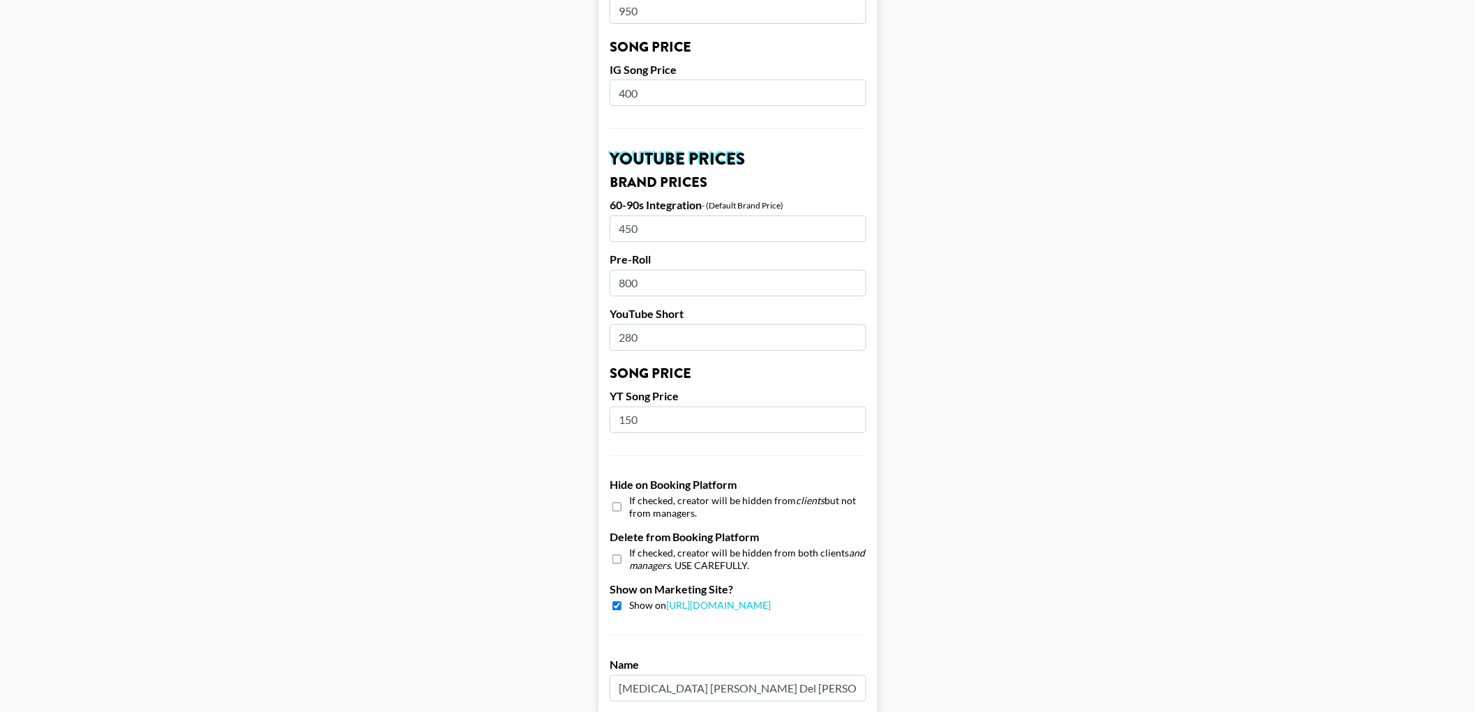
scroll to position [1224, 0]
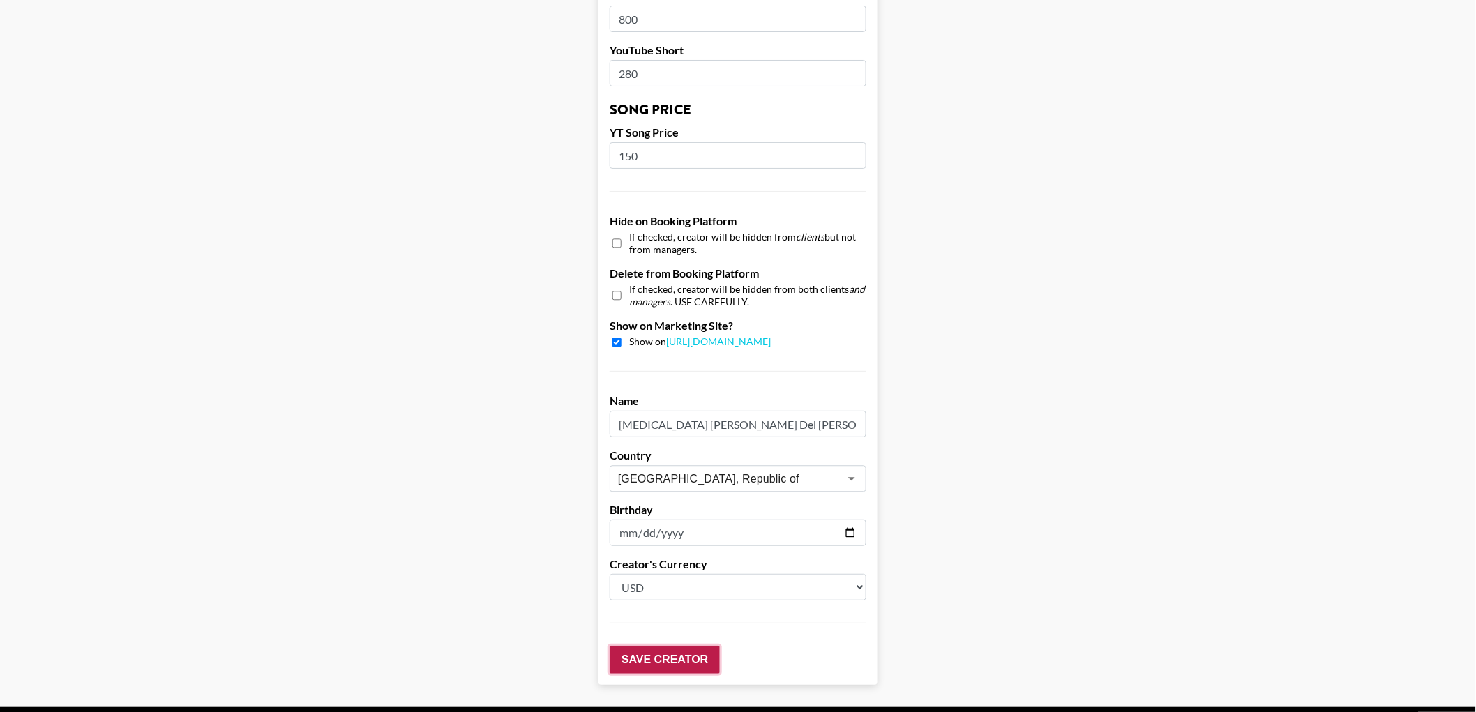
click at [667, 646] on input "Save Creator" at bounding box center [664, 660] width 110 height 28
